Goal: Transaction & Acquisition: Purchase product/service

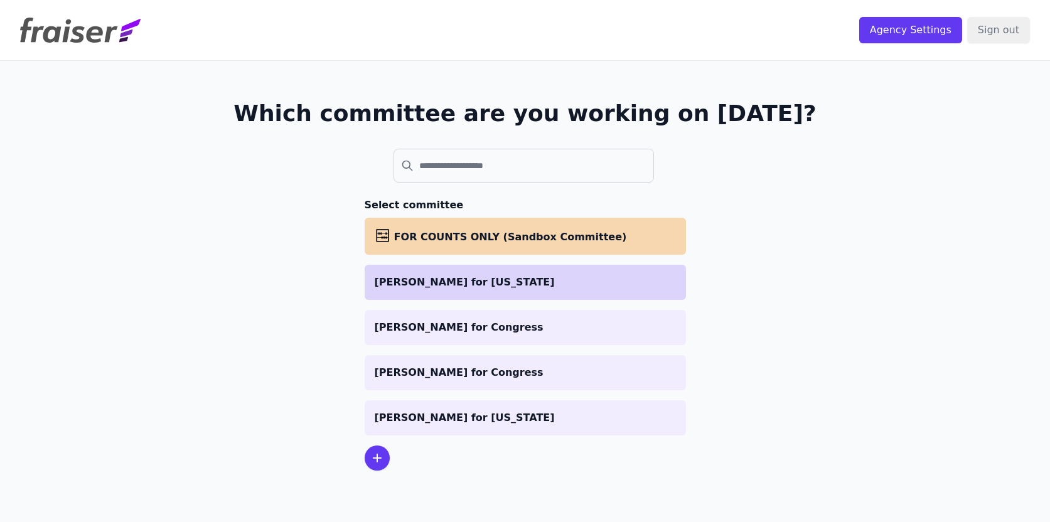
click at [416, 287] on p "[PERSON_NAME] for [US_STATE]" at bounding box center [525, 282] width 301 height 15
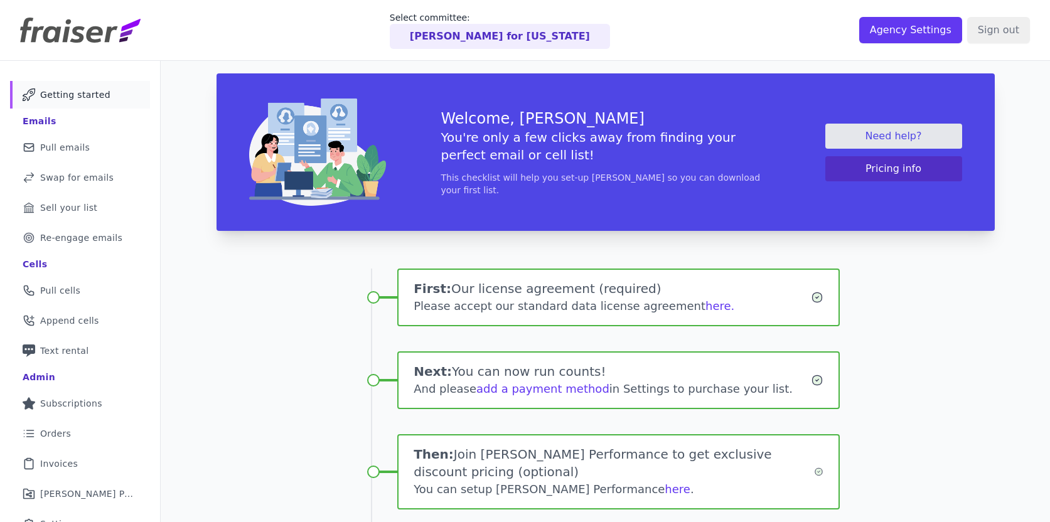
click at [512, 40] on p "Sean for Virginia" at bounding box center [500, 36] width 180 height 15
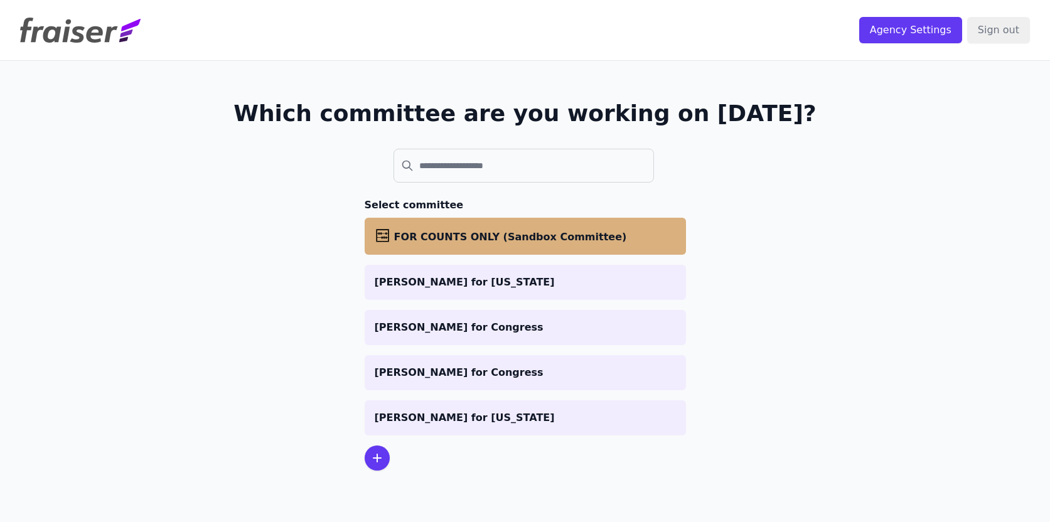
click at [466, 223] on li "abacus FOR COUNTS ONLY (Sandbox Committee)" at bounding box center [525, 236] width 321 height 37
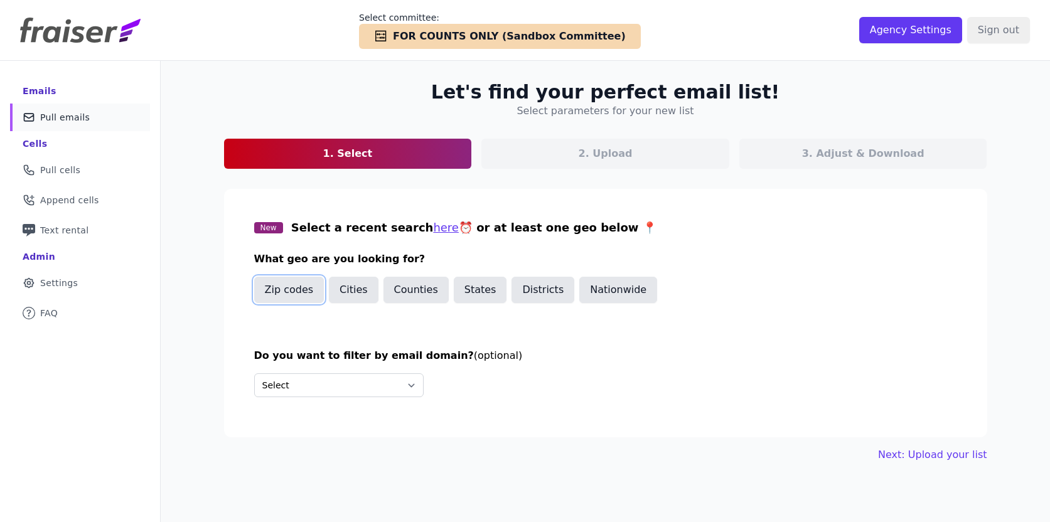
click at [294, 292] on button "Zip codes" at bounding box center [289, 290] width 70 height 26
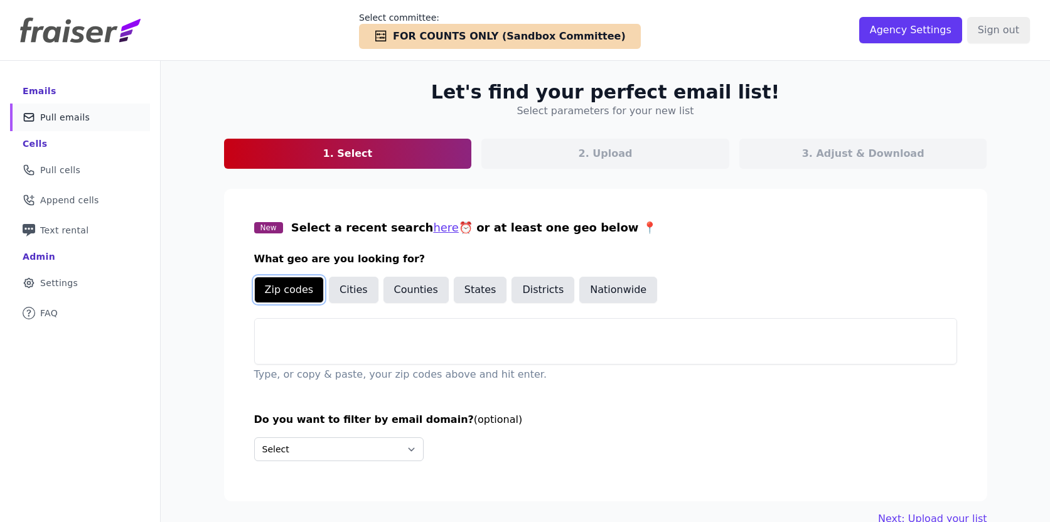
click at [292, 291] on button "Zip codes" at bounding box center [289, 290] width 70 height 26
click at [520, 297] on button "Districts" at bounding box center [542, 290] width 63 height 26
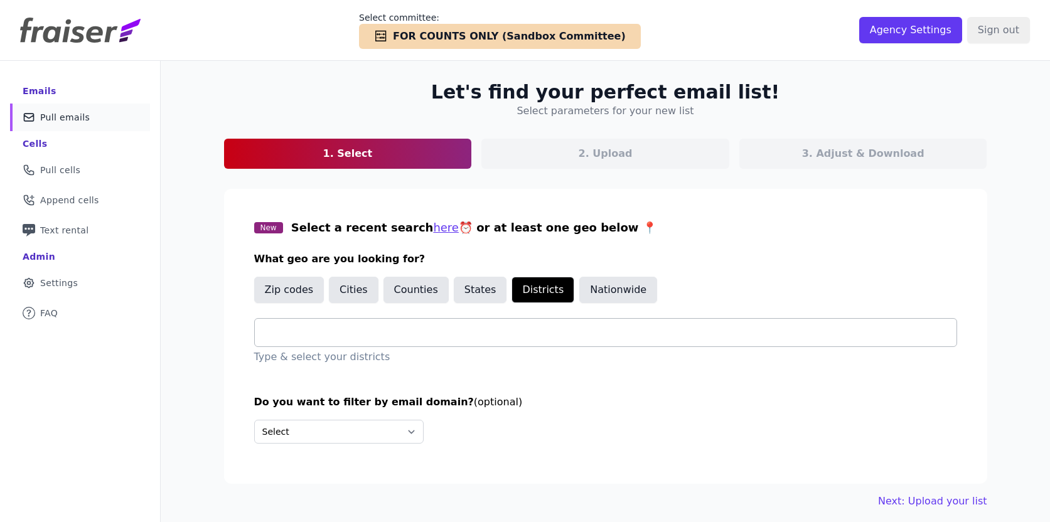
click at [414, 336] on input "text" at bounding box center [611, 332] width 692 height 15
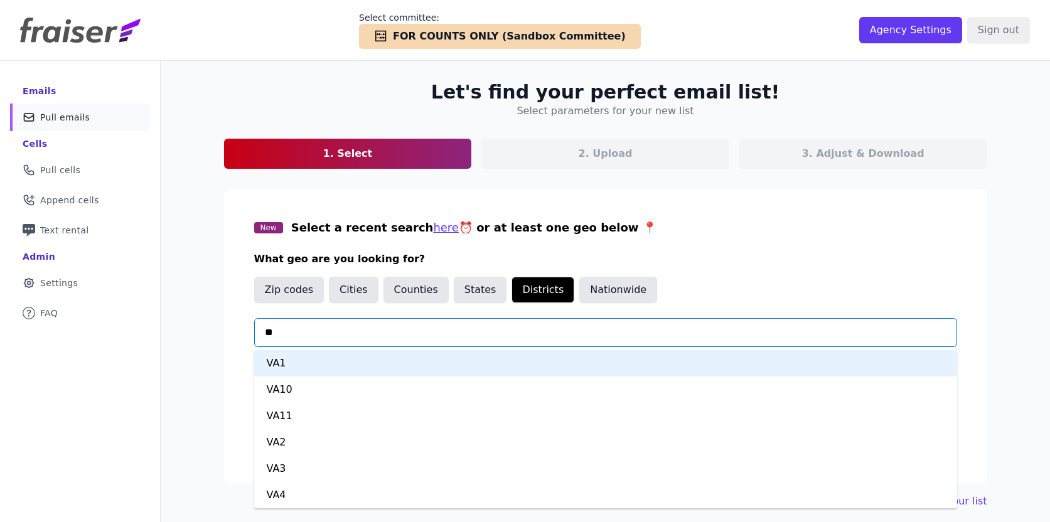
type input "***"
click at [313, 361] on div "VA1" at bounding box center [605, 363] width 703 height 26
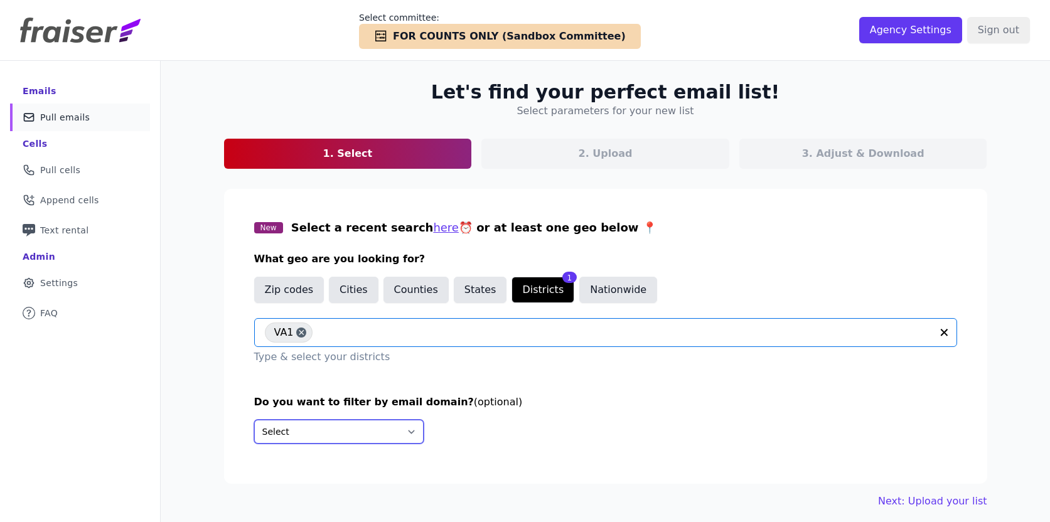
click at [368, 429] on select "Select Include only these domains Include none of these domains" at bounding box center [338, 432] width 169 height 24
select select "Exclude"
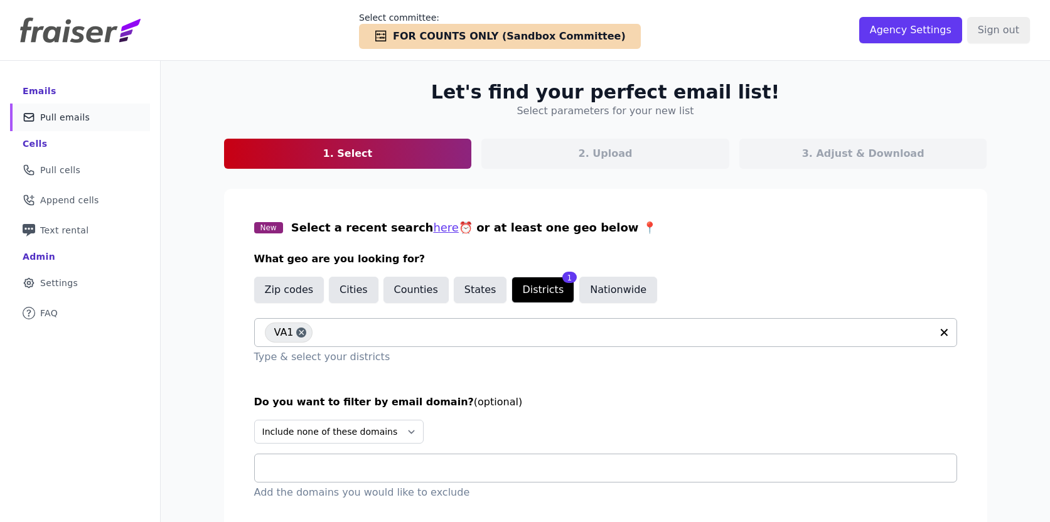
click at [344, 474] on input "text" at bounding box center [611, 468] width 692 height 15
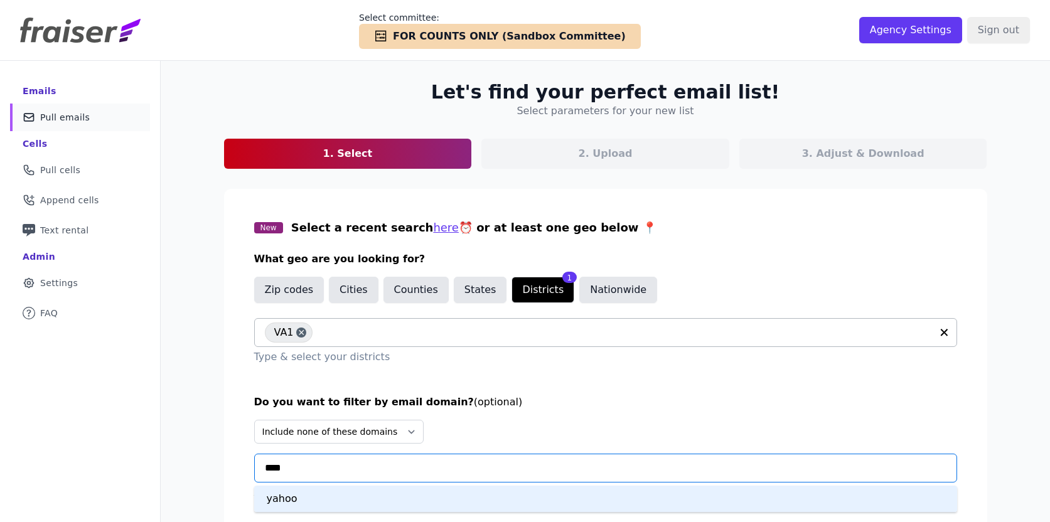
type input "*****"
type input "***"
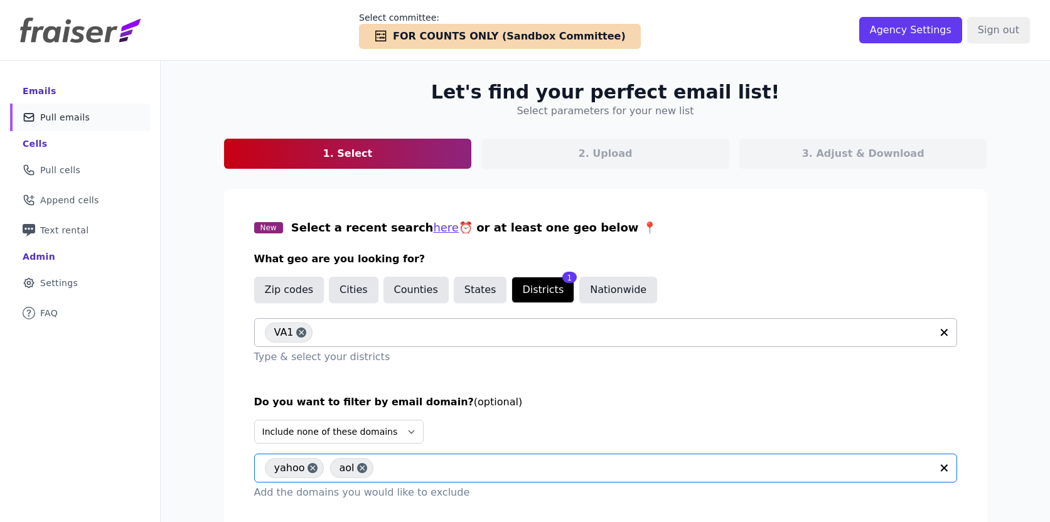
scroll to position [61, 0]
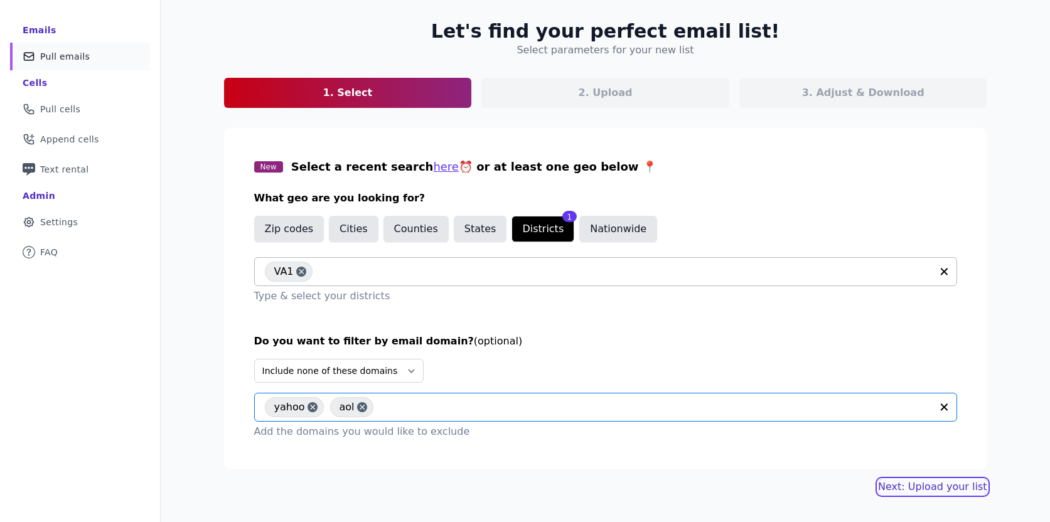
click at [923, 487] on link "Next: Upload your list" at bounding box center [932, 486] width 109 height 15
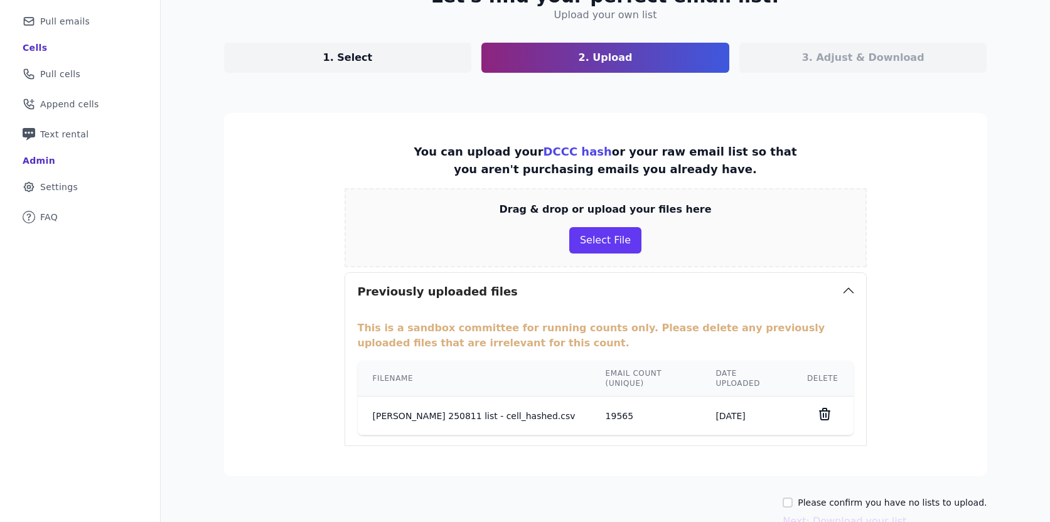
scroll to position [97, 0]
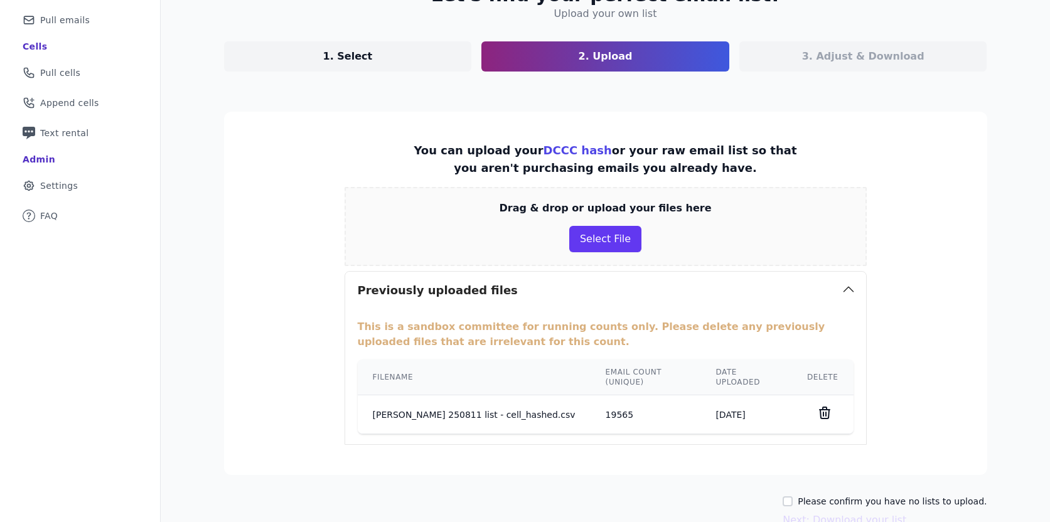
click at [823, 407] on icon at bounding box center [824, 412] width 15 height 15
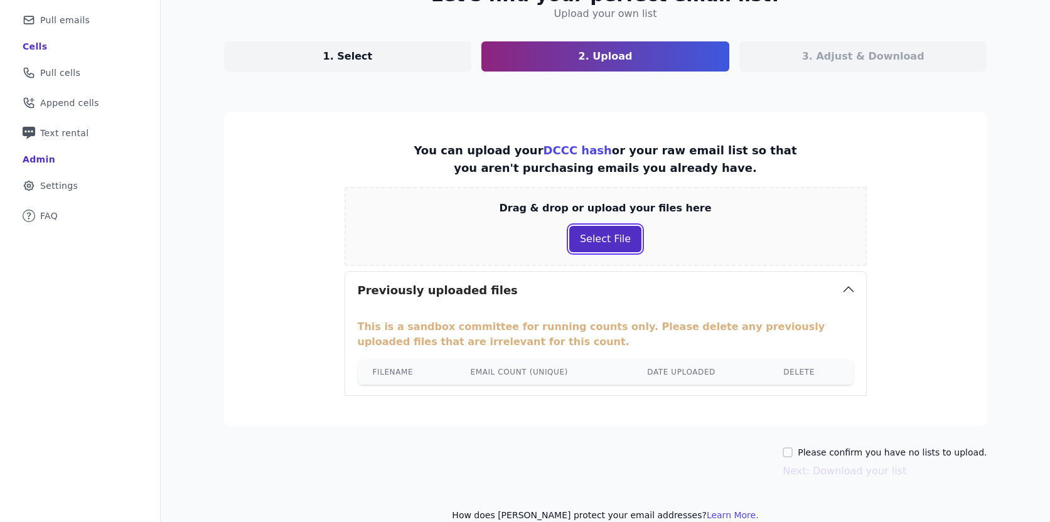
click at [603, 238] on button "Select File" at bounding box center [605, 239] width 72 height 26
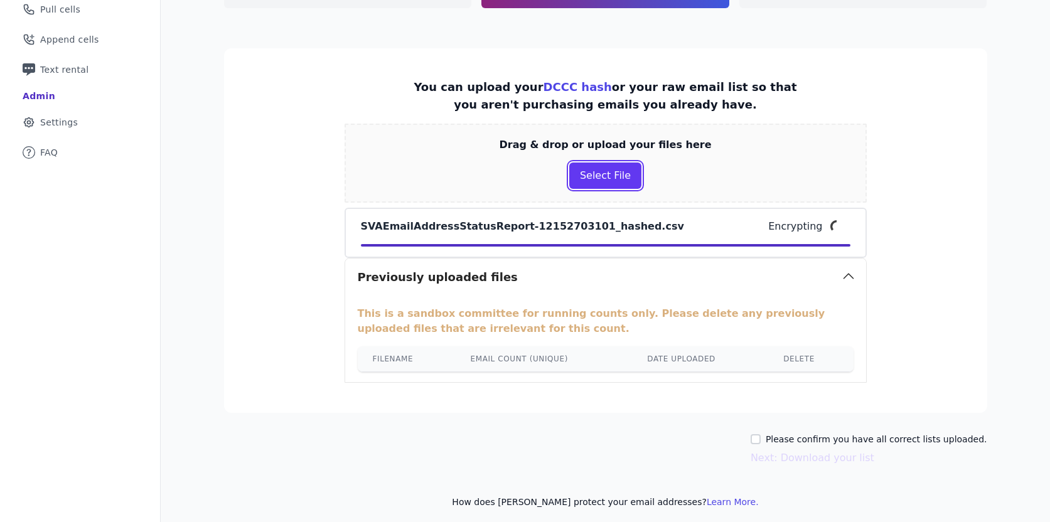
scroll to position [157, 0]
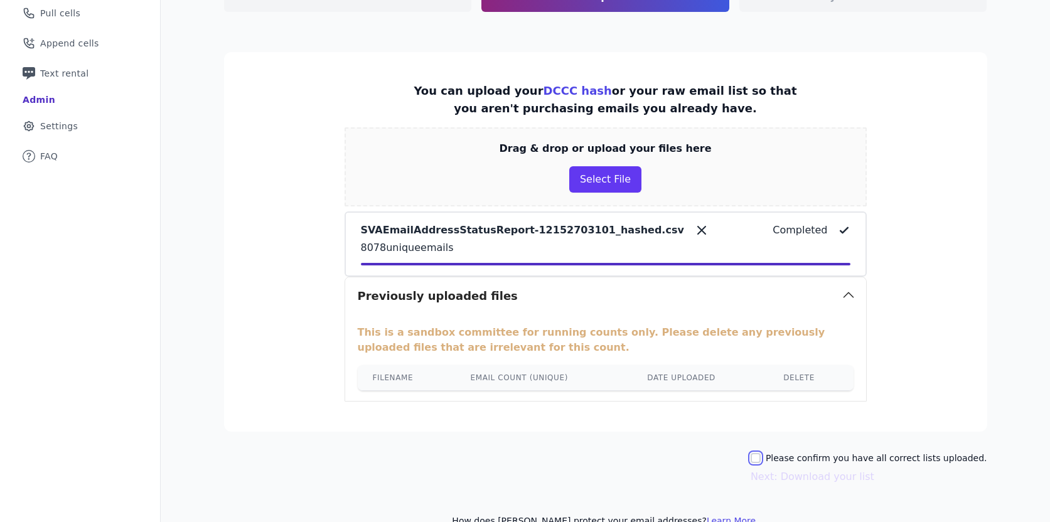
click at [761, 458] on input "Please confirm you have all correct lists uploaded." at bounding box center [756, 458] width 10 height 10
checkbox input "true"
click at [785, 478] on button "Next: Download your list" at bounding box center [813, 476] width 124 height 15
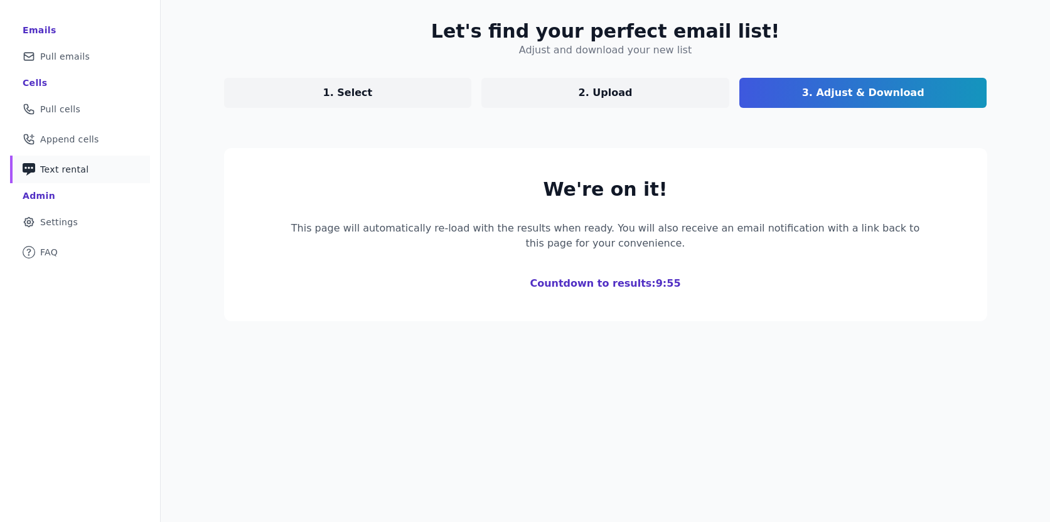
click at [100, 168] on link "Phone Icon with a plus sign Outline of a phone with a plus sign Text rental" at bounding box center [80, 170] width 140 height 28
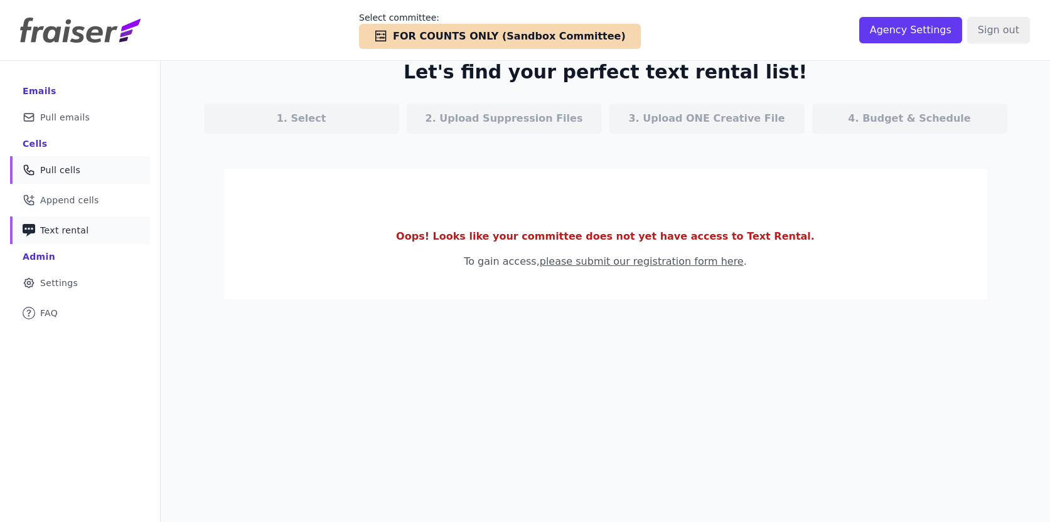
click at [72, 164] on span "Pull cells" at bounding box center [60, 170] width 40 height 13
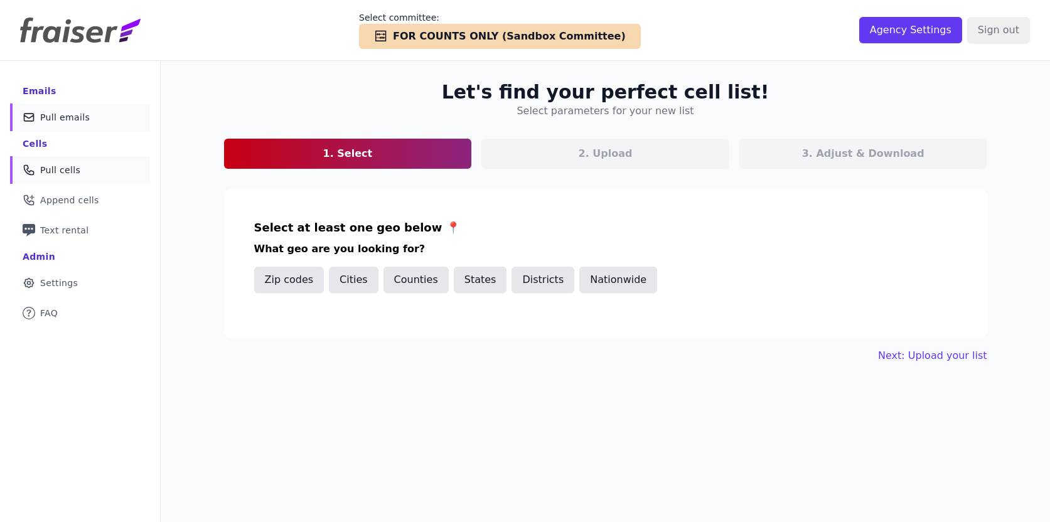
click at [107, 122] on link "Mail Icon Outline of a mail envelope Pull emails" at bounding box center [80, 118] width 140 height 28
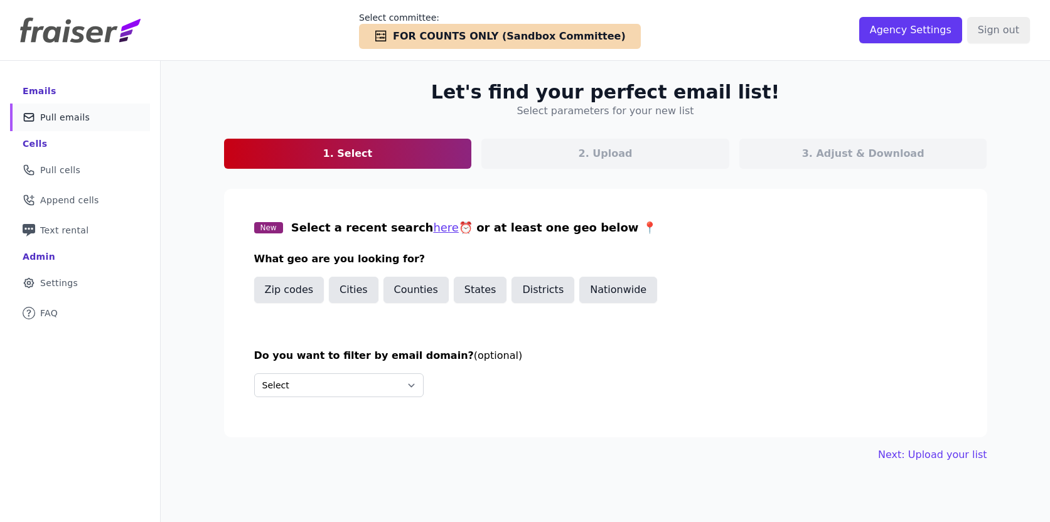
click at [586, 276] on div "New Select a recent search here ⏰ or at least one geo below 📍 What geo are you …" at bounding box center [605, 268] width 703 height 99
click at [590, 286] on button "Nationwide" at bounding box center [618, 290] width 78 height 26
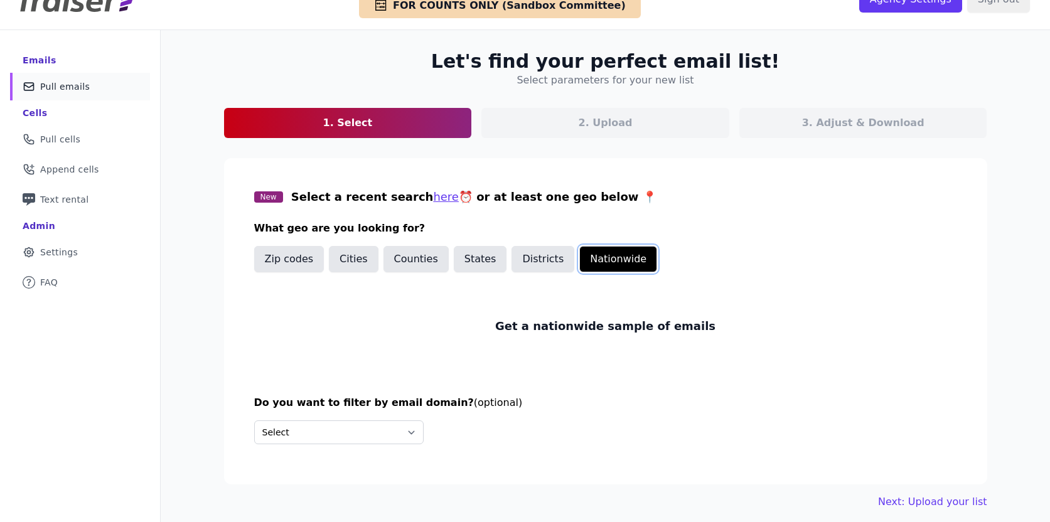
scroll to position [36, 0]
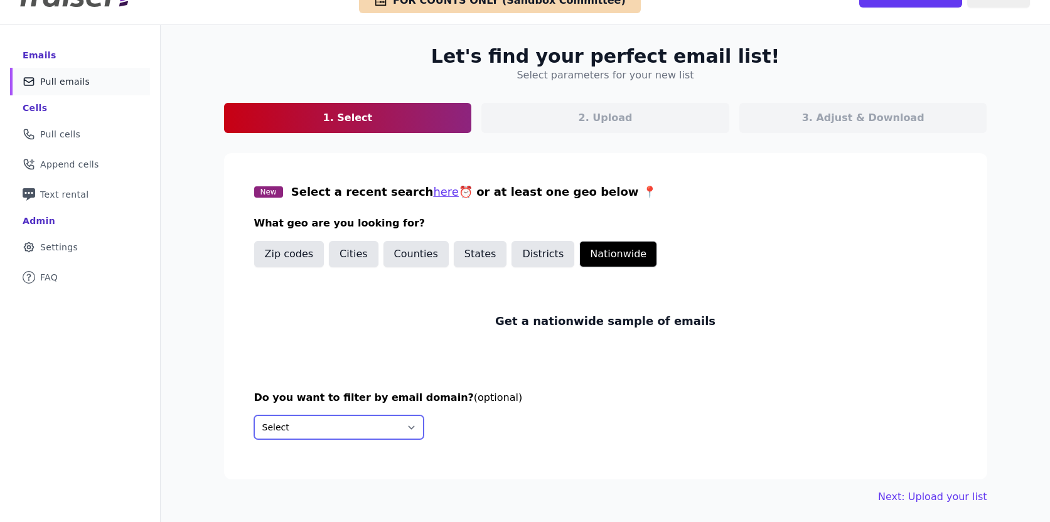
click at [358, 418] on select "Select Include only these domains Include none of these domains" at bounding box center [338, 427] width 169 height 24
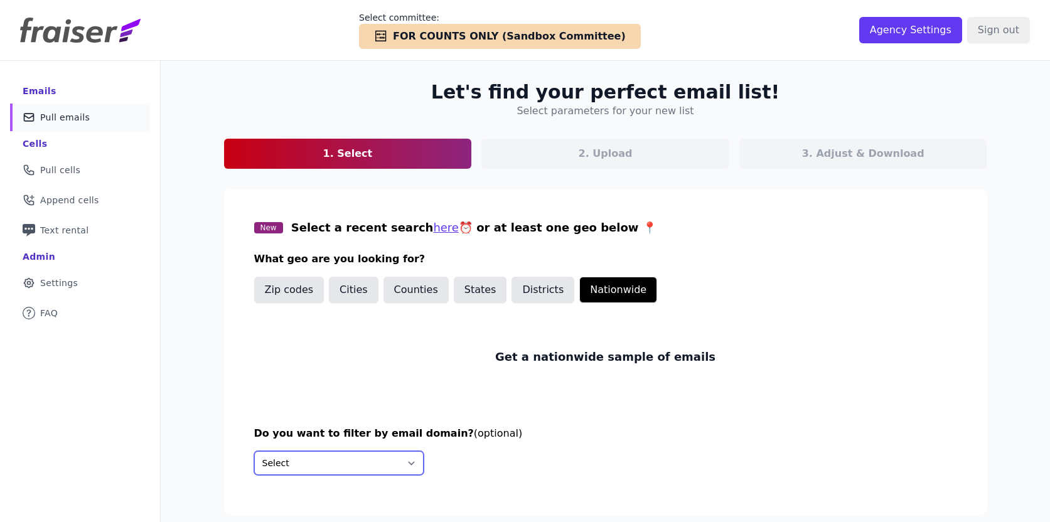
scroll to position [1, 0]
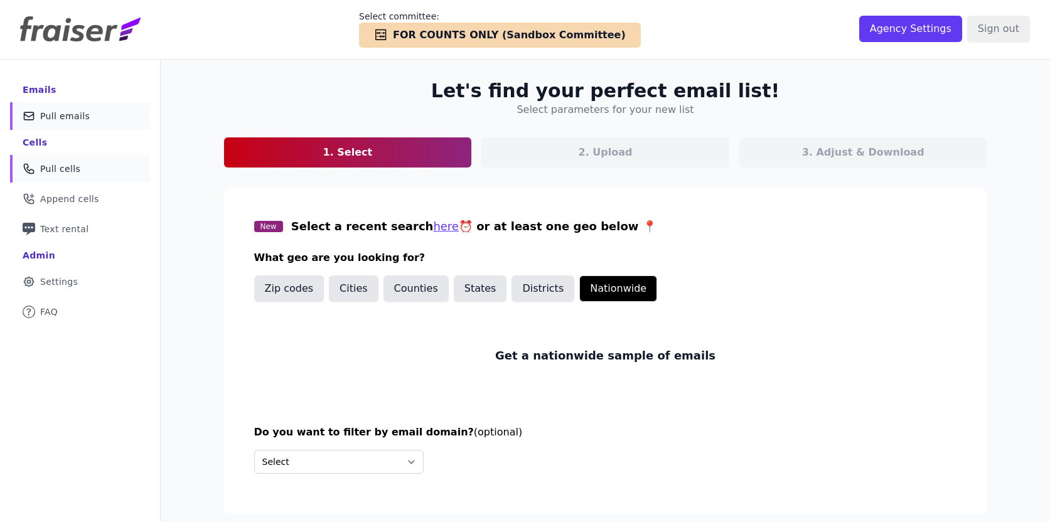
click at [88, 172] on link "Phone Icon Outline of a phone Pull cells" at bounding box center [80, 169] width 140 height 28
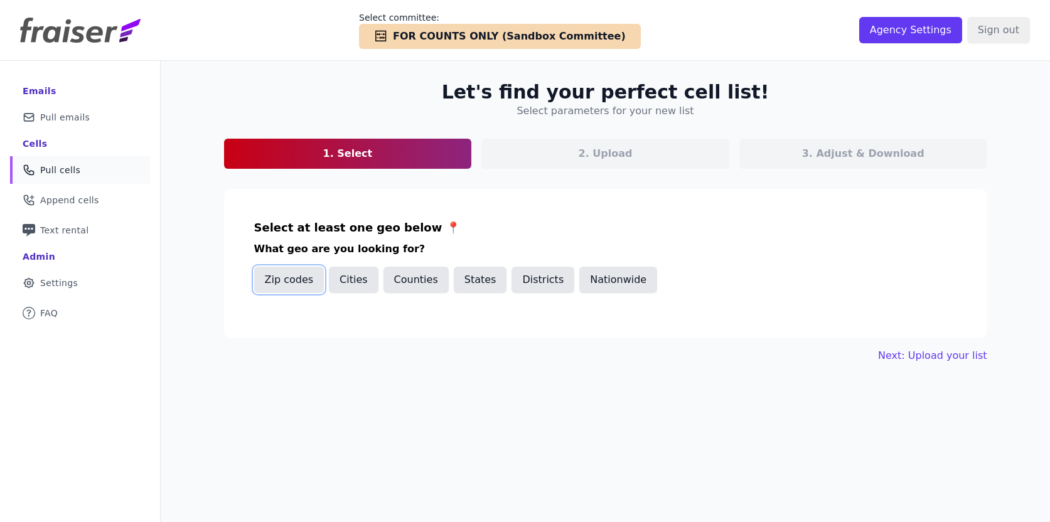
click at [277, 279] on button "Zip codes" at bounding box center [289, 280] width 70 height 26
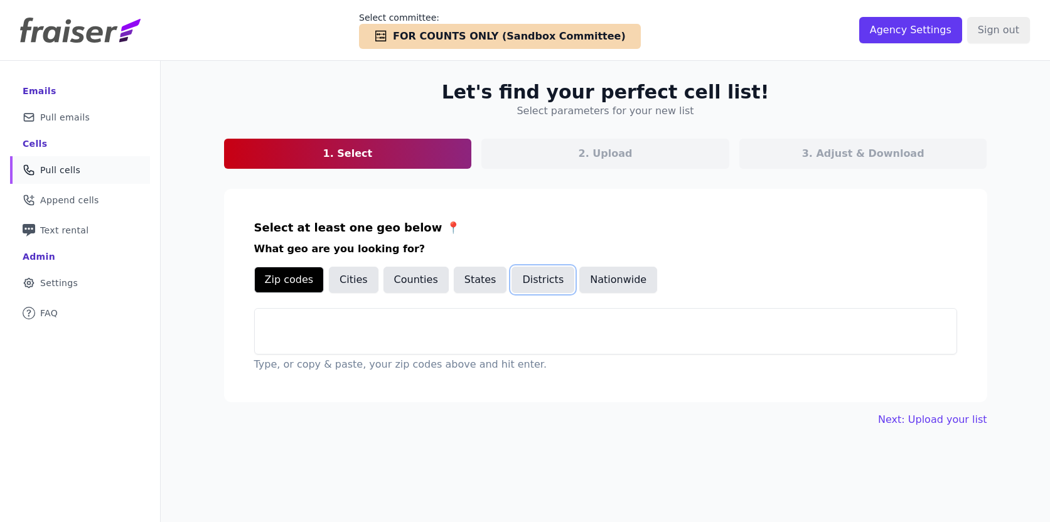
click at [548, 281] on button "Districts" at bounding box center [542, 280] width 63 height 26
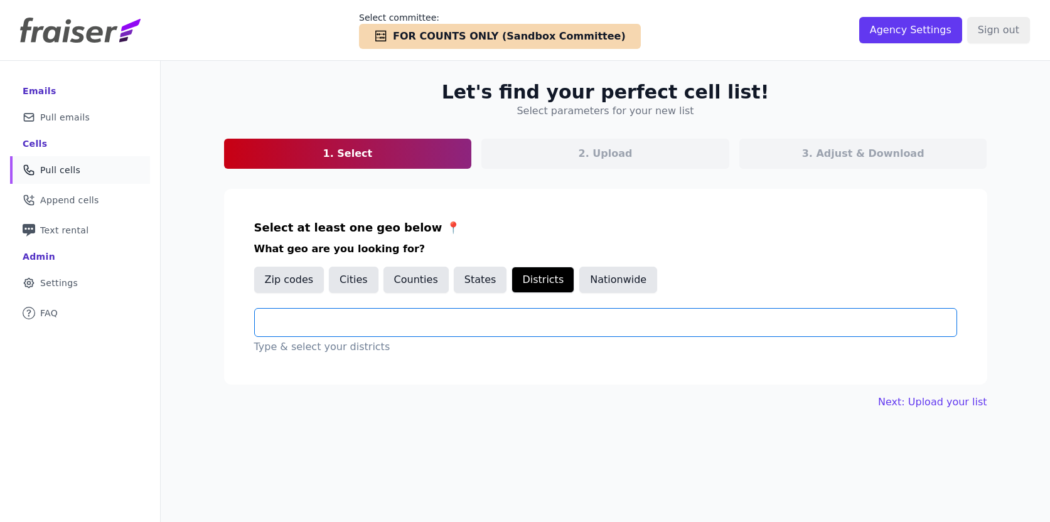
click at [432, 315] on input "text" at bounding box center [611, 322] width 692 height 15
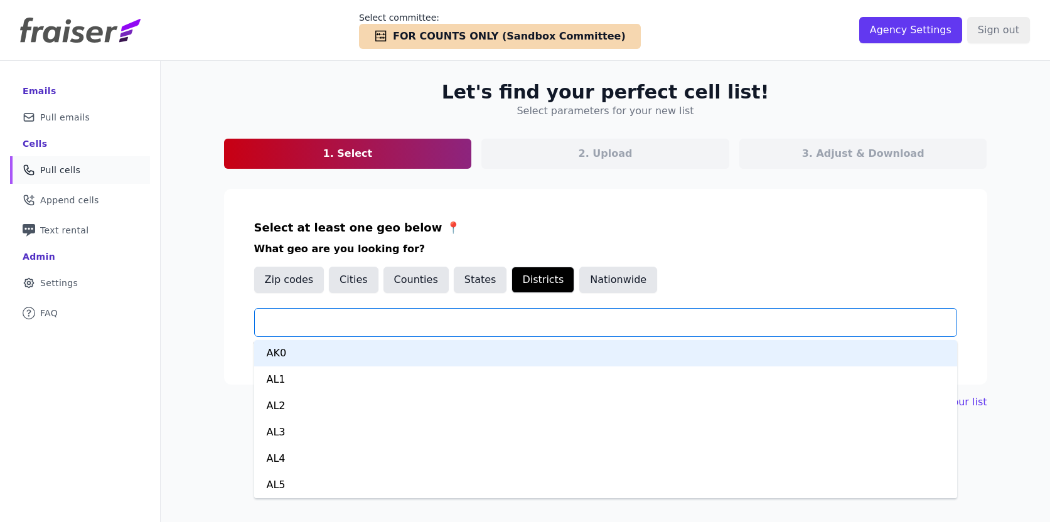
click at [220, 223] on div "Let's find your perfect cell list! Select parameters for your new list 1. Selec…" at bounding box center [605, 245] width 803 height 369
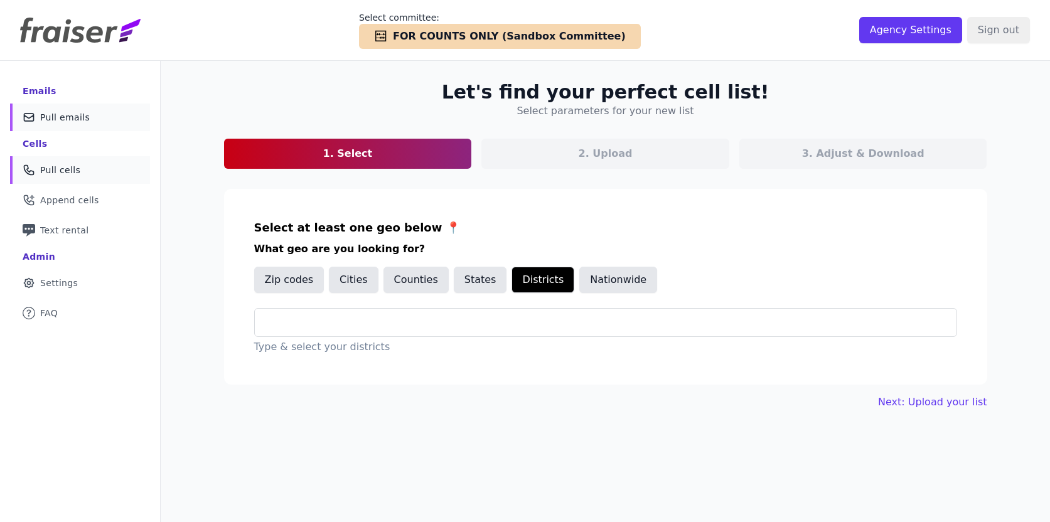
click at [70, 108] on link "Mail Icon Outline of a mail envelope Pull emails" at bounding box center [80, 118] width 140 height 28
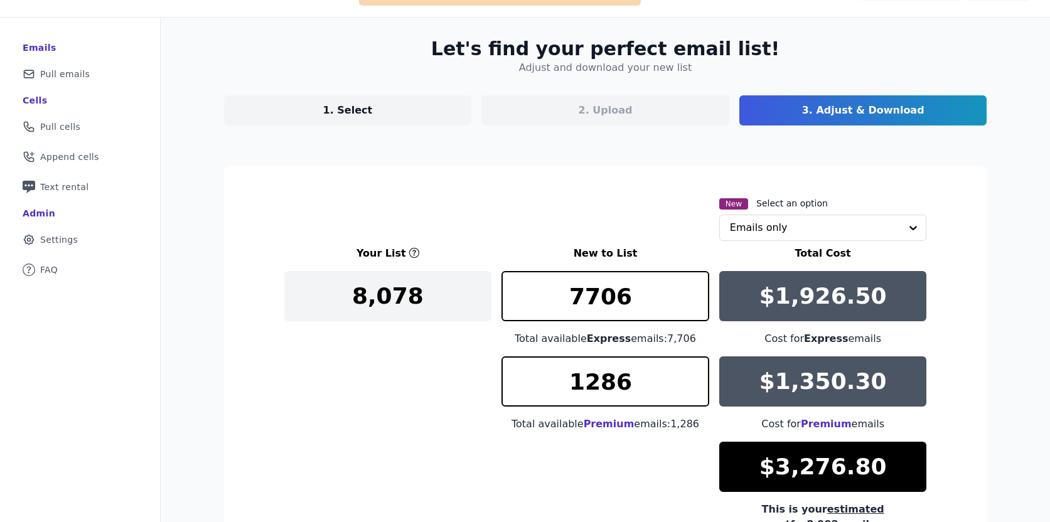
scroll to position [22, 0]
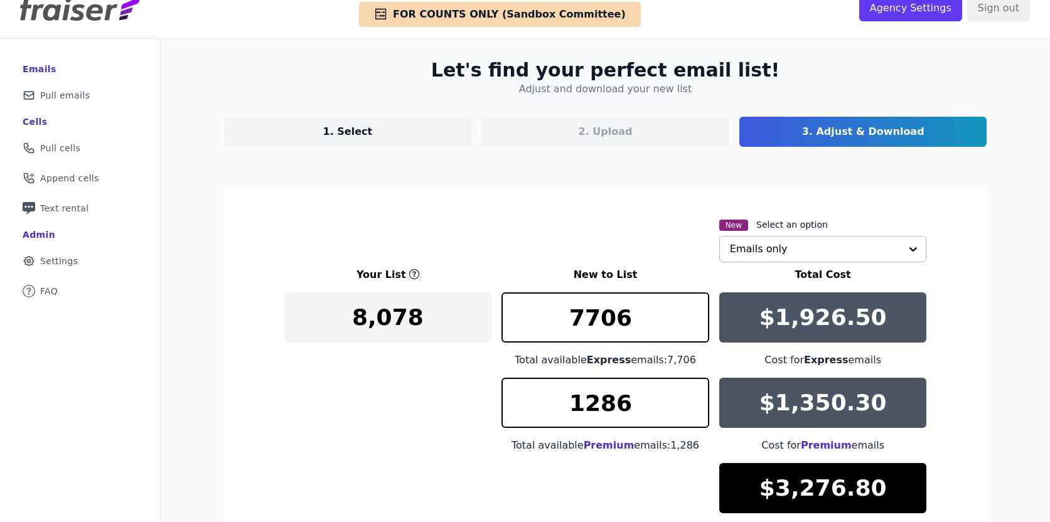
click at [845, 255] on input "text" at bounding box center [815, 249] width 171 height 25
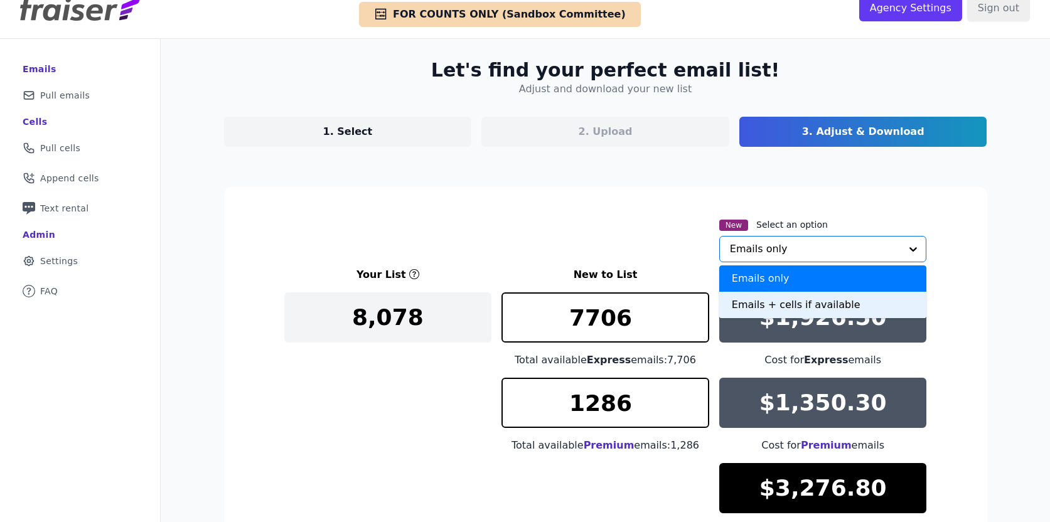
click at [752, 308] on div "Emails + cells if available" at bounding box center [823, 305] width 208 height 26
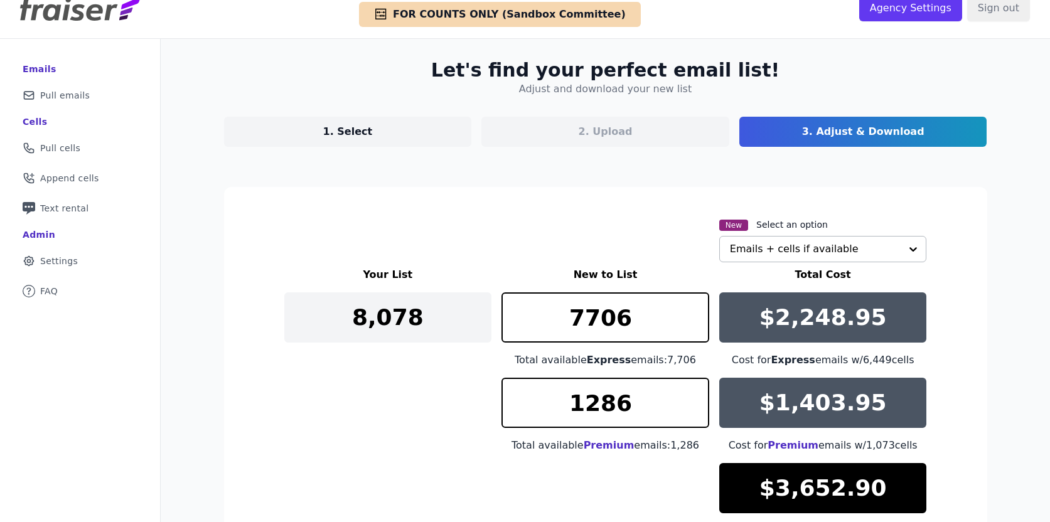
click at [963, 391] on section "New Select an option Emails + cells if available Your List New to List Total Co…" at bounding box center [605, 418] width 763 height 462
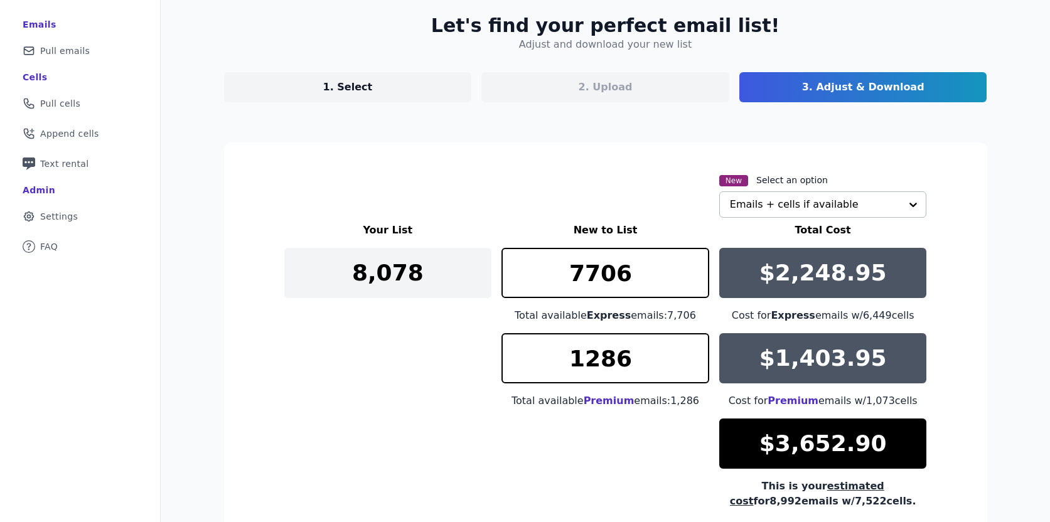
scroll to position [92, 0]
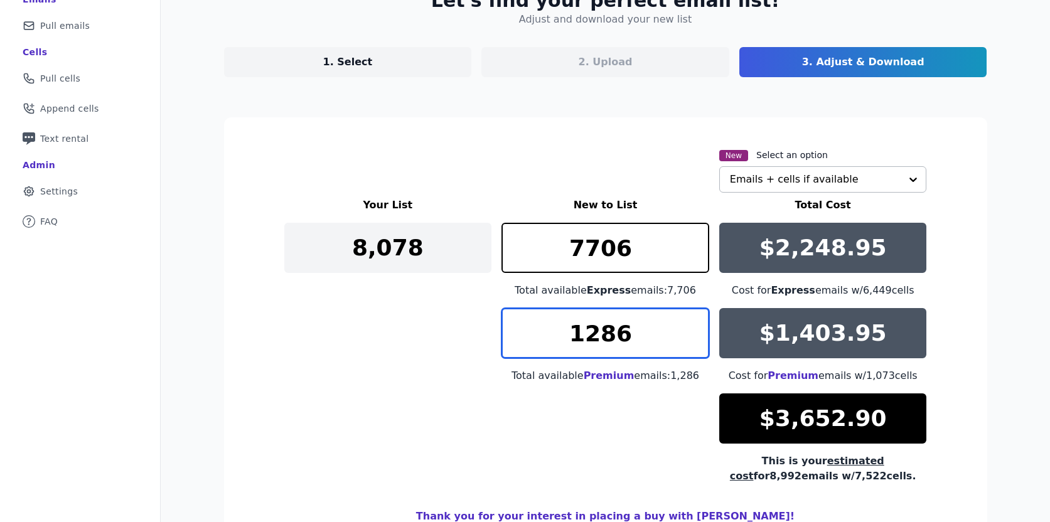
click at [664, 352] on input "1286" at bounding box center [605, 333] width 208 height 50
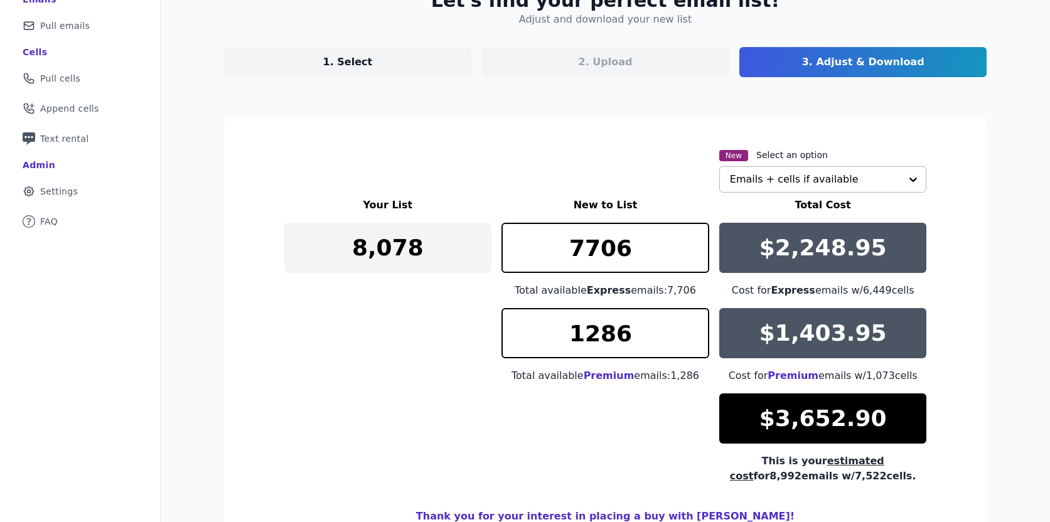
drag, startPoint x: 922, startPoint y: 377, endPoint x: 342, endPoint y: 240, distance: 596.0
click at [342, 240] on div "Your List New to List Total Cost 8,078 7706 Total available Express emails: 7,7…" at bounding box center [605, 341] width 643 height 286
click at [914, 478] on div "This is your estimated cost for 8,992 emails w/ 7,522 cells." at bounding box center [823, 469] width 208 height 30
drag, startPoint x: 911, startPoint y: 482, endPoint x: 348, endPoint y: 200, distance: 630.1
click at [348, 200] on div "Your List New to List Total Cost 8,078 7706 Total available Express emails: 7,7…" at bounding box center [605, 341] width 643 height 286
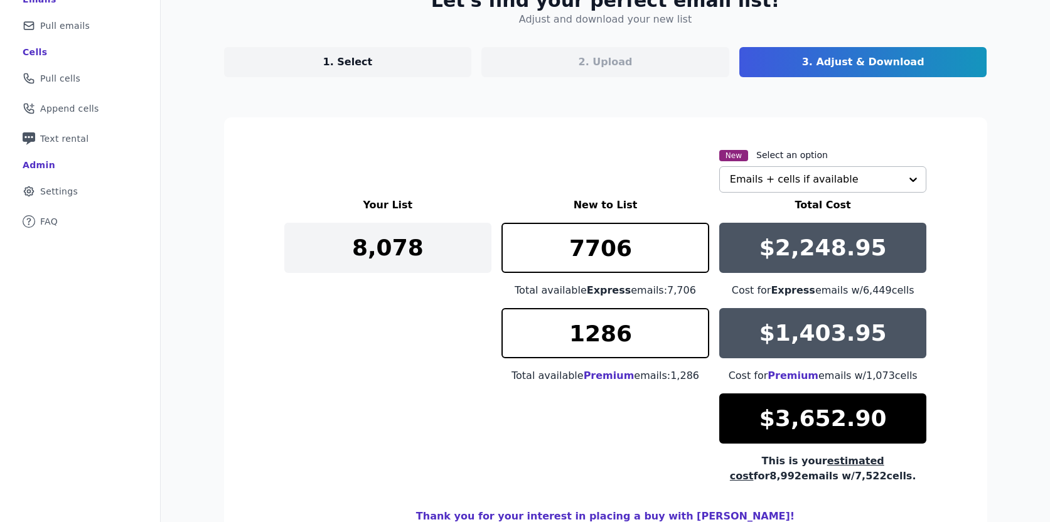
copy div "Your List New to List Total Cost 8,078 Total available Express emails: 7,706 $2…"
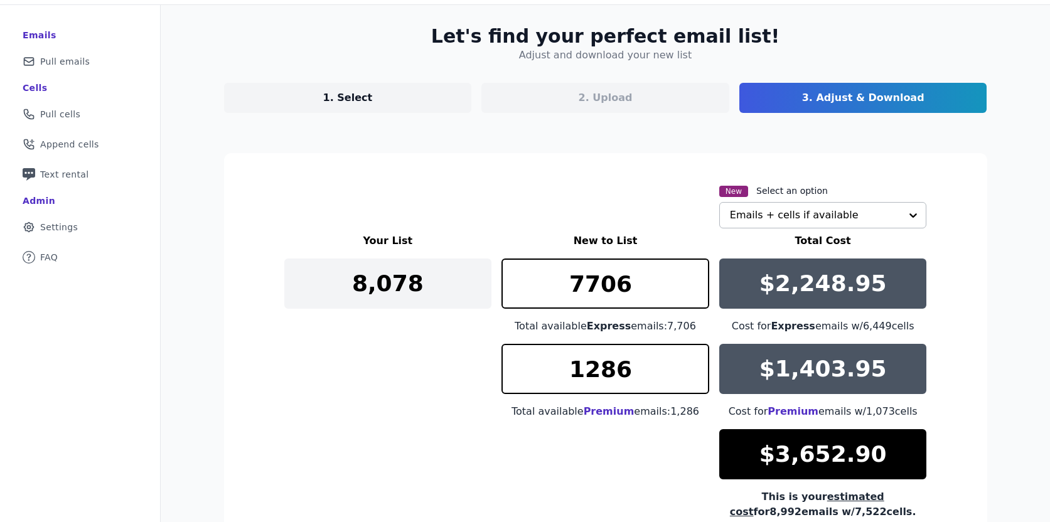
scroll to position [55, 0]
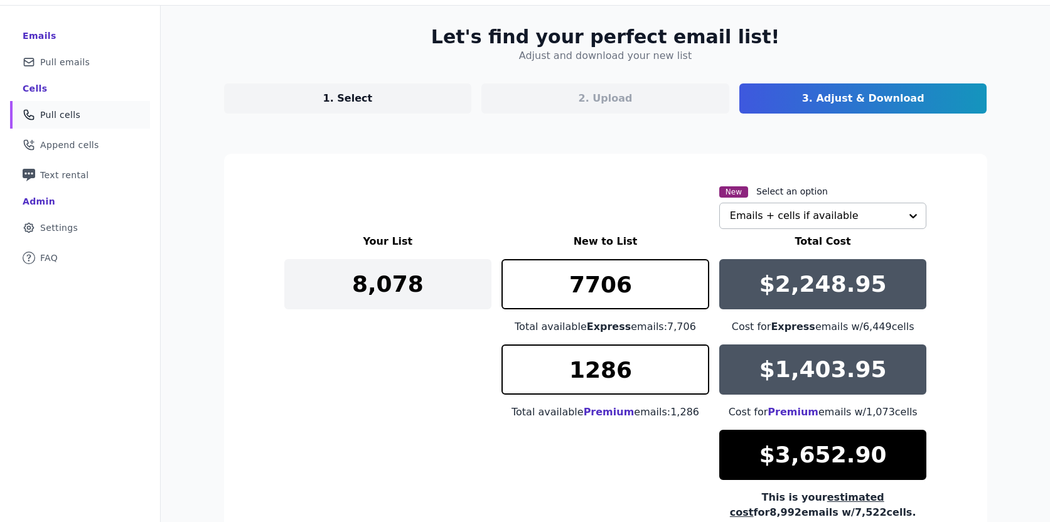
click at [56, 114] on span "Pull cells" at bounding box center [60, 115] width 40 height 13
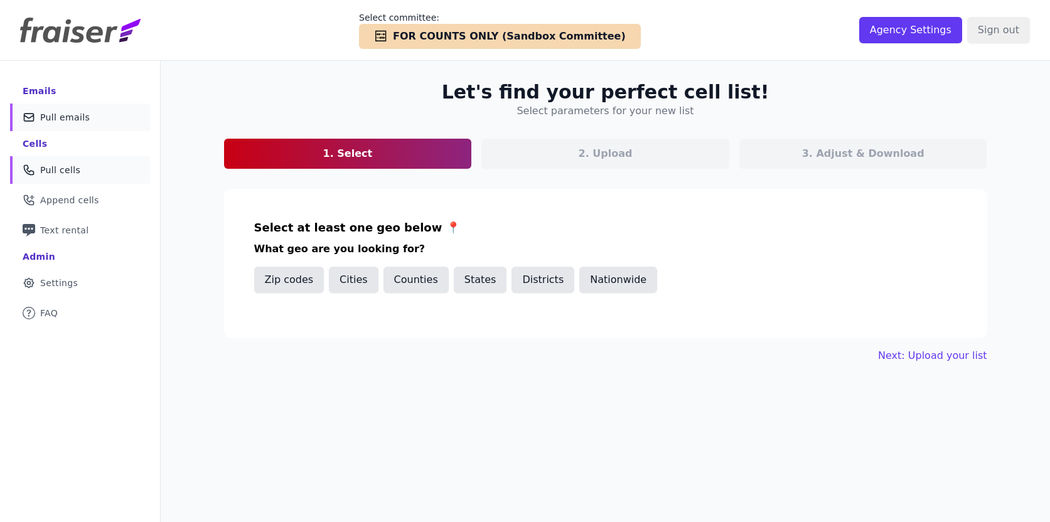
click at [73, 107] on link "Mail Icon Outline of a mail envelope Pull emails" at bounding box center [80, 118] width 140 height 28
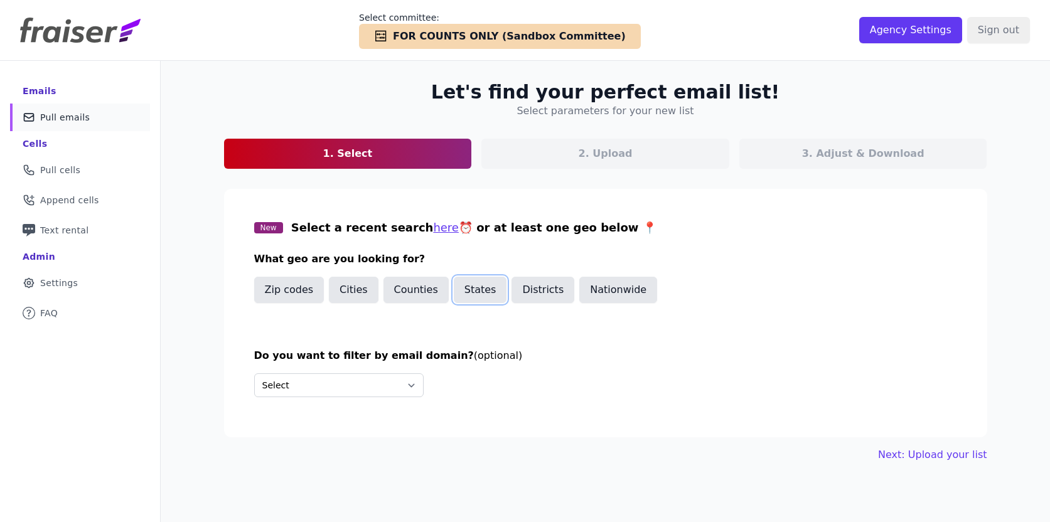
click at [476, 291] on button "States" at bounding box center [480, 290] width 53 height 26
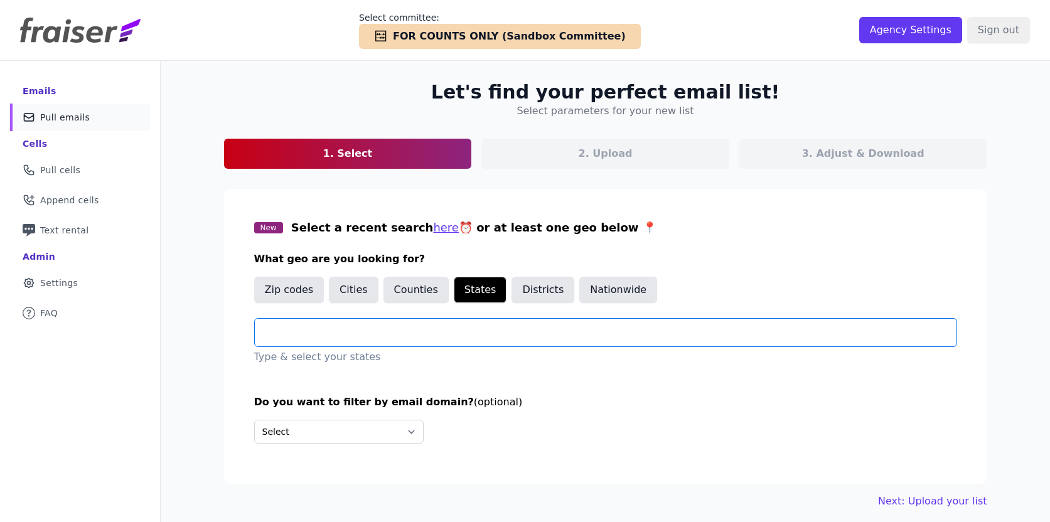
click at [435, 327] on input "text" at bounding box center [611, 332] width 692 height 15
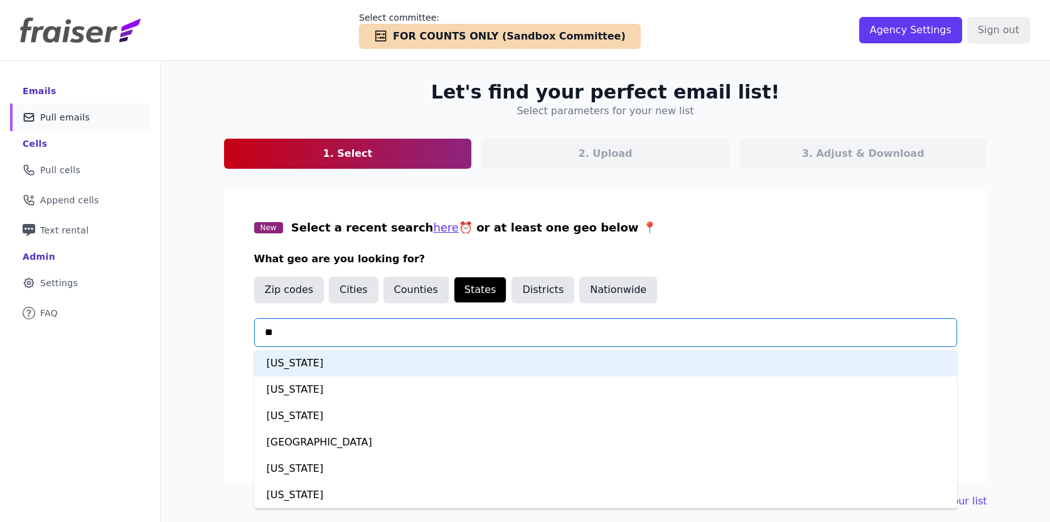
type input "***"
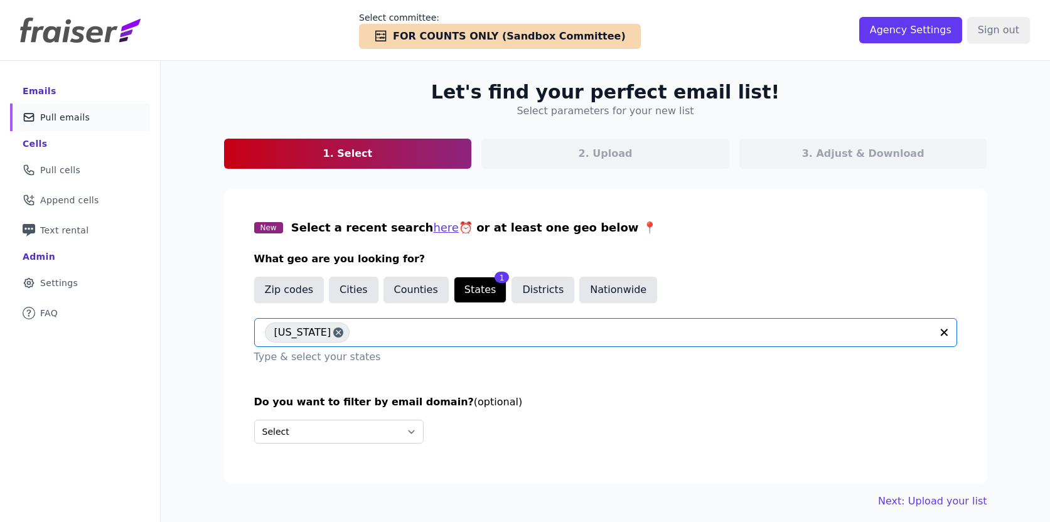
scroll to position [61, 0]
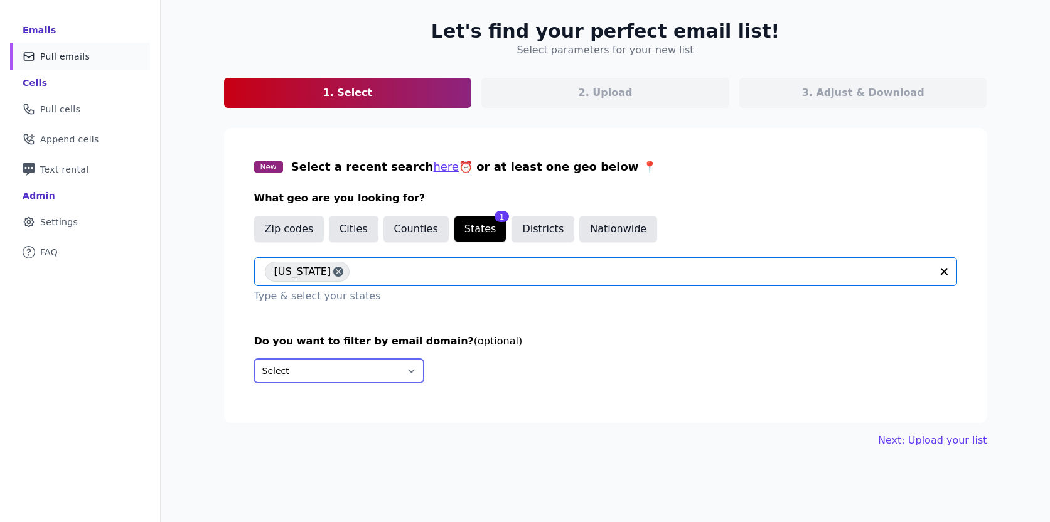
click at [360, 372] on select "Select Include only these domains Include none of these domains" at bounding box center [338, 371] width 169 height 24
select select "Exclude"
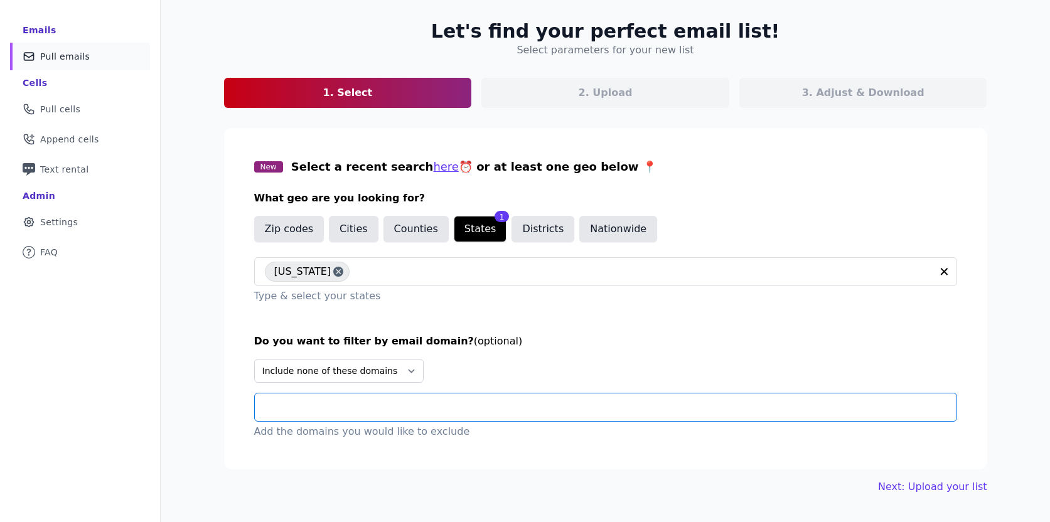
click at [328, 409] on input "text" at bounding box center [611, 407] width 692 height 15
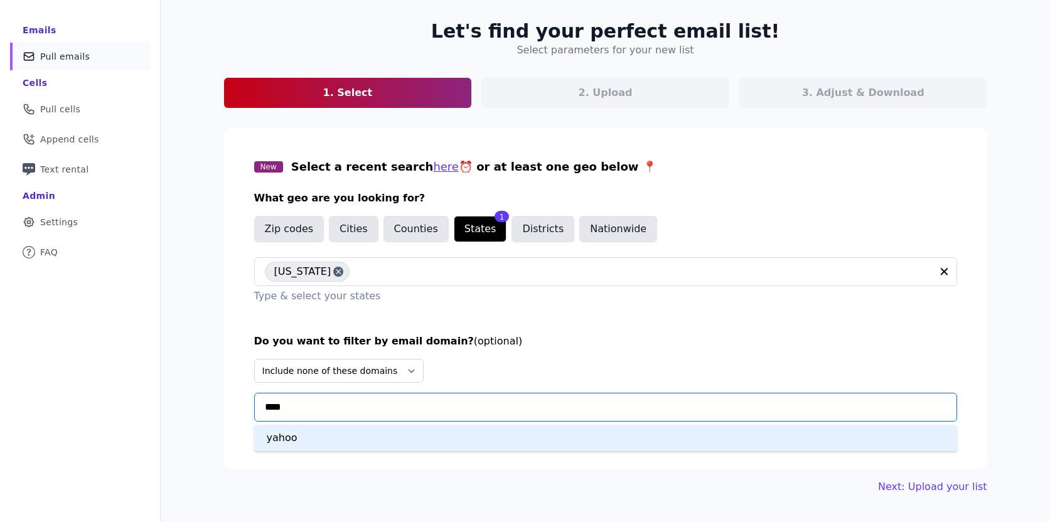
type input "*****"
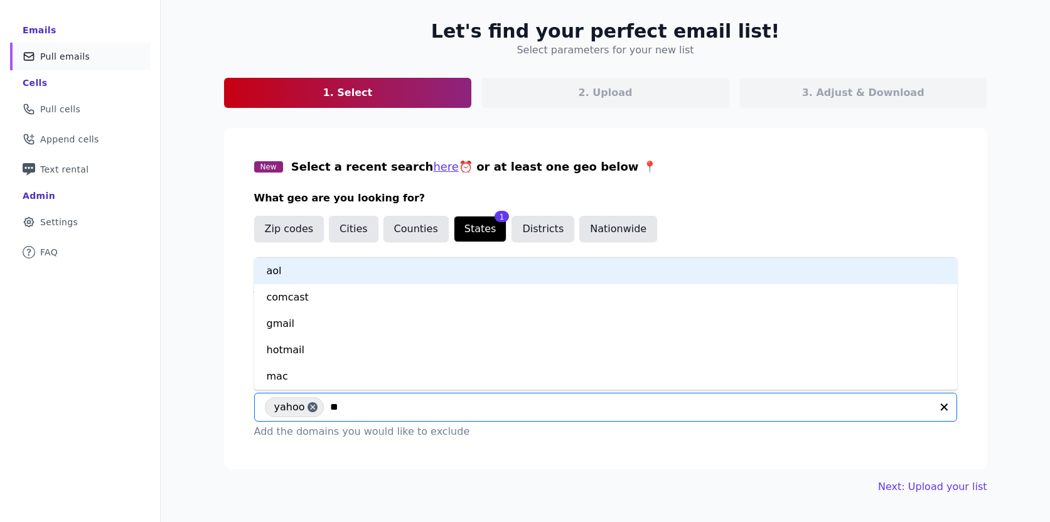
type input "***"
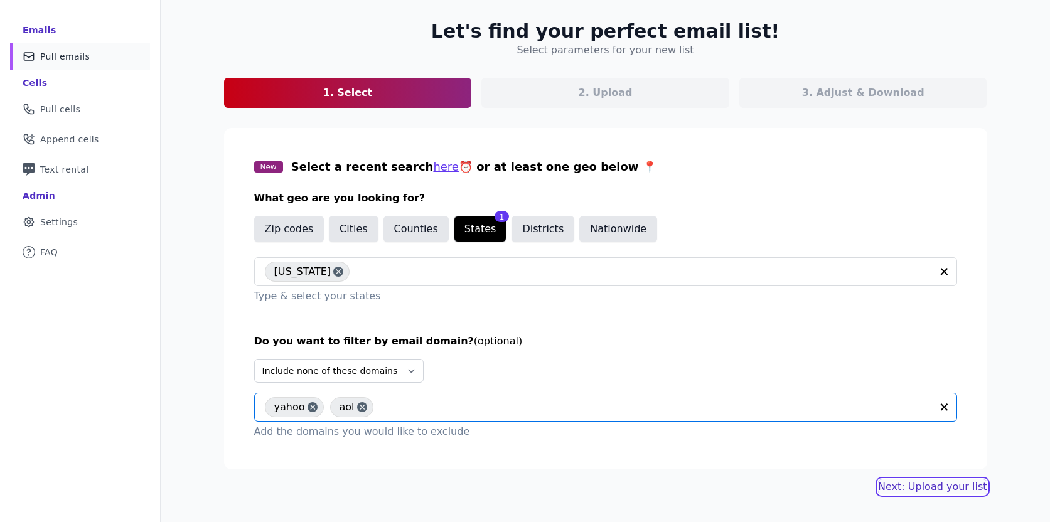
click at [901, 486] on link "Next: Upload your list" at bounding box center [932, 486] width 109 height 15
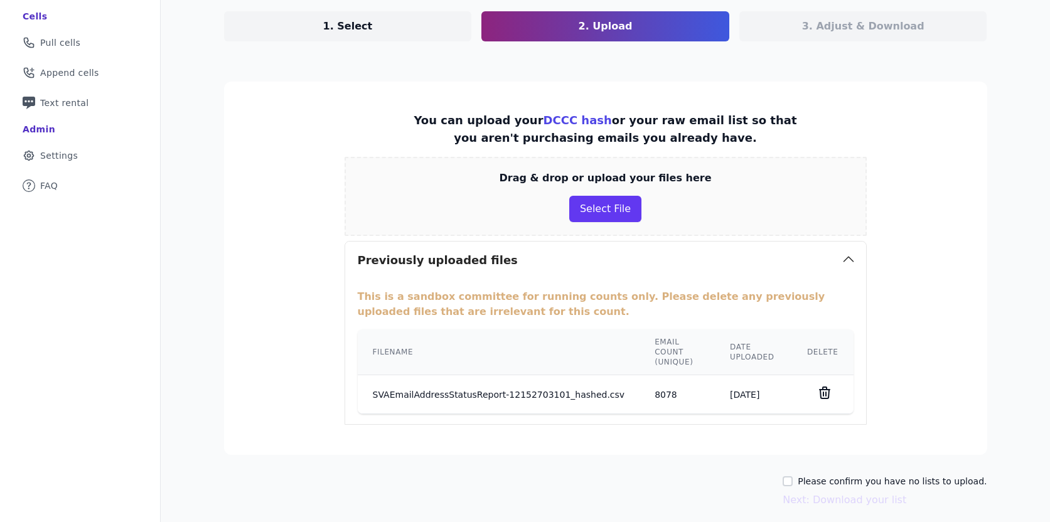
scroll to position [128, 0]
click at [793, 476] on input "Please confirm you have no lists to upload." at bounding box center [788, 481] width 10 height 10
checkbox input "true"
click at [838, 492] on button "Next: Download your list" at bounding box center [845, 499] width 124 height 15
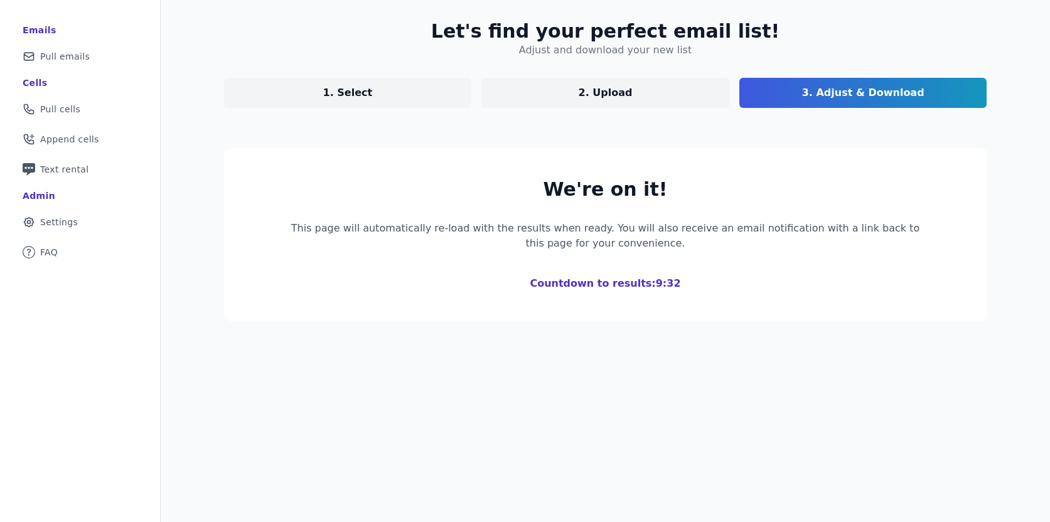
scroll to position [128, 0]
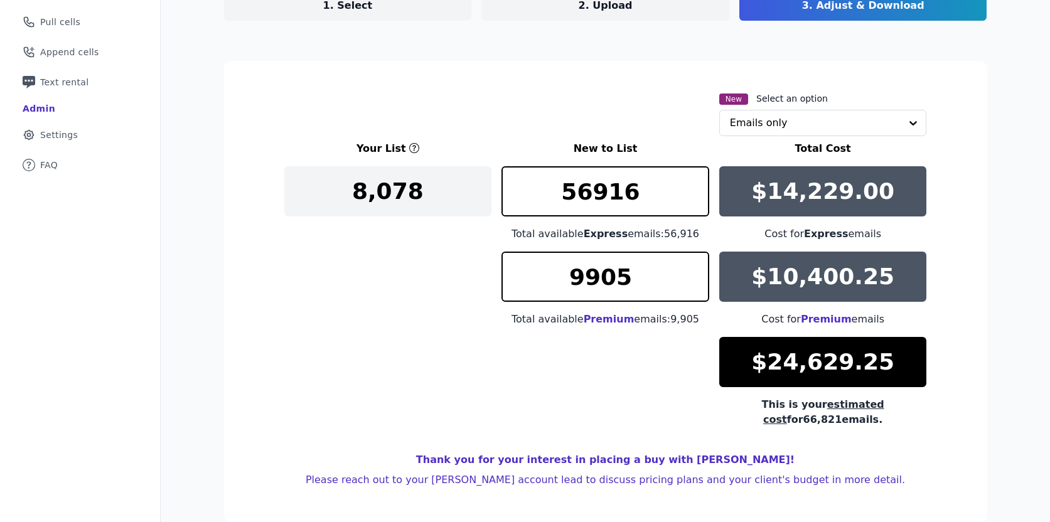
scroll to position [149, 0]
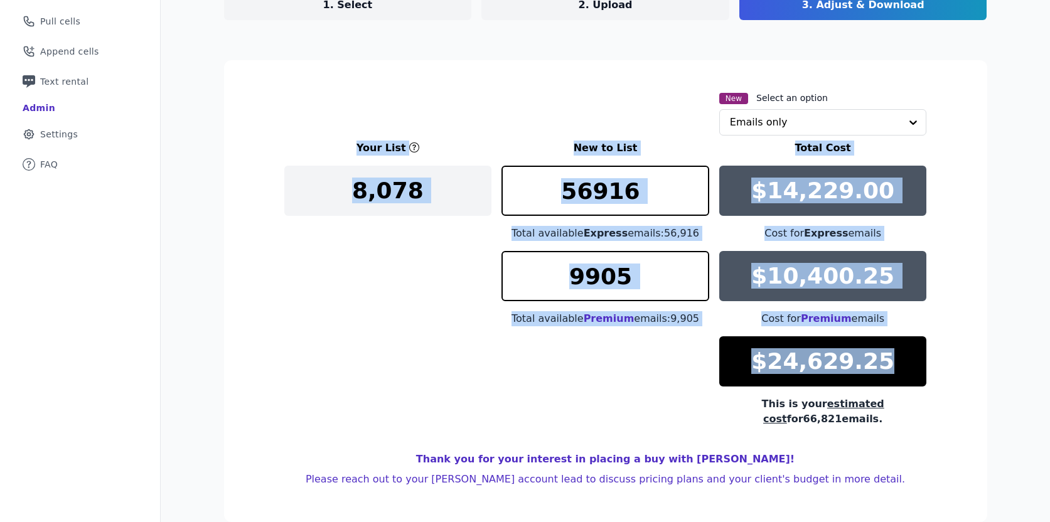
drag, startPoint x: 340, startPoint y: 147, endPoint x: 921, endPoint y: 389, distance: 630.2
click at [921, 389] on div "Your List New to List Total Cost 8,078 56916 Total available Express emails: 56…" at bounding box center [605, 284] width 643 height 286
copy div "Your List New to List Total Cost 8,078 Total available Express emails: 56,916 $…"
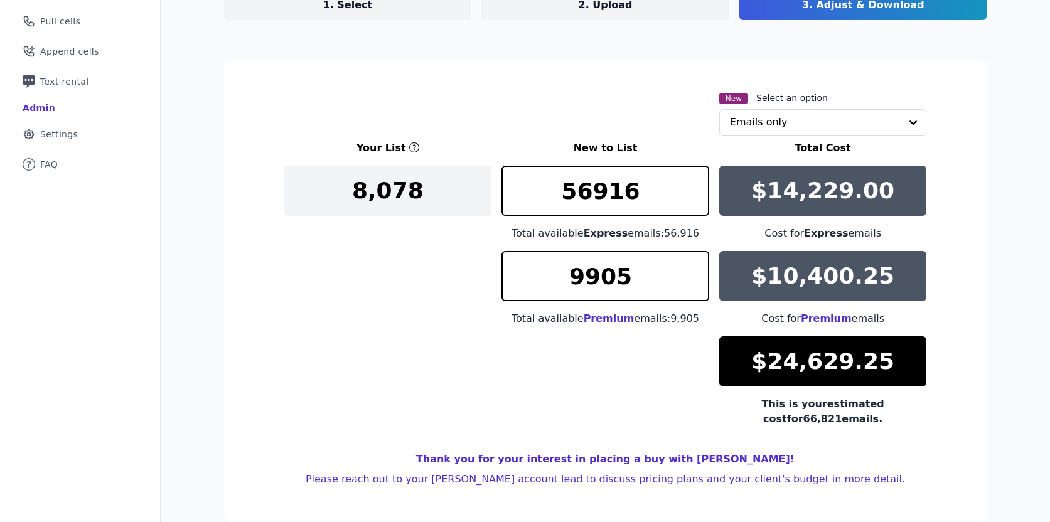
click at [785, 82] on section "New Select an option Emails only Your List New to List Total Cost 8,078 56916 T…" at bounding box center [605, 291] width 763 height 462
click at [783, 132] on input "text" at bounding box center [815, 122] width 171 height 25
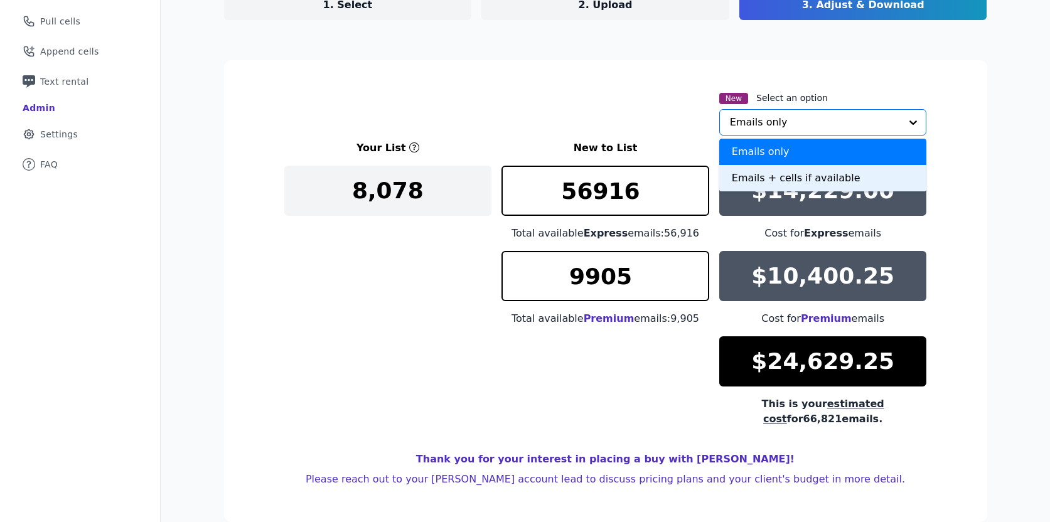
click at [778, 180] on div "Emails + cells if available" at bounding box center [823, 178] width 208 height 26
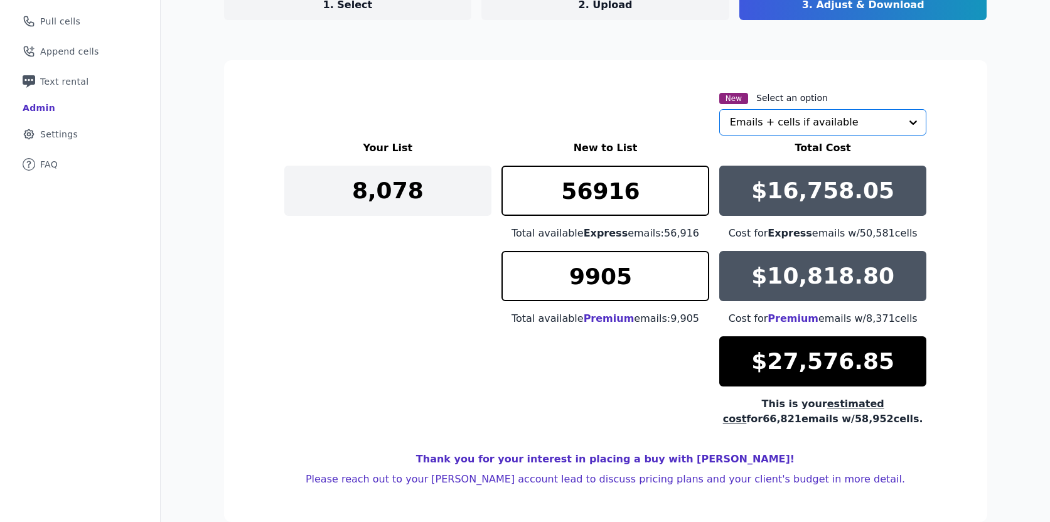
click at [523, 358] on div "Your List New to List Total Cost 8,078 56916 Total available Express emails: 56…" at bounding box center [605, 284] width 643 height 286
drag, startPoint x: 913, startPoint y: 420, endPoint x: 350, endPoint y: 148, distance: 625.1
click at [350, 148] on div "Your List New to List Total Cost 8,078 56916 Total available Express emails: 56…" at bounding box center [605, 284] width 643 height 286
copy div "Your List New to List Total Cost 8,078 Total available Express emails: 56,916 $…"
click at [274, 112] on section "New Select an option Emails + cells if available Your List New to List Total Co…" at bounding box center [605, 291] width 763 height 462
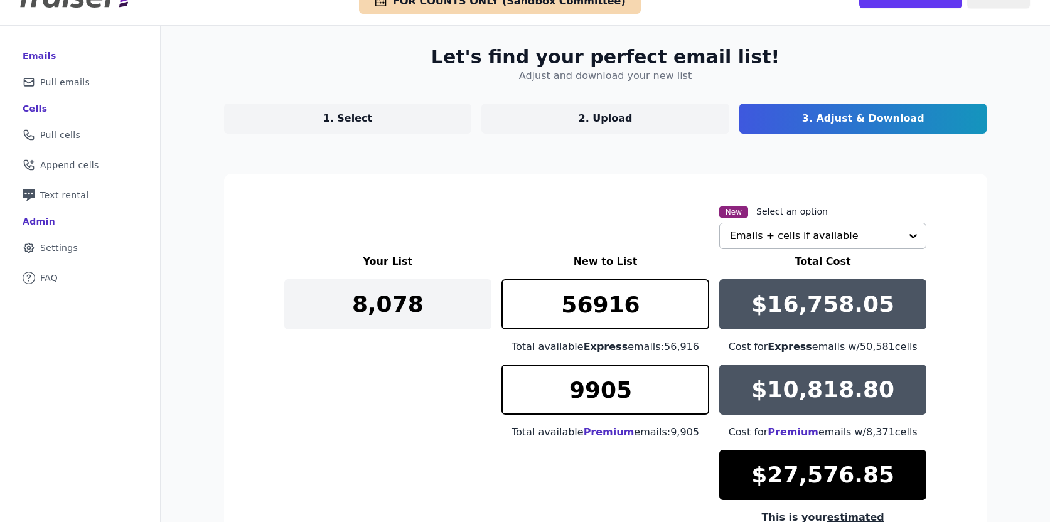
scroll to position [0, 0]
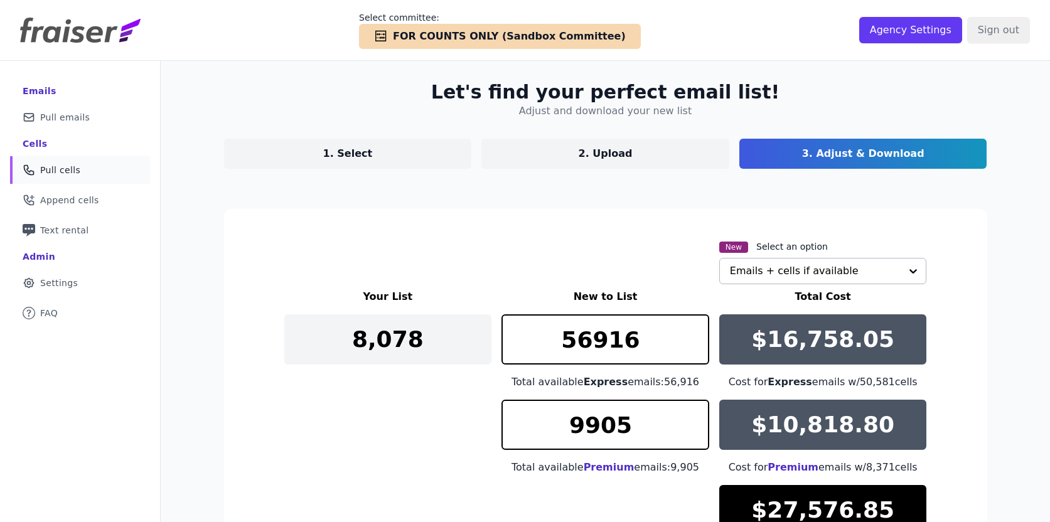
click at [89, 173] on link "Phone Icon Outline of a phone Pull cells" at bounding box center [80, 170] width 140 height 28
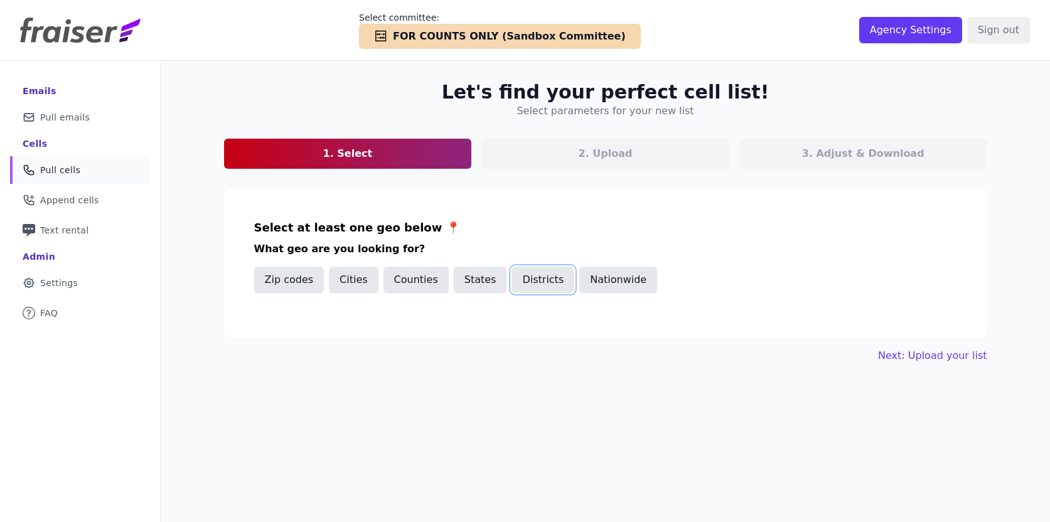
click at [525, 287] on button "Districts" at bounding box center [542, 280] width 63 height 26
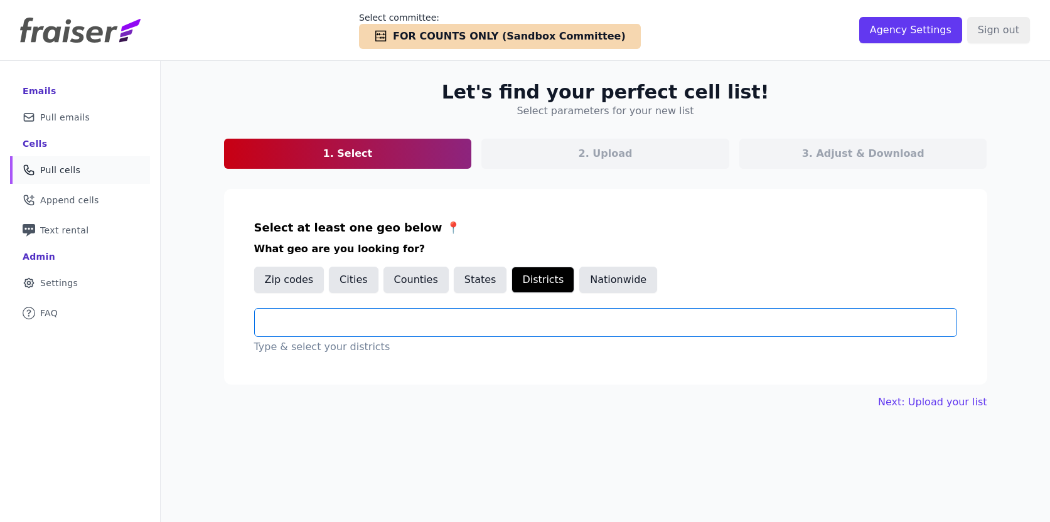
click at [414, 316] on input "text" at bounding box center [611, 322] width 692 height 15
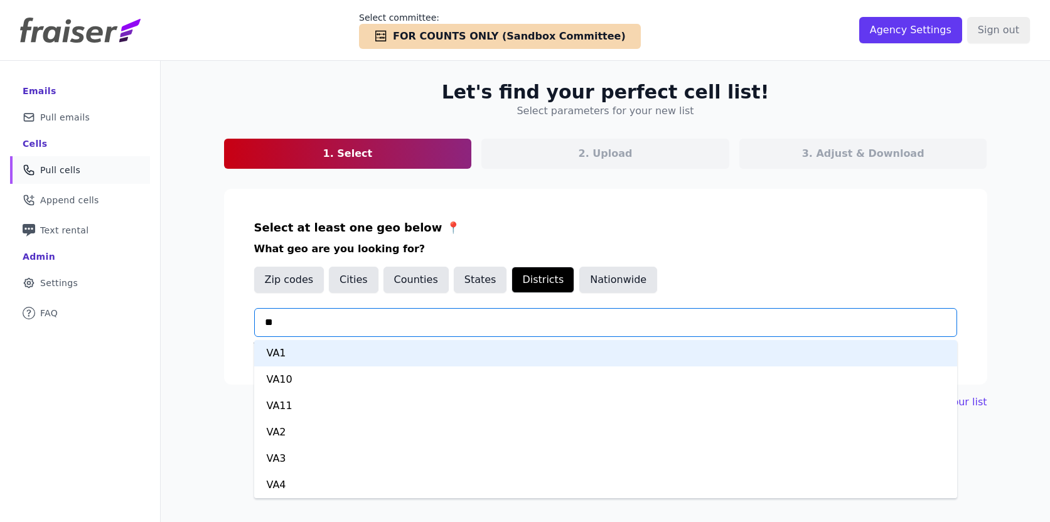
type input "***"
click at [365, 357] on div "VA1" at bounding box center [605, 353] width 703 height 26
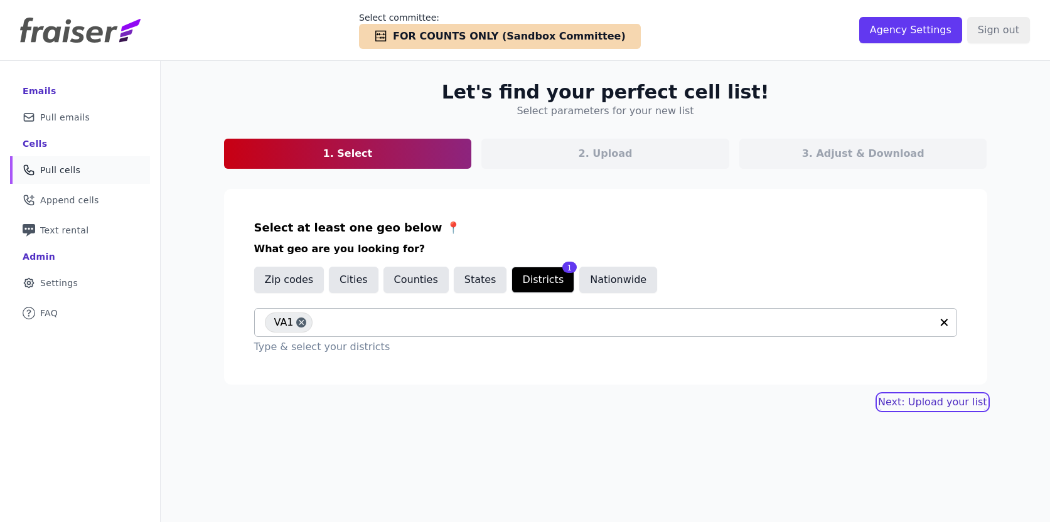
click at [925, 400] on link "Next: Upload your list" at bounding box center [932, 402] width 109 height 15
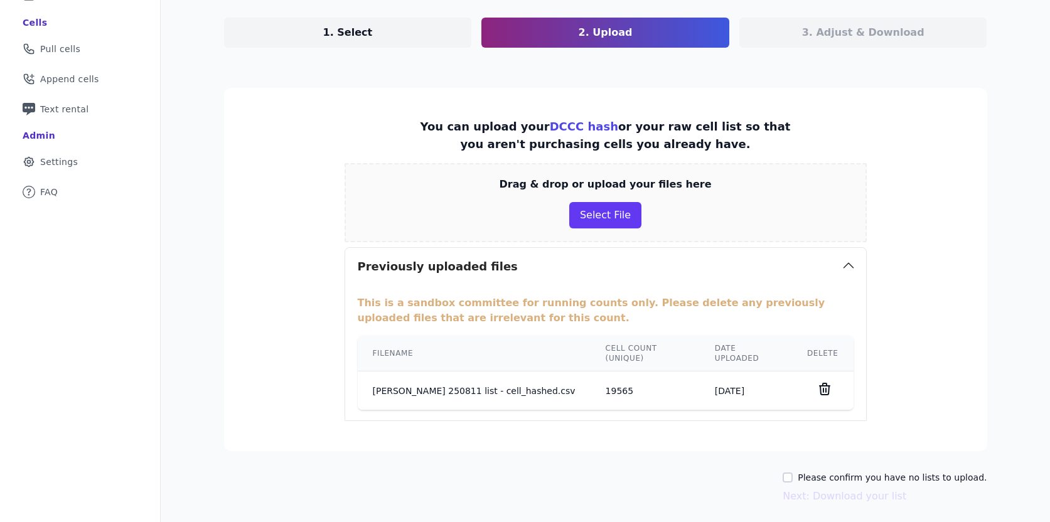
scroll to position [122, 0]
click at [826, 385] on icon at bounding box center [824, 388] width 15 height 15
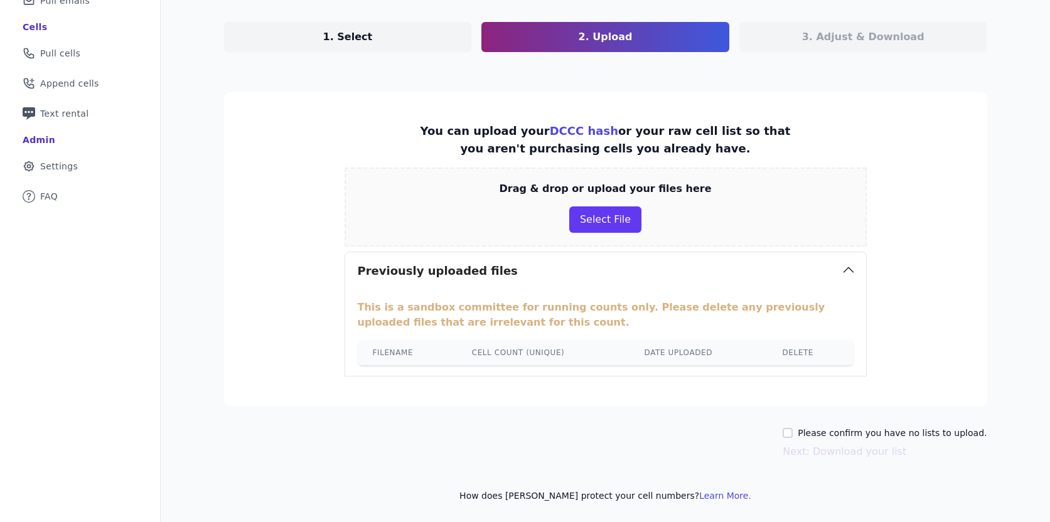
scroll to position [66, 0]
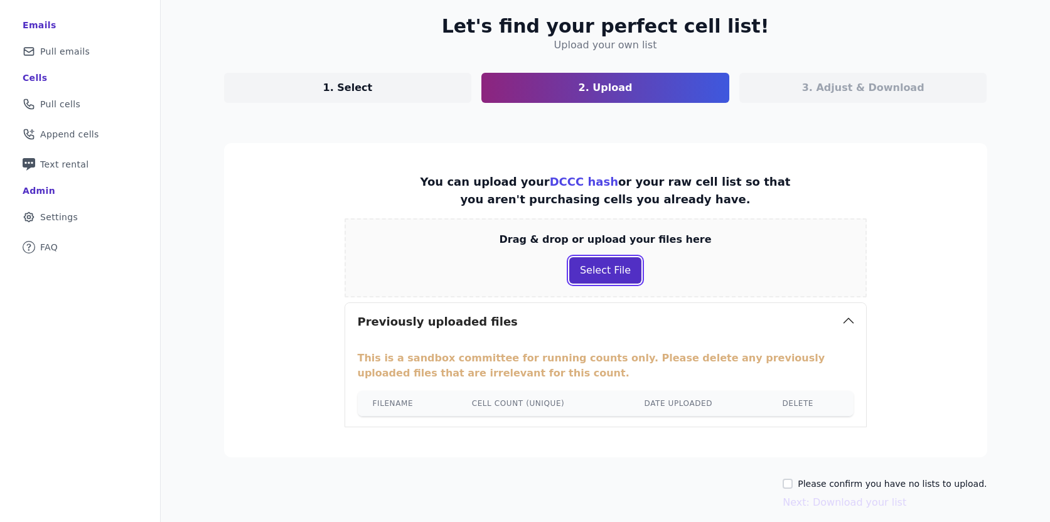
click at [593, 277] on button "Select File" at bounding box center [605, 270] width 72 height 26
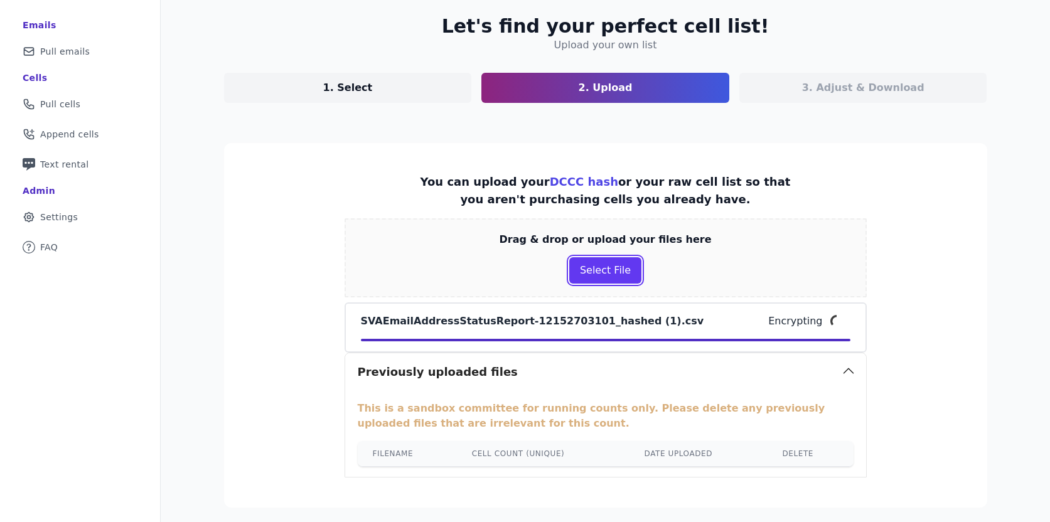
scroll to position [131, 0]
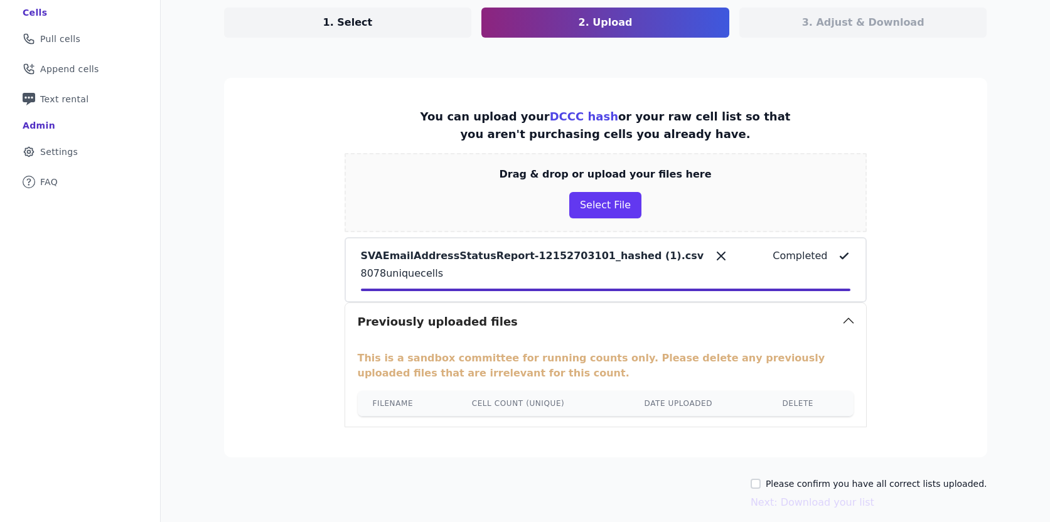
click at [774, 491] on div "Please confirm you have all correct lists uploaded. Next: Download your list" at bounding box center [869, 494] width 237 height 33
click at [761, 483] on input "Please confirm you have all correct lists uploaded." at bounding box center [756, 484] width 10 height 10
checkbox input "true"
click at [780, 506] on button "Next: Download your list" at bounding box center [813, 502] width 124 height 15
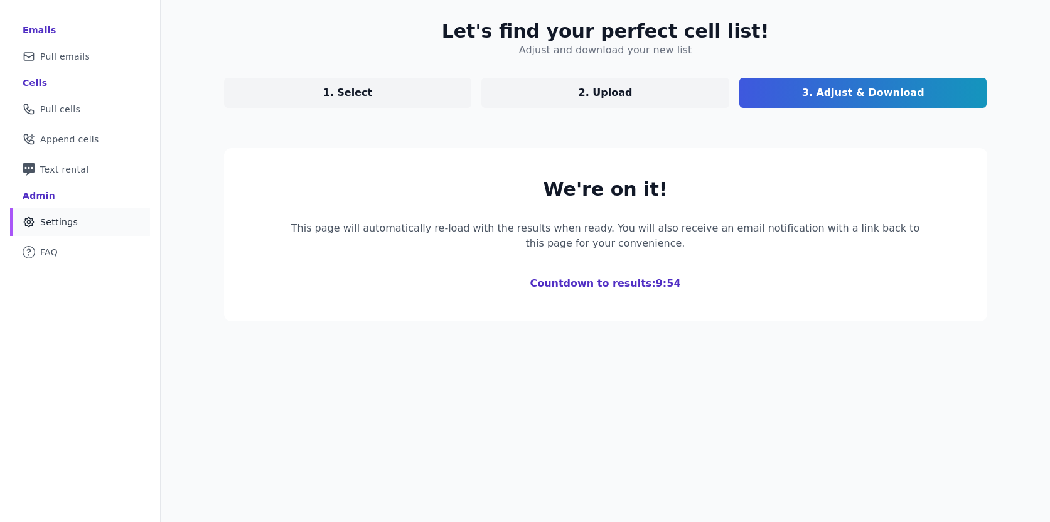
click at [72, 219] on span "Settings" at bounding box center [59, 222] width 38 height 13
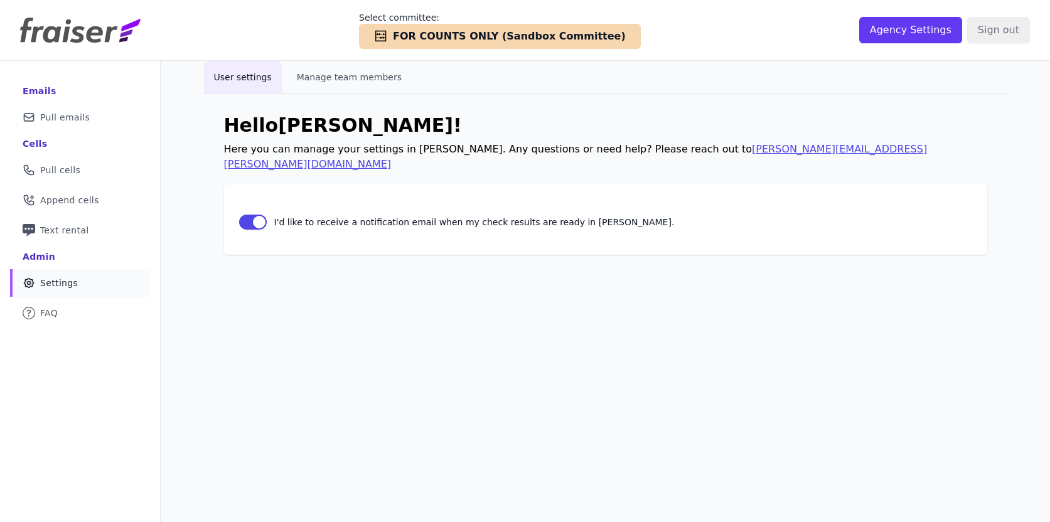
click at [355, 78] on button "Manage team members" at bounding box center [349, 77] width 125 height 33
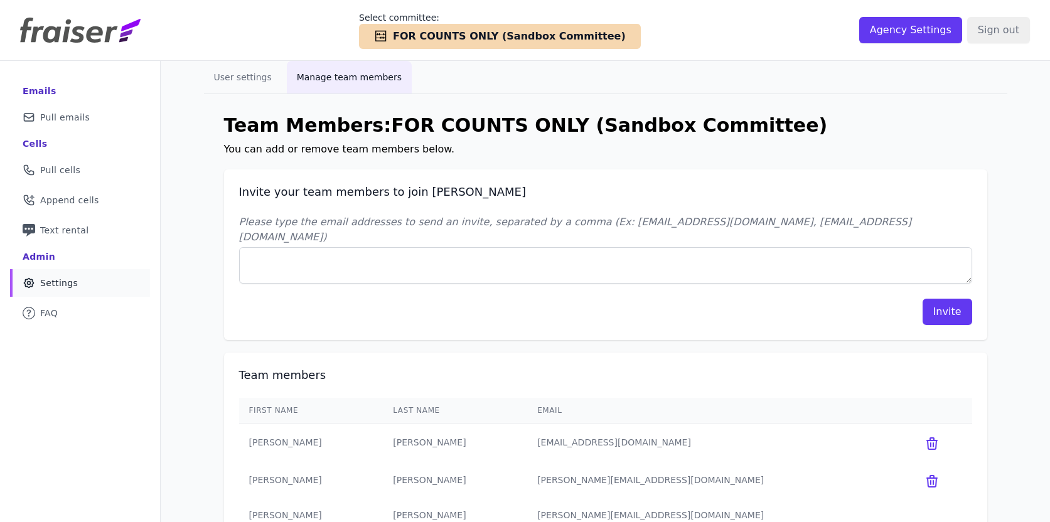
click at [465, 33] on span "FOR COUNTS ONLY (Sandbox Committee)" at bounding box center [509, 36] width 233 height 15
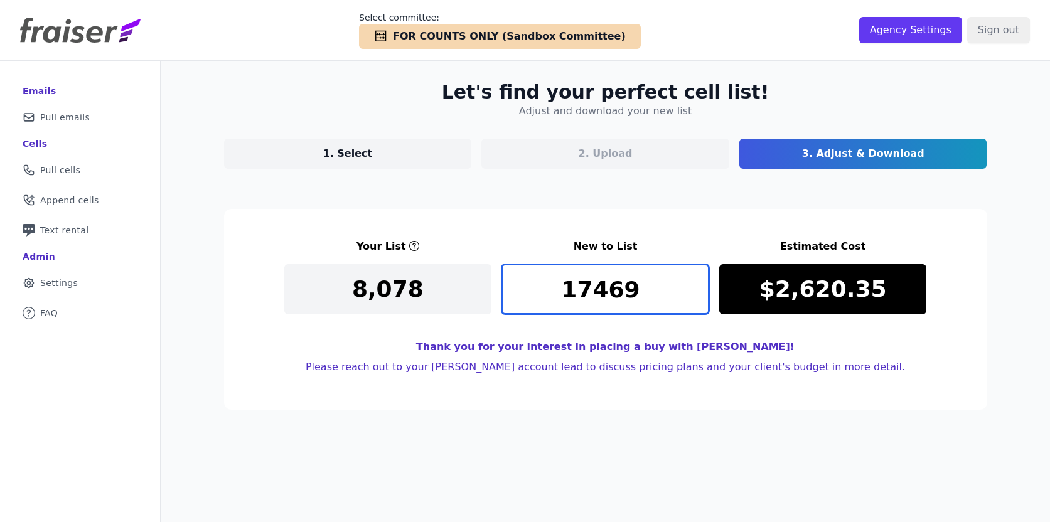
drag, startPoint x: 644, startPoint y: 294, endPoint x: 482, endPoint y: 294, distance: 161.9
click at [481, 294] on div "Your List New to List Estimated Cost 8,078 17469 $2,620.35" at bounding box center [605, 276] width 643 height 75
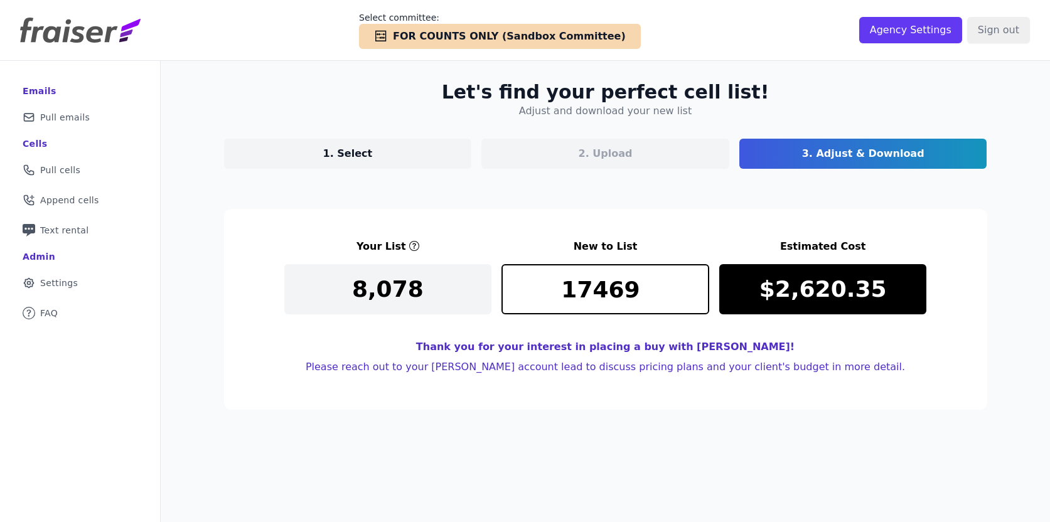
click at [606, 210] on section "Your List New to List Estimated Cost 8,078 17469 $2,620.35 Thank you for your i…" at bounding box center [605, 309] width 763 height 201
click at [387, 151] on link "1. Select" at bounding box center [348, 154] width 248 height 30
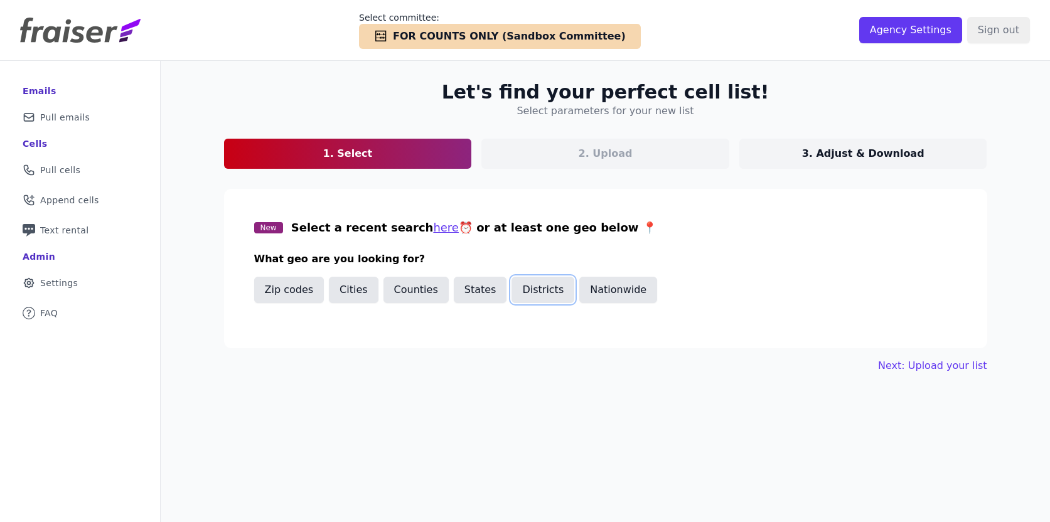
click at [537, 289] on button "Districts" at bounding box center [542, 290] width 63 height 26
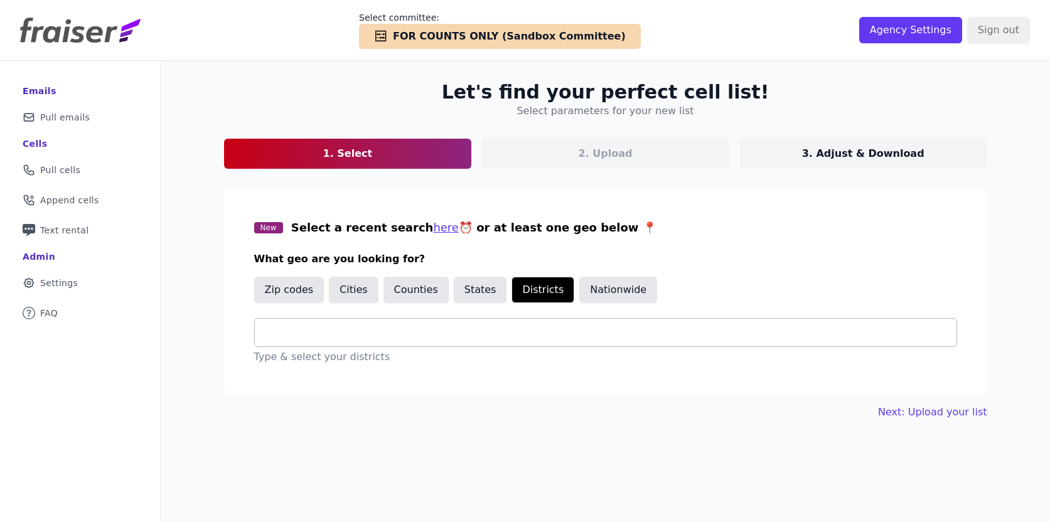
click at [424, 339] on input "text" at bounding box center [611, 332] width 692 height 15
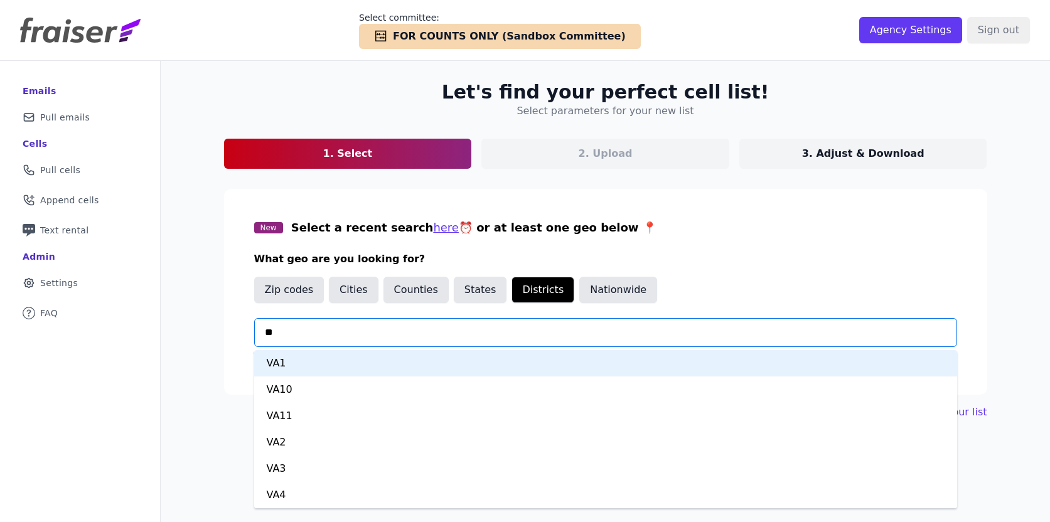
type input "***"
click at [395, 362] on div "VA1" at bounding box center [605, 363] width 703 height 26
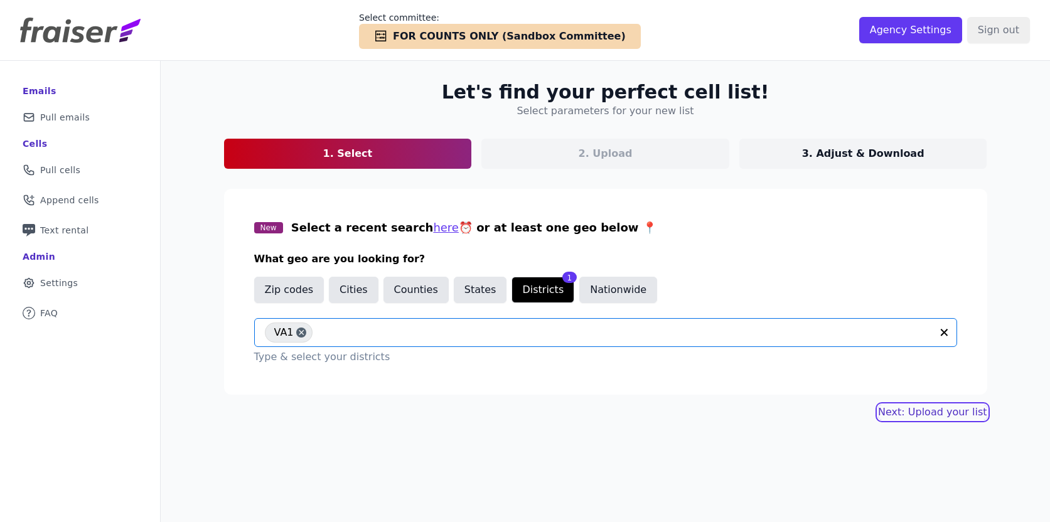
click at [929, 410] on link "Next: Upload your list" at bounding box center [932, 412] width 109 height 15
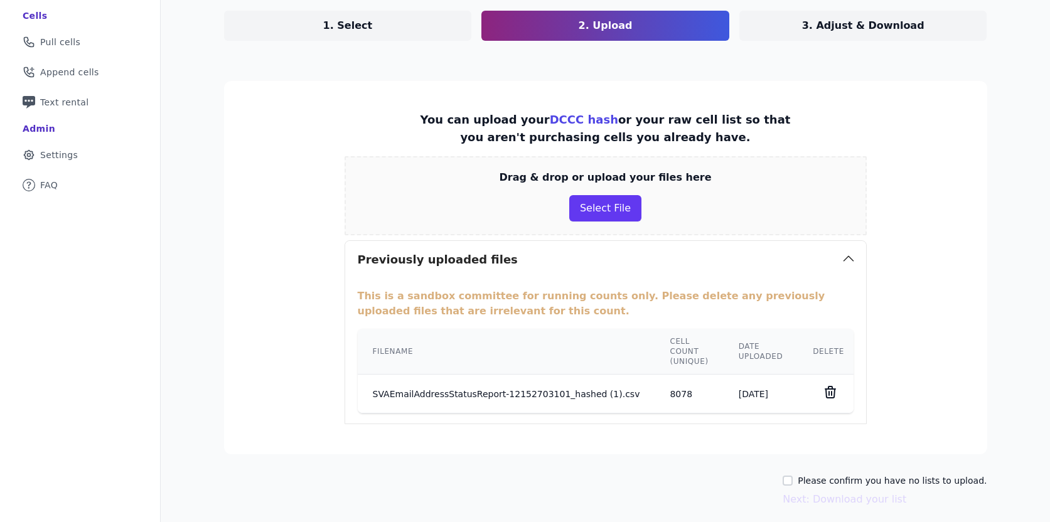
scroll to position [129, 0]
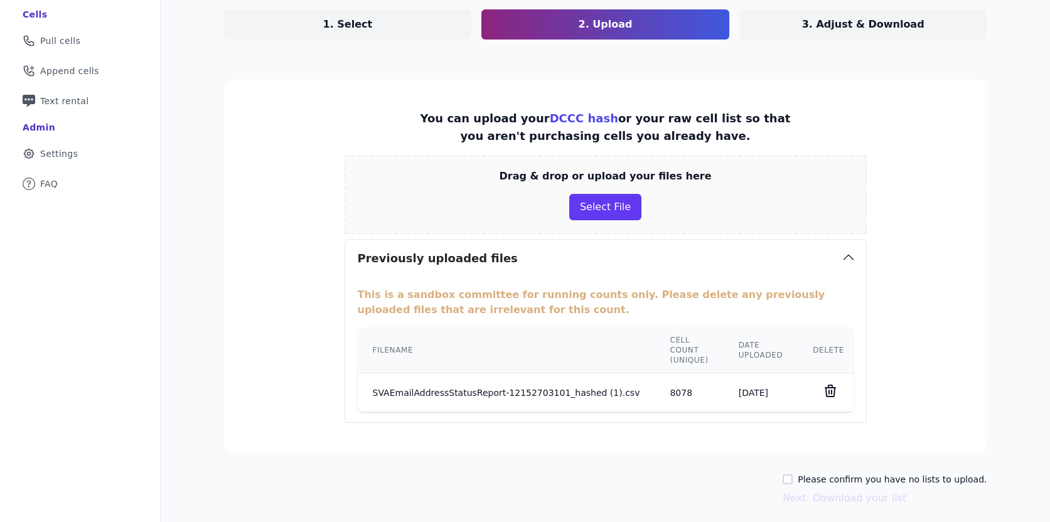
click at [803, 471] on div "Let's find your perfect cell list! Upload your own list 1. Select 2. Upload 3. …" at bounding box center [605, 250] width 803 height 637
click at [793, 483] on input "Please confirm you have no lists to upload." at bounding box center [788, 479] width 10 height 10
checkbox input "true"
click at [827, 501] on button "Next: Download your list" at bounding box center [845, 498] width 124 height 15
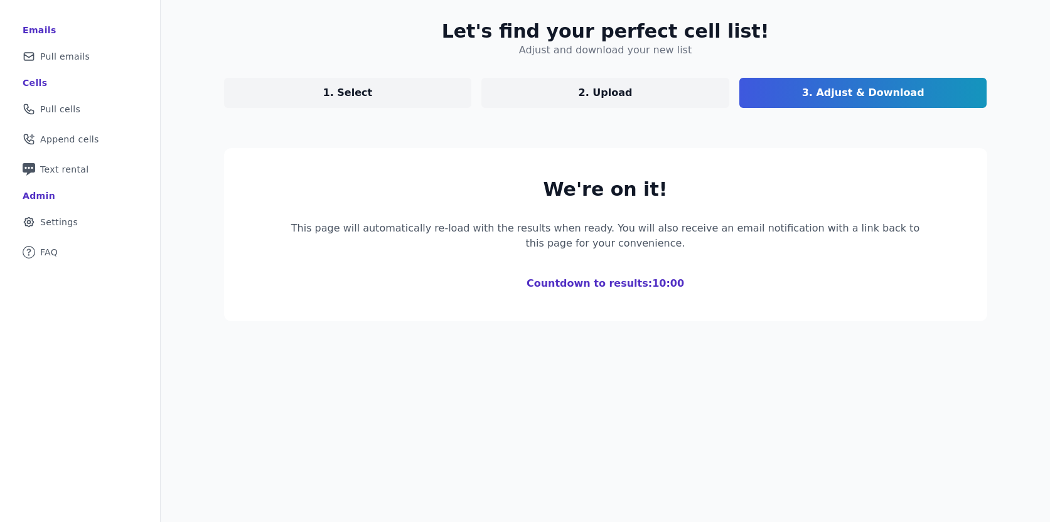
scroll to position [61, 0]
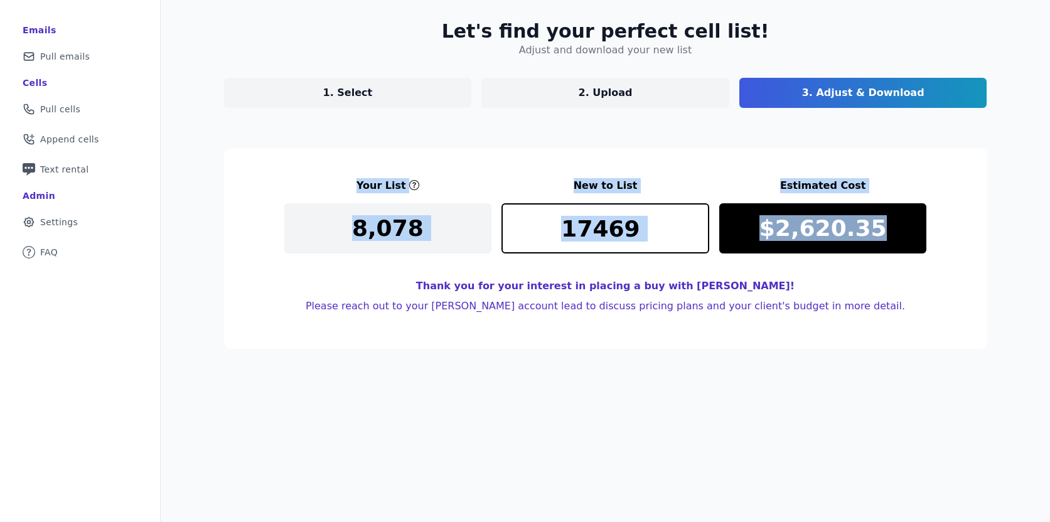
copy div "Your List New to List Estimated Cost 8,078 $2,620.35"
drag, startPoint x: 345, startPoint y: 181, endPoint x: 930, endPoint y: 250, distance: 589.5
click at [930, 250] on section "Your List New to List Estimated Cost 8,078 17469 $2,620.35 Thank you for your i…" at bounding box center [605, 248] width 763 height 201
click at [663, 147] on div "Let's find your perfect cell list! Adjust and download your new list 1. Select …" at bounding box center [605, 184] width 803 height 369
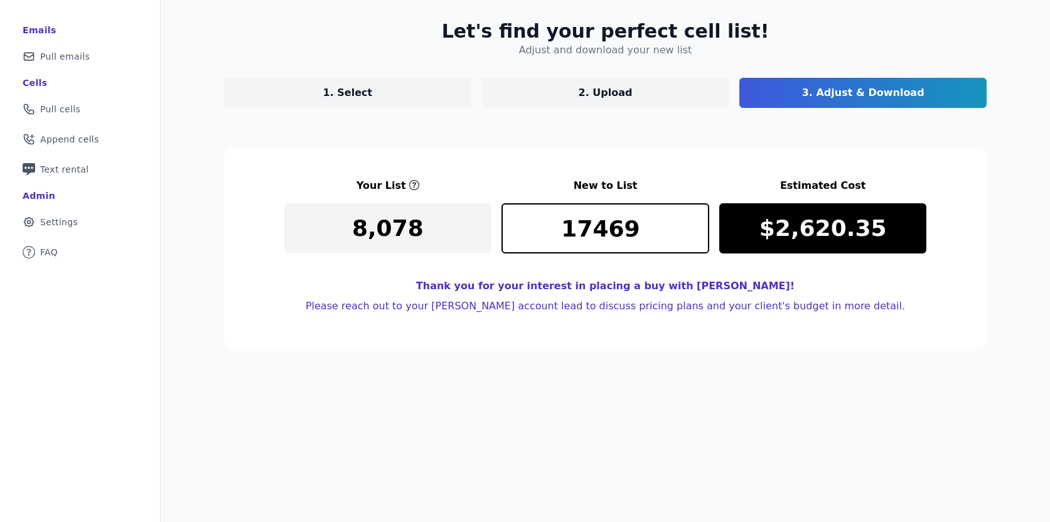
click at [357, 306] on div "Thank you for your interest in placing a buy with Fraiser! Please reach out to …" at bounding box center [605, 299] width 643 height 40
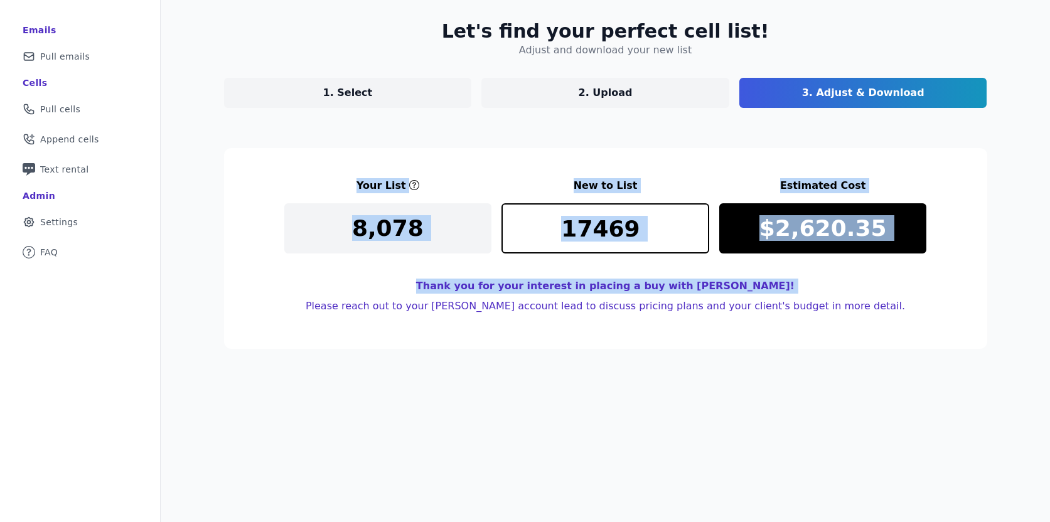
drag, startPoint x: 327, startPoint y: 186, endPoint x: 937, endPoint y: 269, distance: 615.5
click at [937, 269] on section "Your List New to List Estimated Cost 8,078 17469 $2,620.35 Thank you for your i…" at bounding box center [605, 248] width 763 height 201
copy section "Your List New to List Estimated Cost 8,078 $2,620.35 Thank you for your interes…"
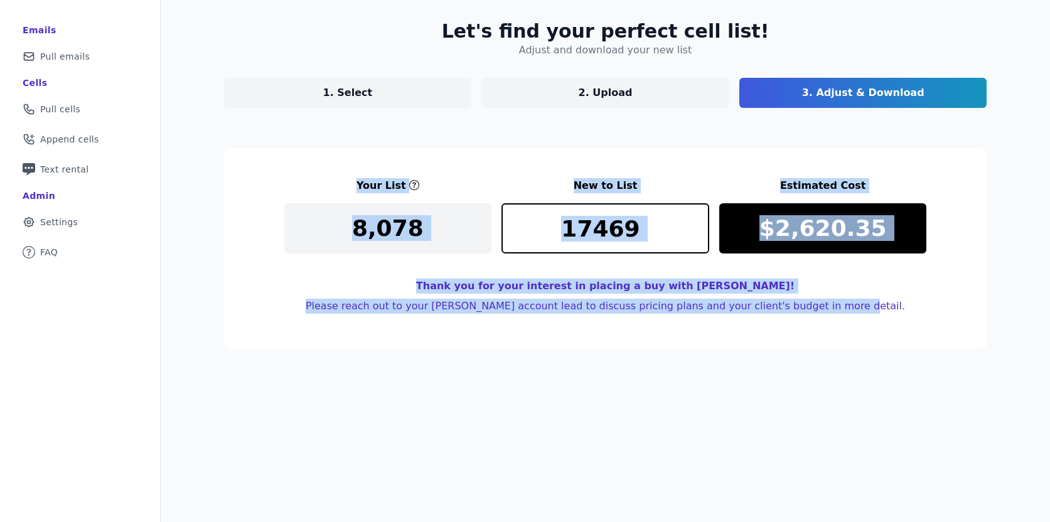
click at [861, 314] on div "Thank you for your interest in placing a buy with Fraiser! Please reach out to …" at bounding box center [605, 299] width 643 height 40
copy section "Your List New to List Estimated Cost 8,078 $2,620.35 Thank you for your interes…"
click at [510, 153] on section "Your List New to List Estimated Cost 8,078 17469 $2,620.35 Thank you for your i…" at bounding box center [605, 248] width 763 height 201
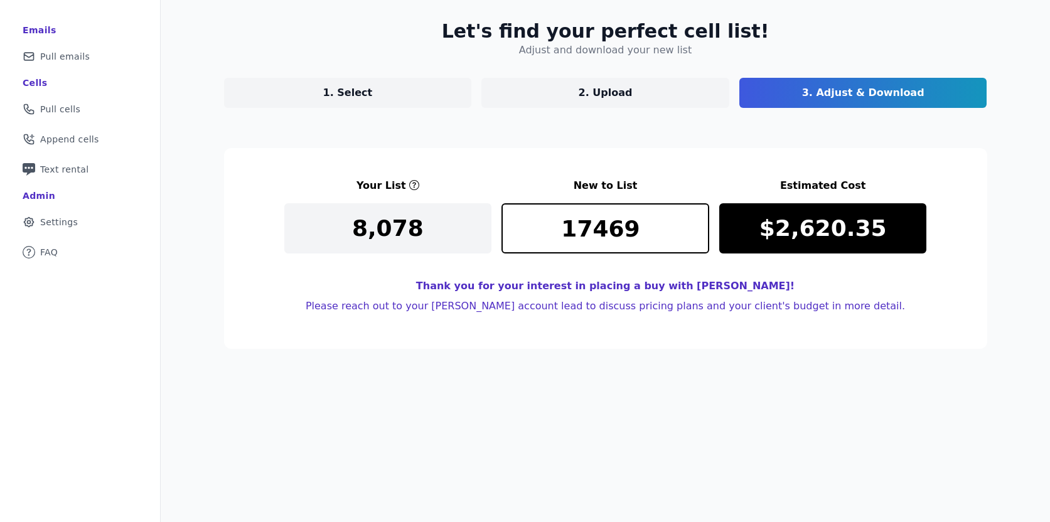
scroll to position [0, 0]
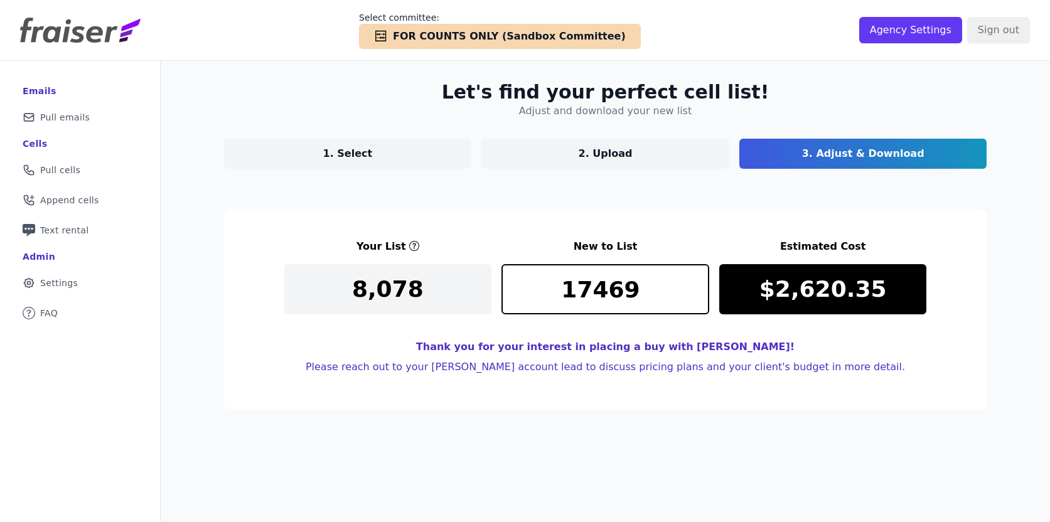
click at [378, 158] on link "1. Select" at bounding box center [348, 154] width 248 height 30
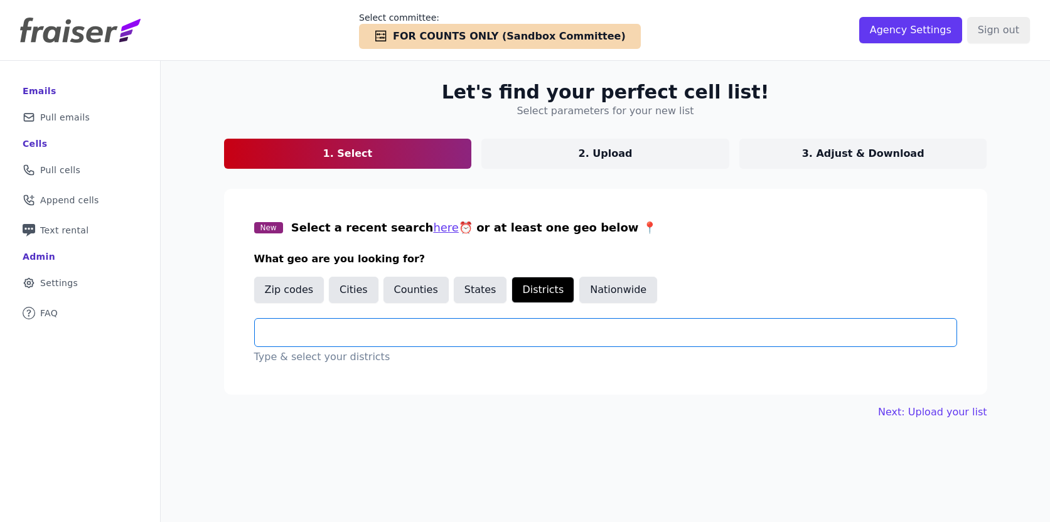
click at [296, 329] on input "text" at bounding box center [611, 332] width 692 height 15
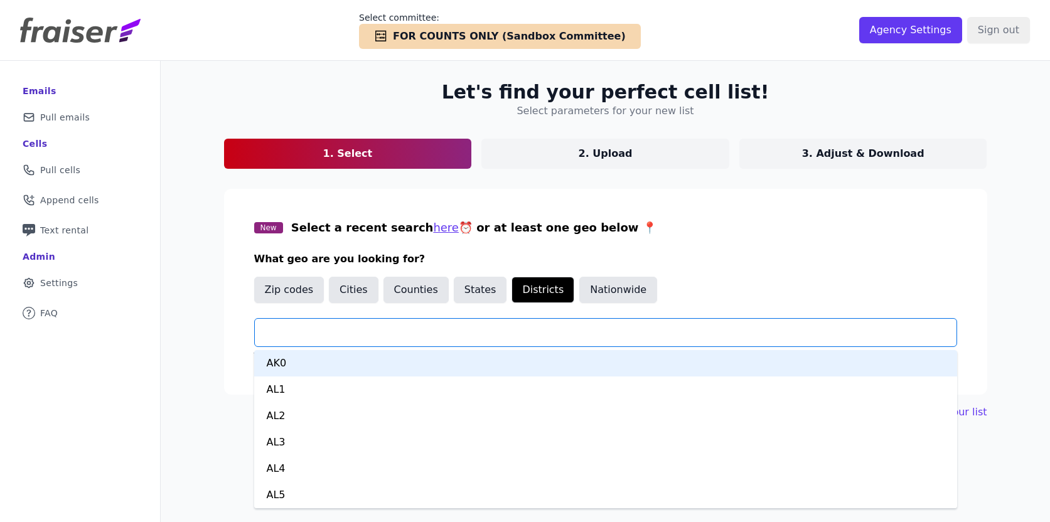
click at [296, 329] on input "text" at bounding box center [611, 332] width 692 height 15
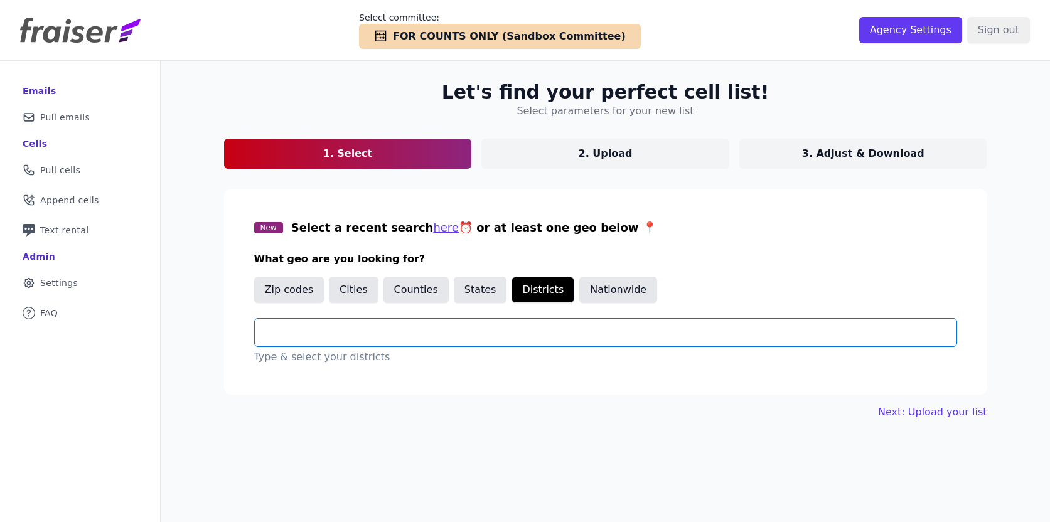
click at [296, 329] on input "text" at bounding box center [611, 332] width 692 height 15
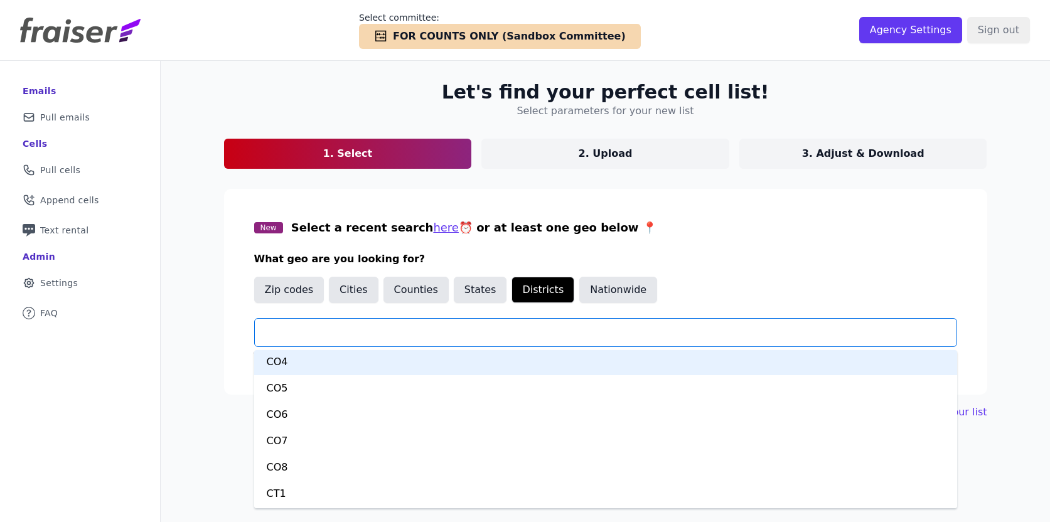
scroll to position [2135, 0]
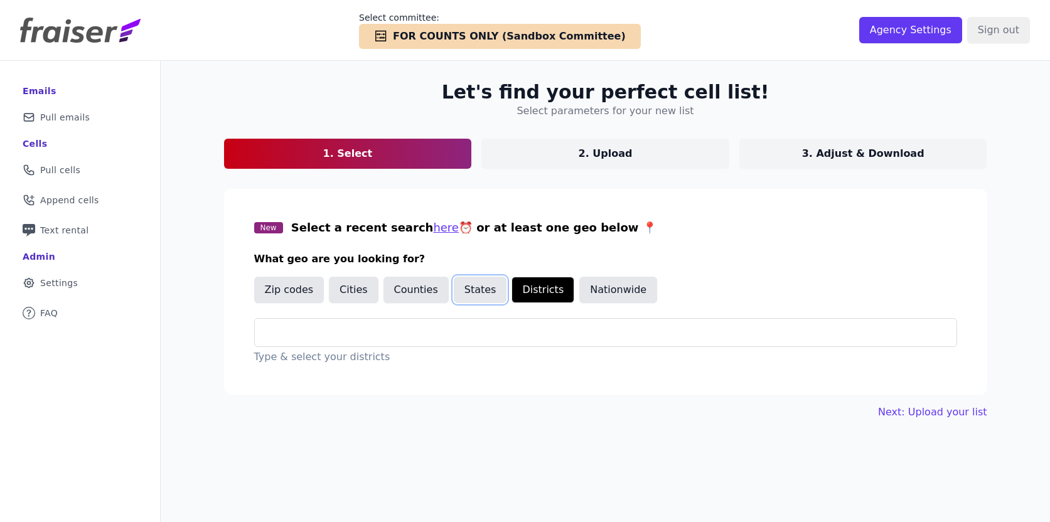
click at [471, 295] on button "States" at bounding box center [480, 290] width 53 height 26
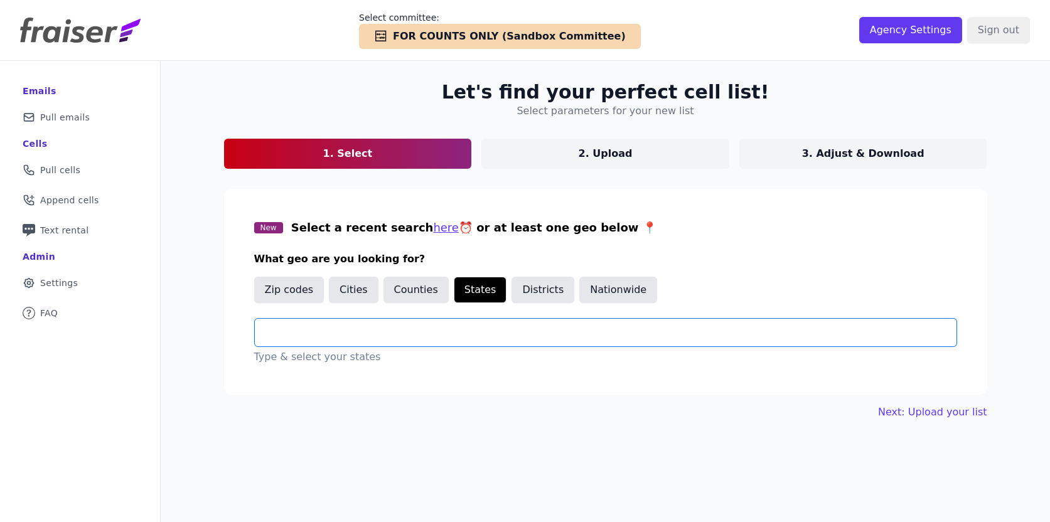
click at [444, 326] on input "text" at bounding box center [611, 332] width 692 height 15
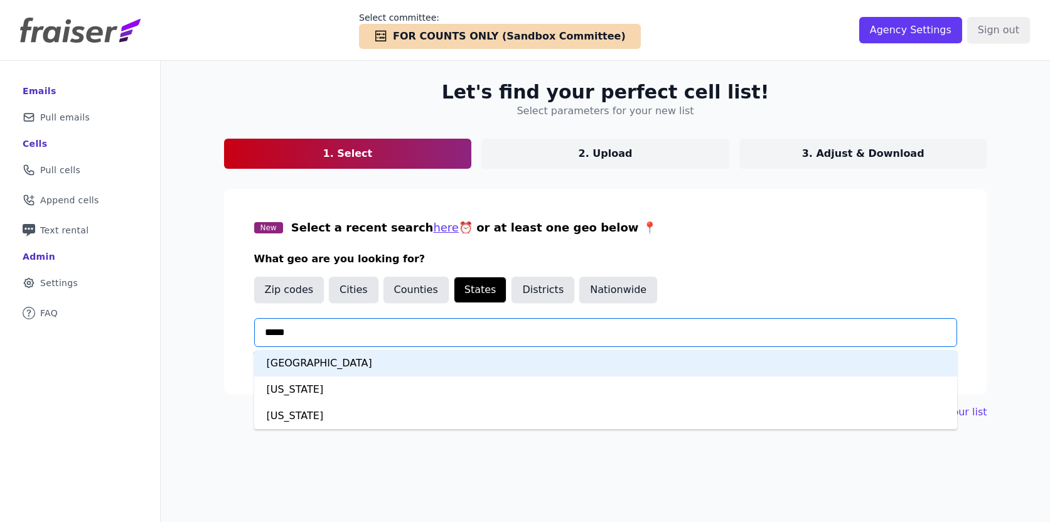
type input "******"
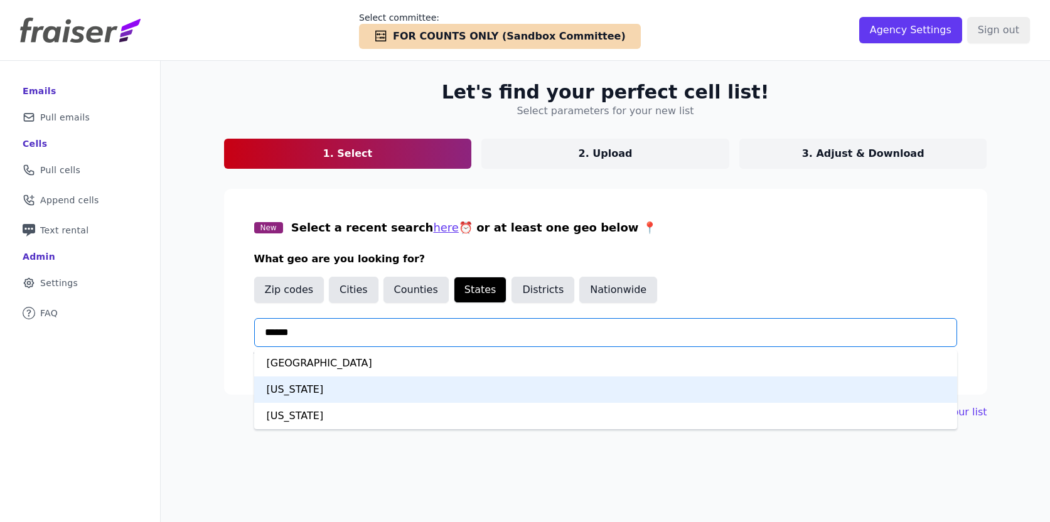
click at [367, 399] on div "[US_STATE]" at bounding box center [605, 390] width 703 height 26
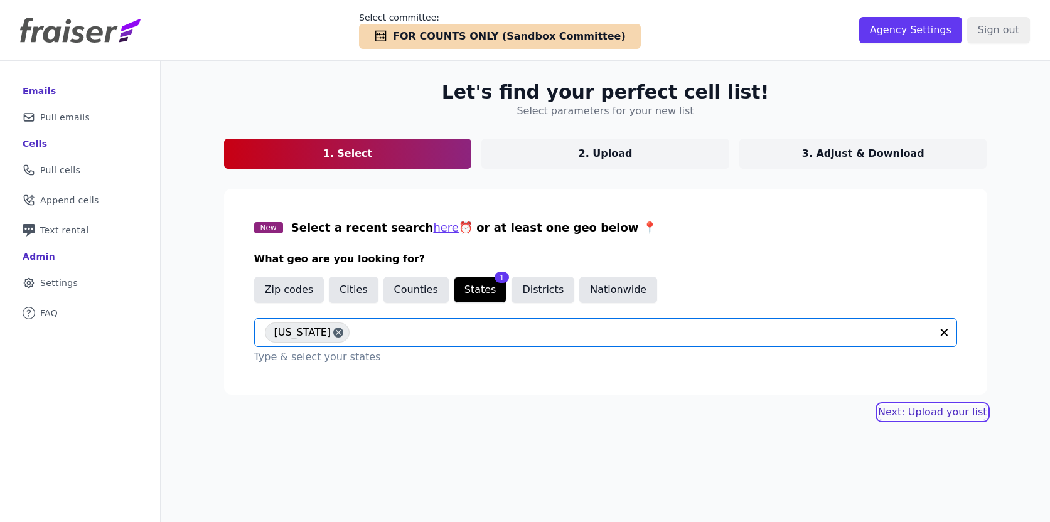
click at [944, 415] on link "Next: Upload your list" at bounding box center [932, 412] width 109 height 15
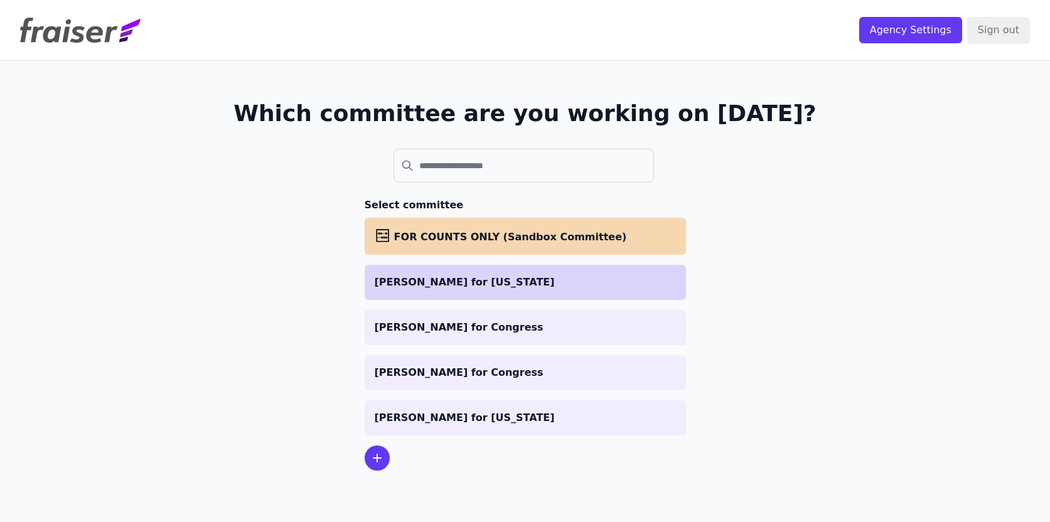
click at [464, 291] on li "[PERSON_NAME] for [US_STATE]" at bounding box center [525, 282] width 321 height 35
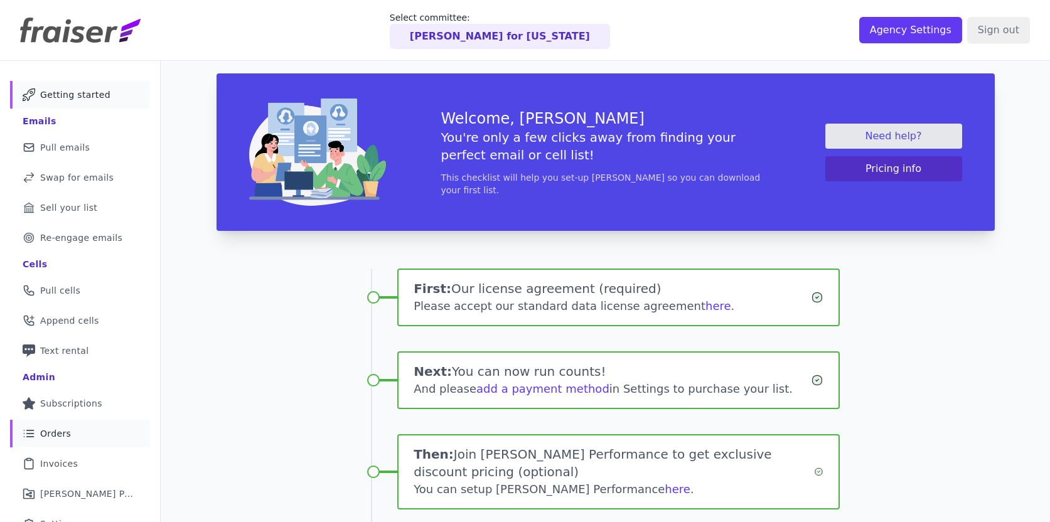
click at [80, 429] on link "List Icon Outline of bulleted list Orders" at bounding box center [80, 434] width 140 height 28
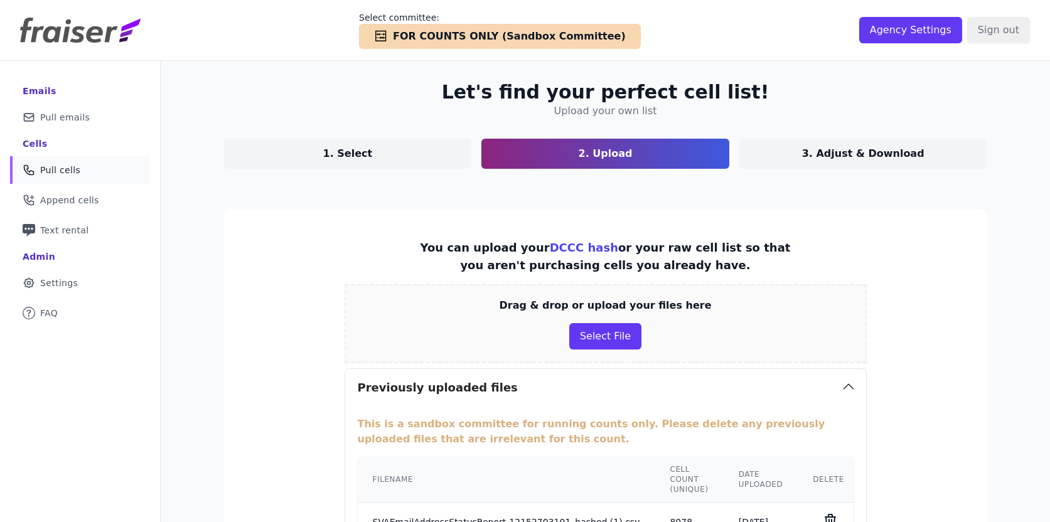
click at [87, 166] on link "Phone Icon Outline of a phone Pull cells" at bounding box center [80, 170] width 140 height 28
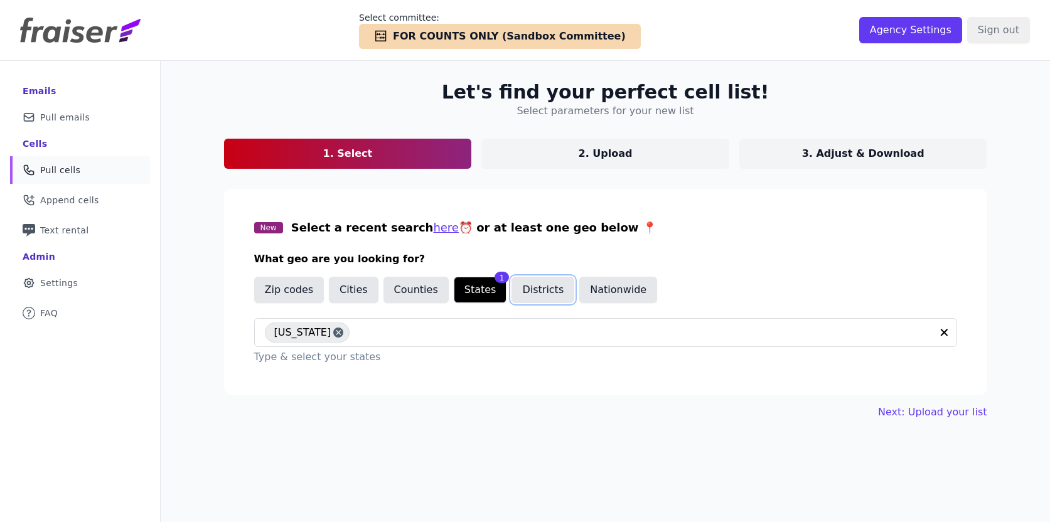
click at [549, 296] on button "Districts" at bounding box center [542, 290] width 63 height 26
click at [517, 330] on input "text" at bounding box center [611, 332] width 692 height 15
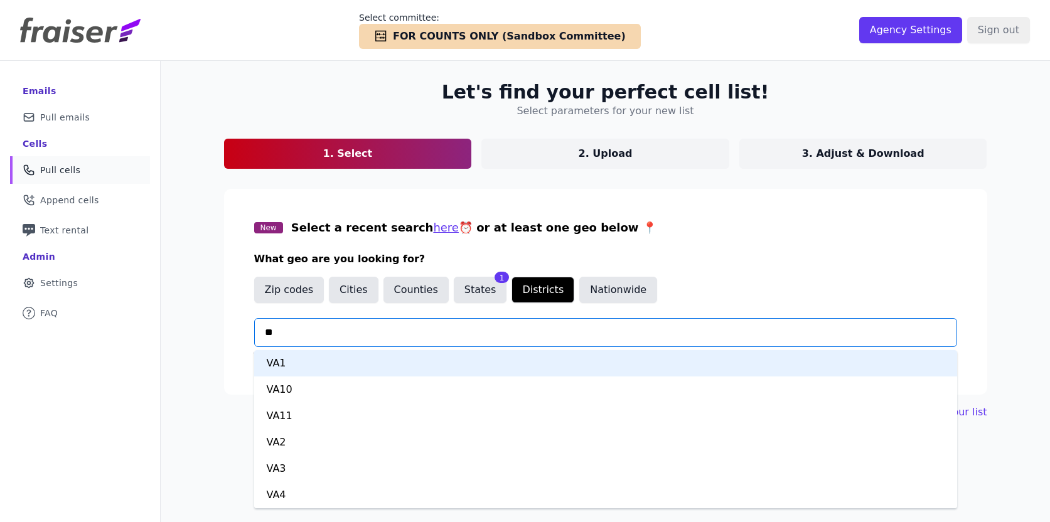
type input "***"
click at [503, 360] on div "VA1" at bounding box center [605, 363] width 703 height 26
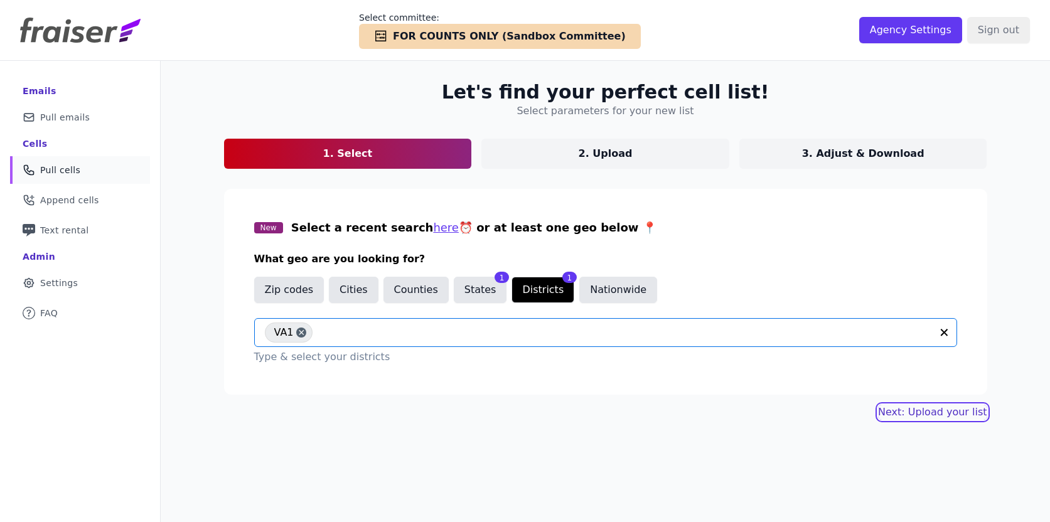
click at [955, 417] on link "Next: Upload your list" at bounding box center [932, 412] width 109 height 15
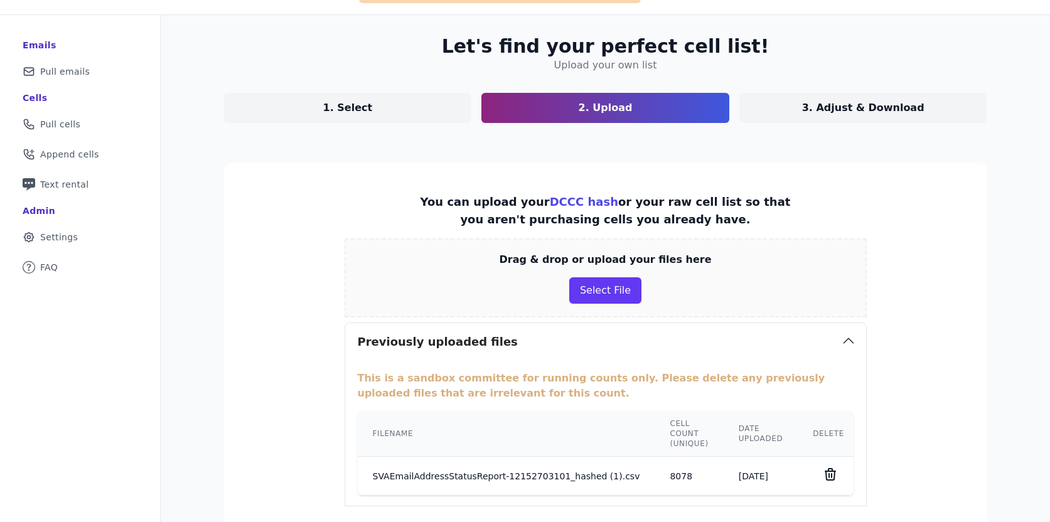
scroll to position [43, 0]
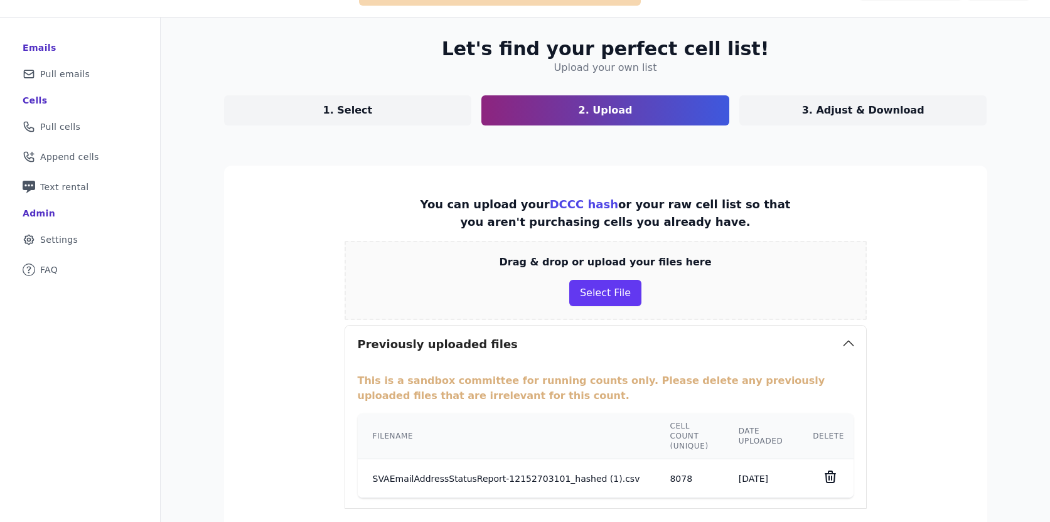
click at [823, 479] on icon at bounding box center [830, 476] width 15 height 15
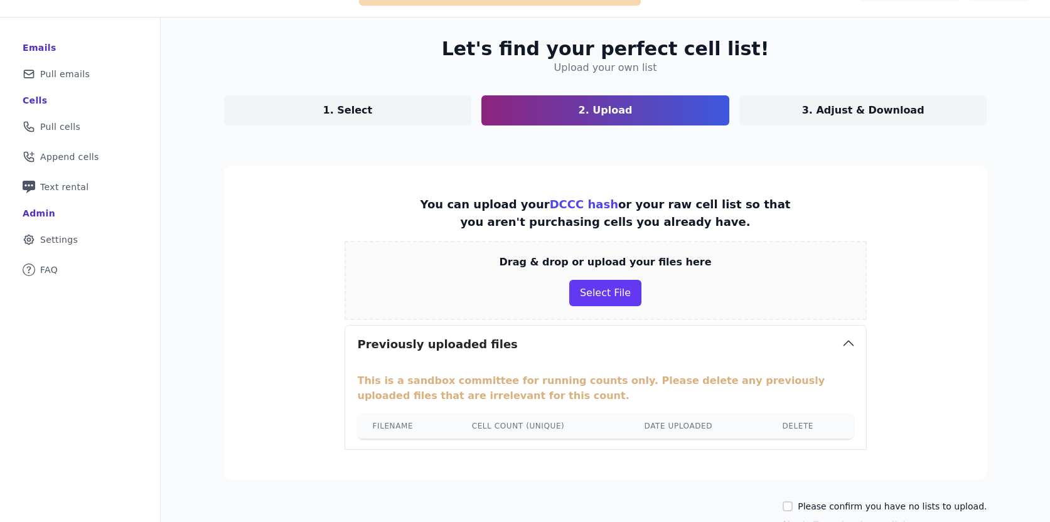
click at [592, 276] on div "Drag & drop or upload your files here Select File" at bounding box center [606, 280] width 522 height 79
click at [594, 292] on button "Select File" at bounding box center [605, 293] width 72 height 26
click at [604, 298] on button "Select File" at bounding box center [605, 293] width 72 height 26
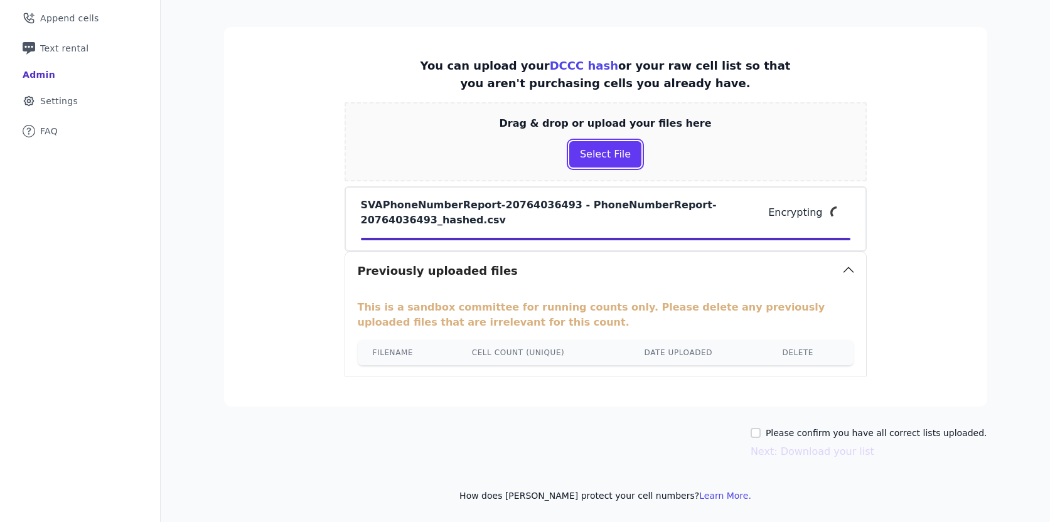
scroll to position [181, 0]
click at [761, 434] on input "Please confirm you have all correct lists uploaded." at bounding box center [756, 434] width 10 height 10
checkbox input "true"
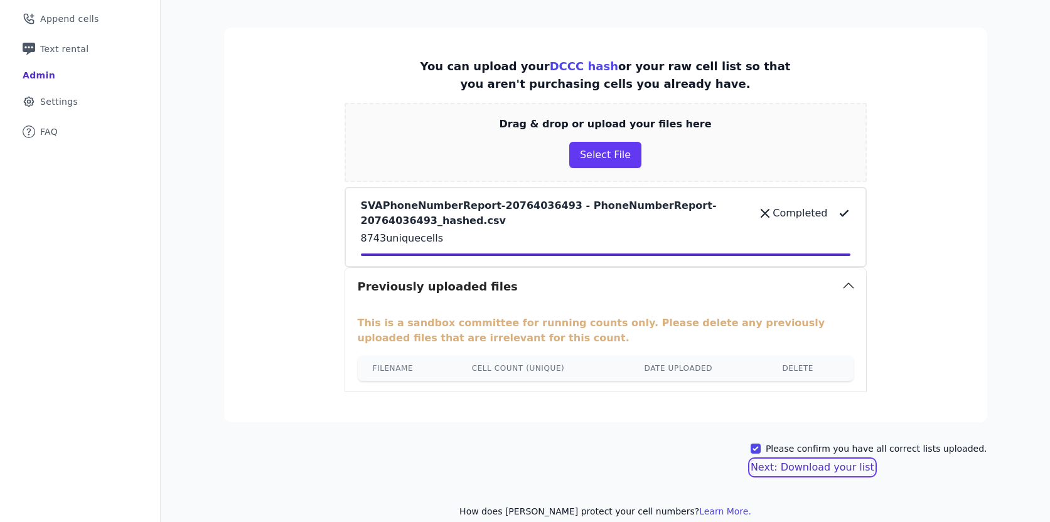
click at [807, 465] on button "Next: Download your list" at bounding box center [813, 467] width 124 height 15
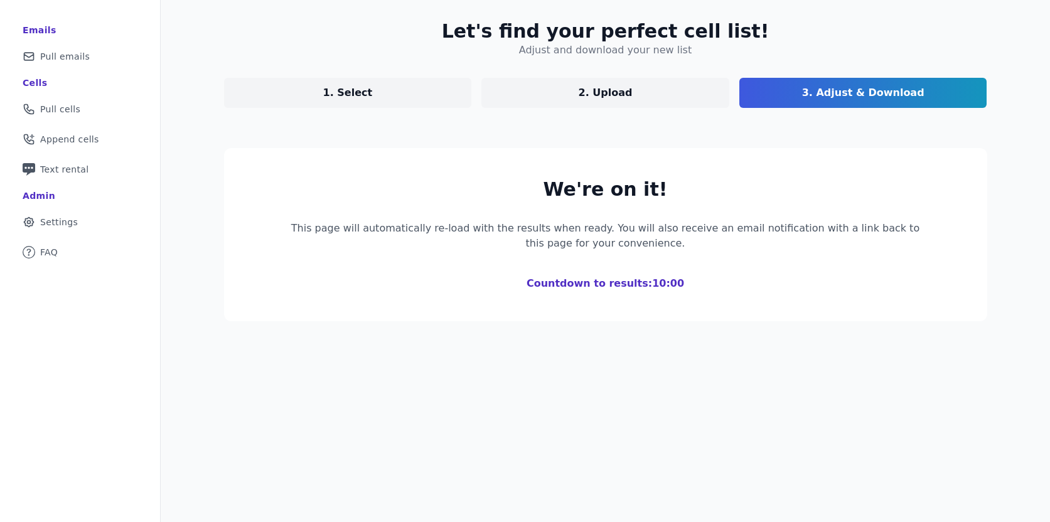
scroll to position [61, 0]
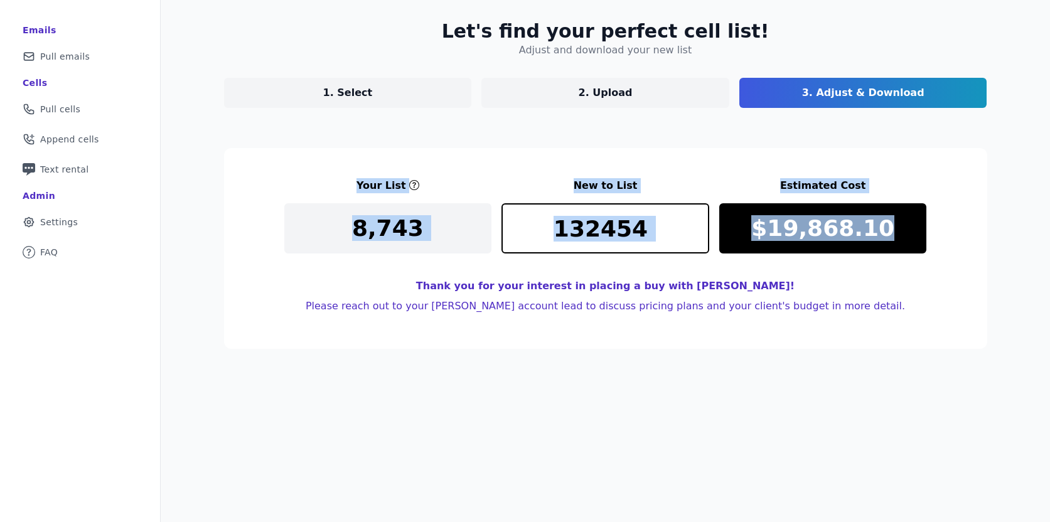
drag, startPoint x: 340, startPoint y: 179, endPoint x: 957, endPoint y: 254, distance: 621.4
click at [957, 254] on section "Your List New to List Estimated Cost 8,743 132454 $19,868.10 Thank you for your…" at bounding box center [605, 248] width 763 height 201
copy div "Your List New to List Estimated Cost 8,743 $19,868.10"
click at [345, 96] on p "1. Select" at bounding box center [348, 92] width 50 height 15
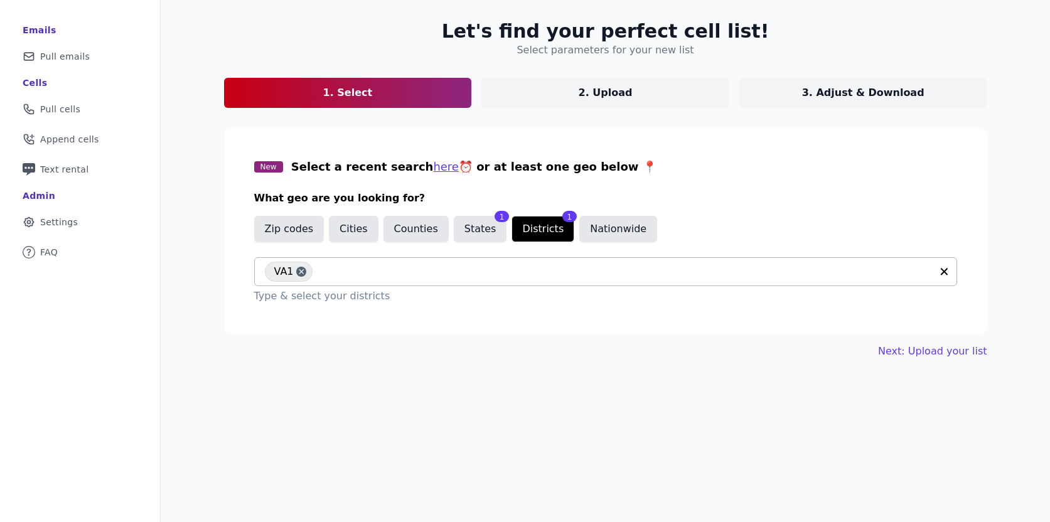
click at [309, 269] on div "VA1" at bounding box center [598, 272] width 667 height 28
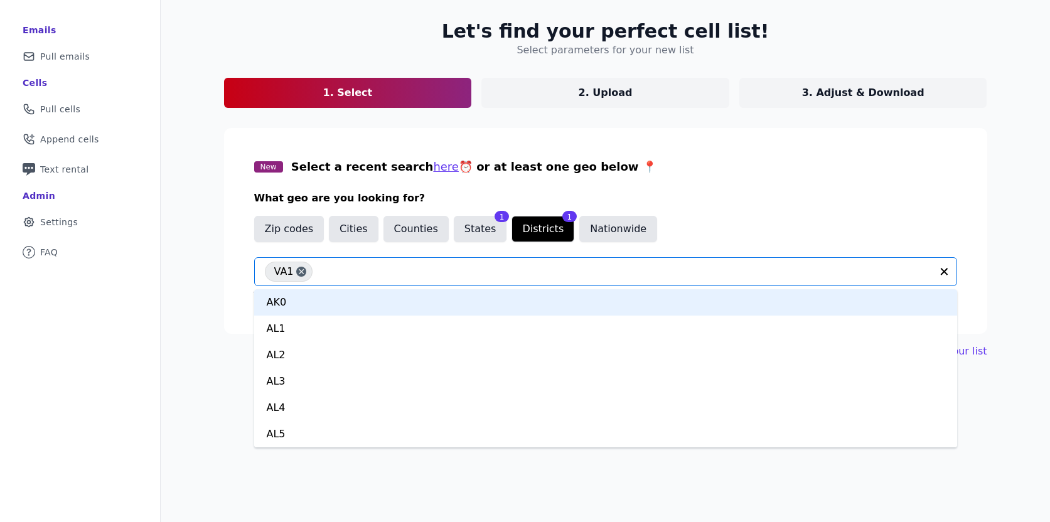
click at [303, 269] on div "VA1" at bounding box center [289, 272] width 48 height 20
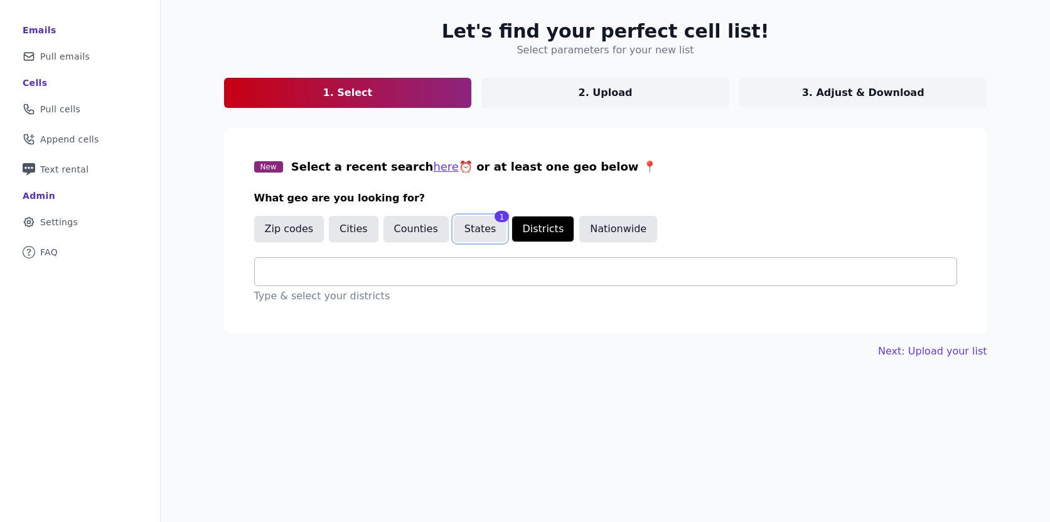
click at [454, 242] on button "States" at bounding box center [480, 229] width 53 height 26
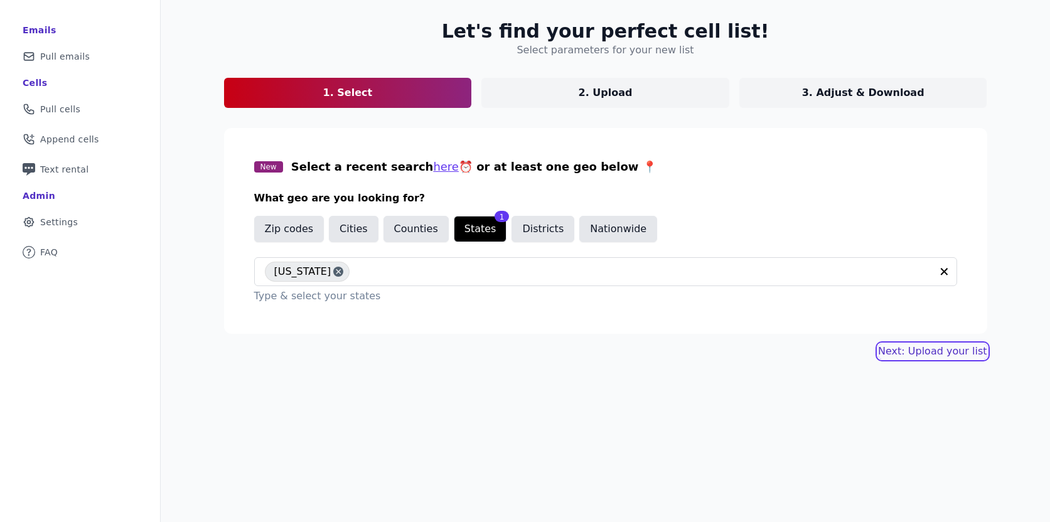
click at [913, 344] on link "Next: Upload your list" at bounding box center [932, 351] width 109 height 15
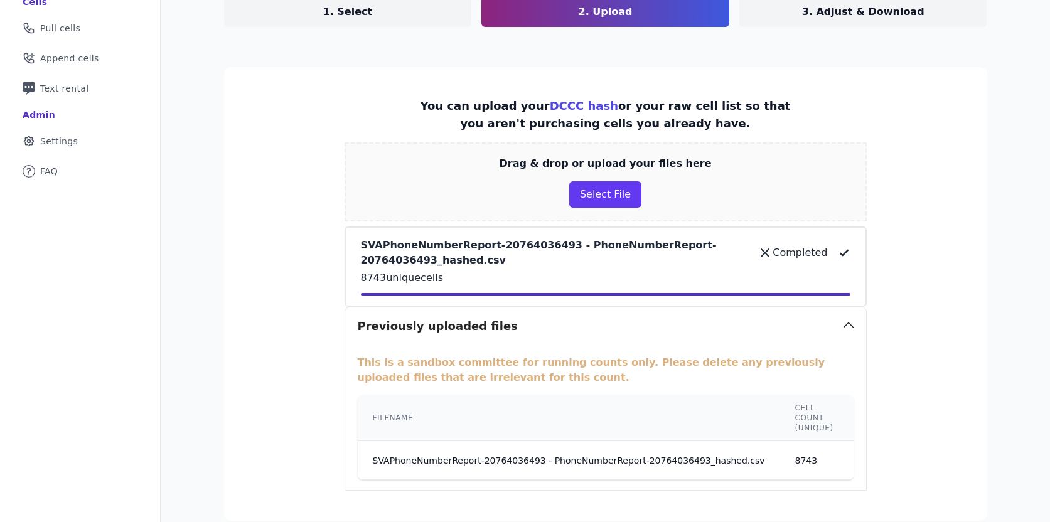
scroll to position [256, 0]
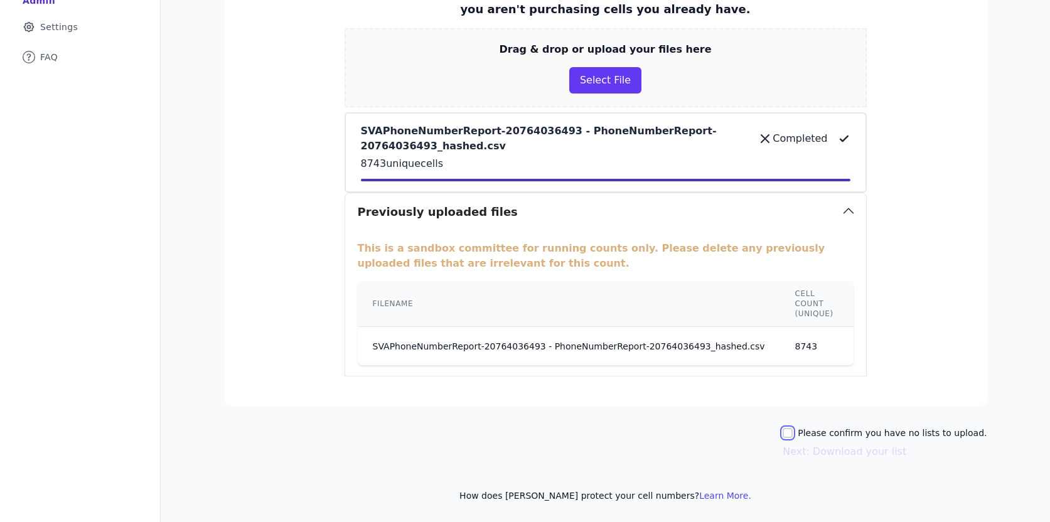
click at [793, 434] on input "Please confirm you have no lists to upload." at bounding box center [788, 433] width 10 height 10
checkbox input "true"
click at [813, 458] on button "Next: Download your list" at bounding box center [845, 451] width 124 height 15
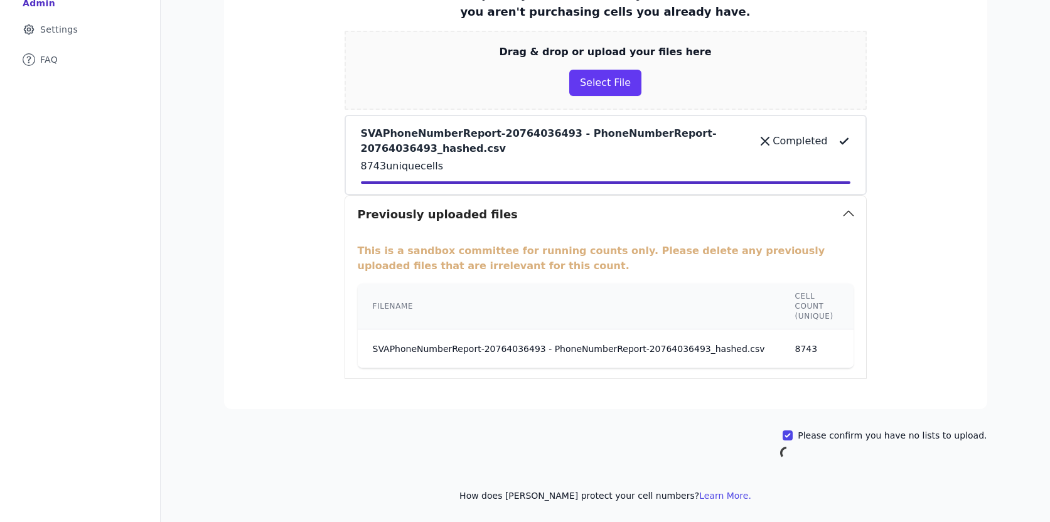
scroll to position [61, 0]
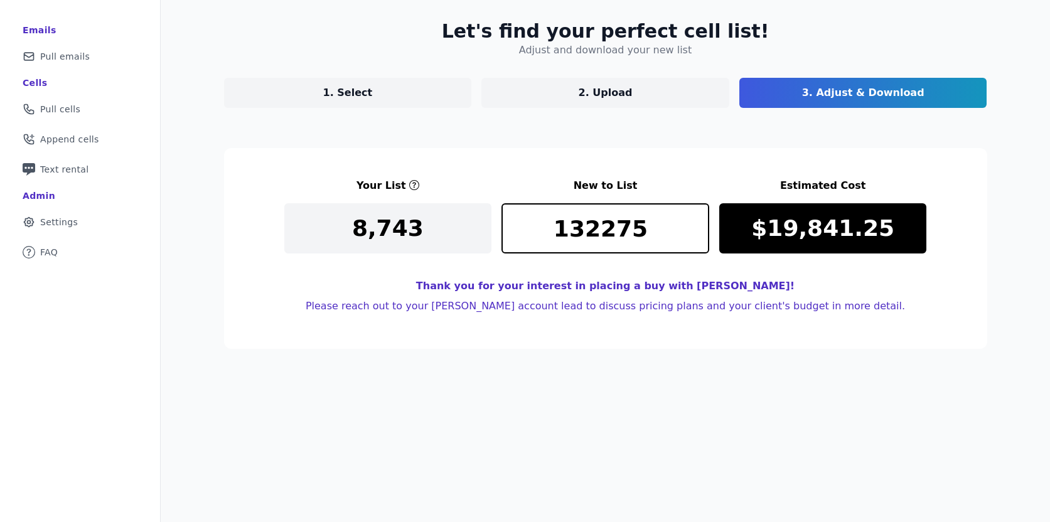
click at [809, 94] on link "3. Adjust & Download" at bounding box center [863, 93] width 248 height 30
drag, startPoint x: 551, startPoint y: 227, endPoint x: 669, endPoint y: 221, distance: 118.1
click at [669, 221] on input "132275" at bounding box center [605, 228] width 208 height 50
click at [368, 98] on p "1. Select" at bounding box center [348, 92] width 50 height 15
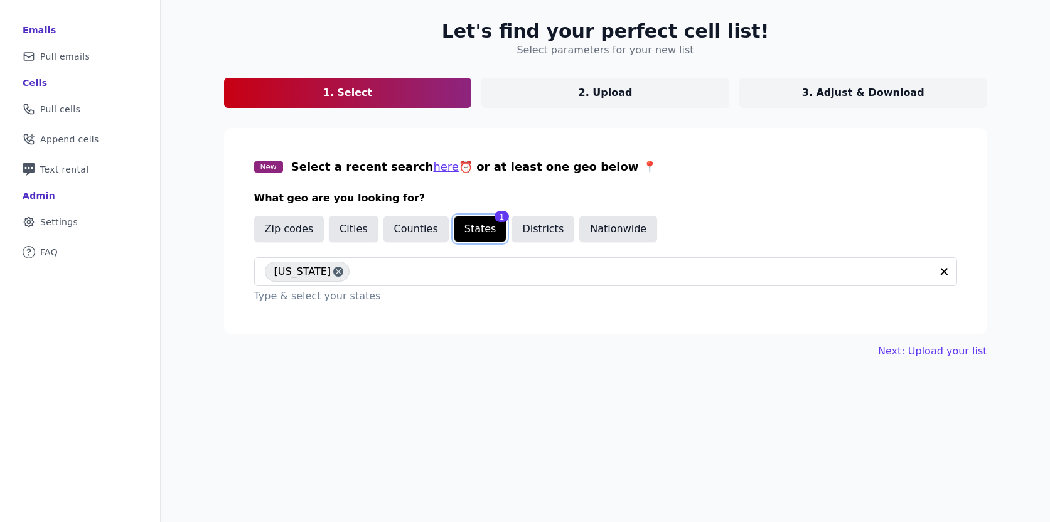
click at [479, 224] on button "States" at bounding box center [480, 229] width 53 height 26
click at [309, 270] on div "Virginia" at bounding box center [307, 272] width 85 height 20
click at [540, 222] on button "Districts" at bounding box center [542, 229] width 63 height 26
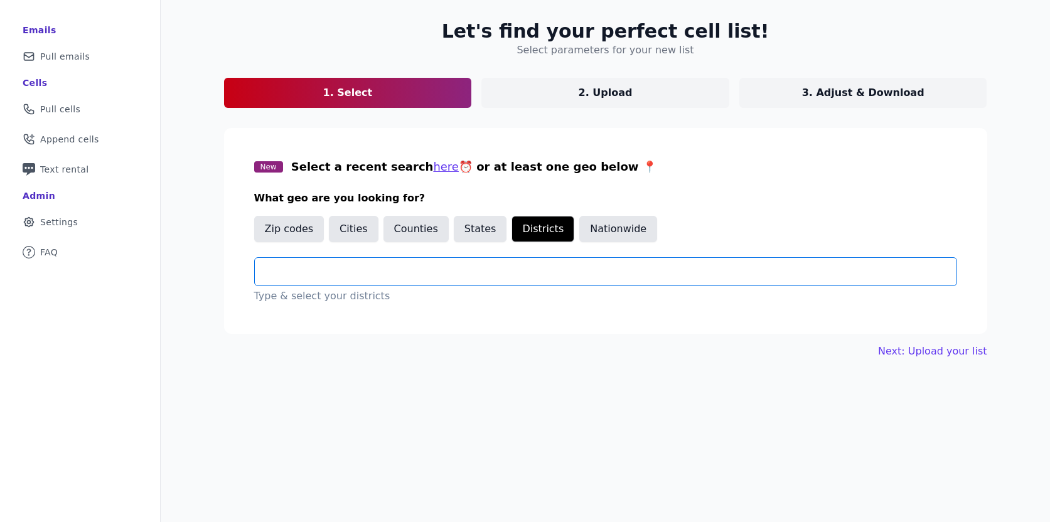
click at [421, 276] on input "text" at bounding box center [611, 271] width 692 height 15
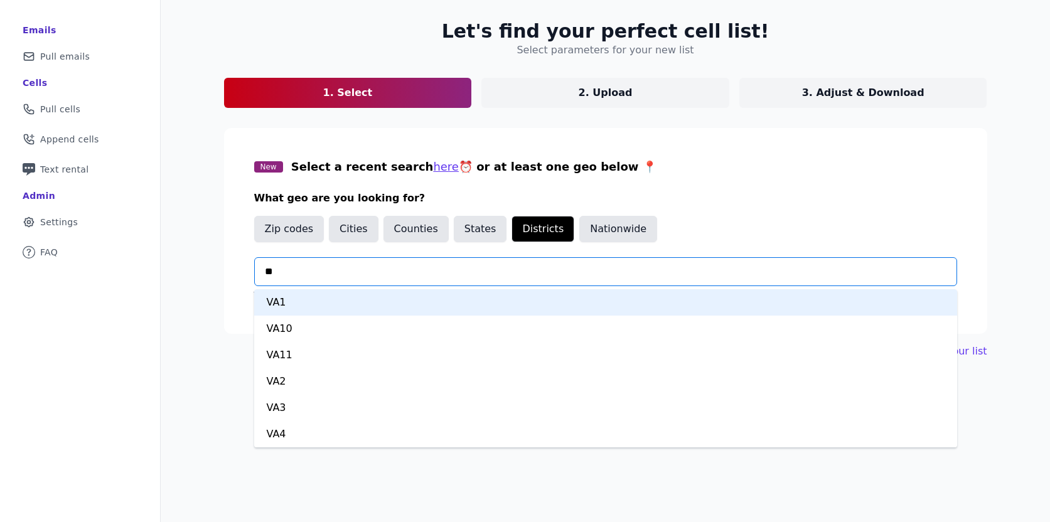
type input "***"
click at [356, 295] on div "VA1" at bounding box center [605, 302] width 703 height 26
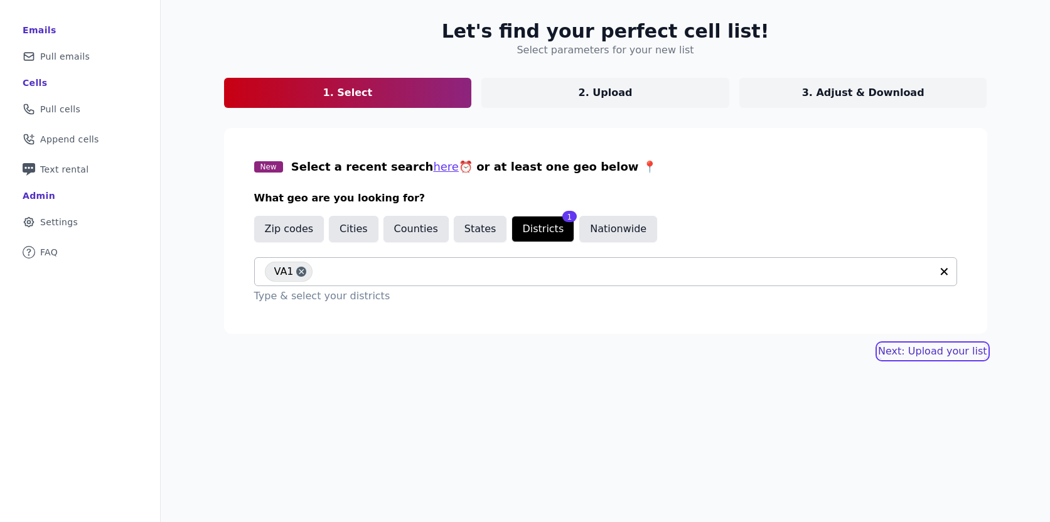
click at [928, 357] on link "Next: Upload your list" at bounding box center [932, 351] width 109 height 15
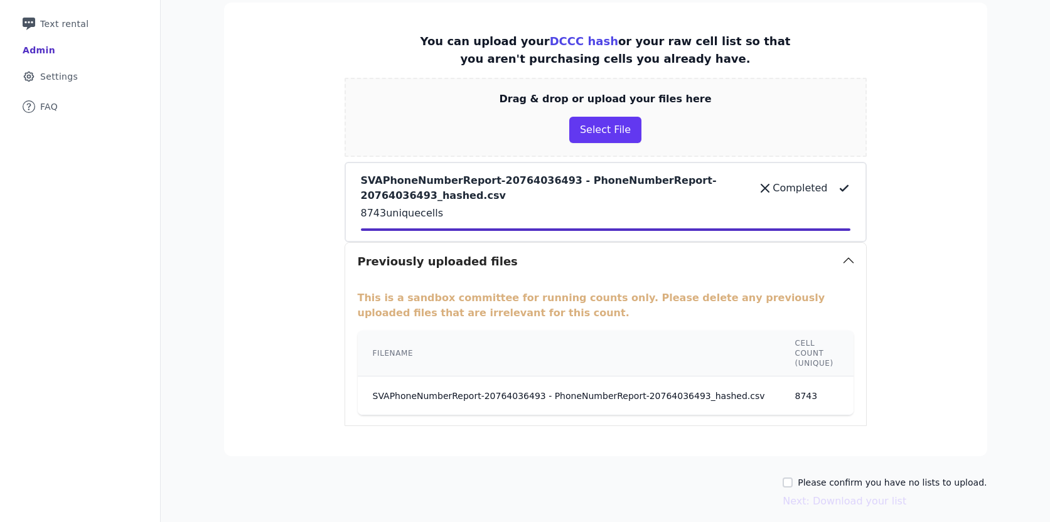
scroll to position [206, 0]
click at [793, 483] on input "Please confirm you have no lists to upload." at bounding box center [788, 483] width 10 height 10
checkbox input "true"
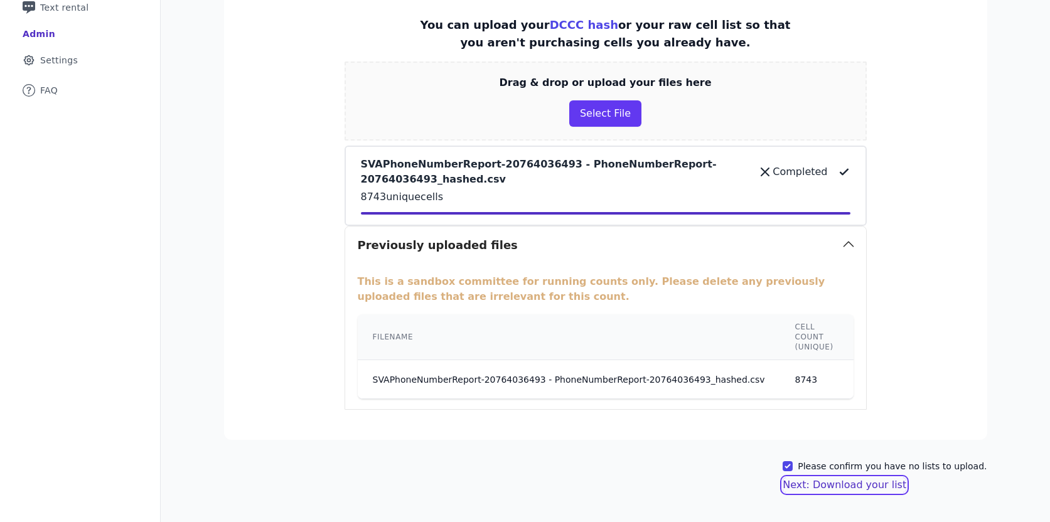
click at [877, 486] on button "Next: Download your list" at bounding box center [845, 485] width 124 height 15
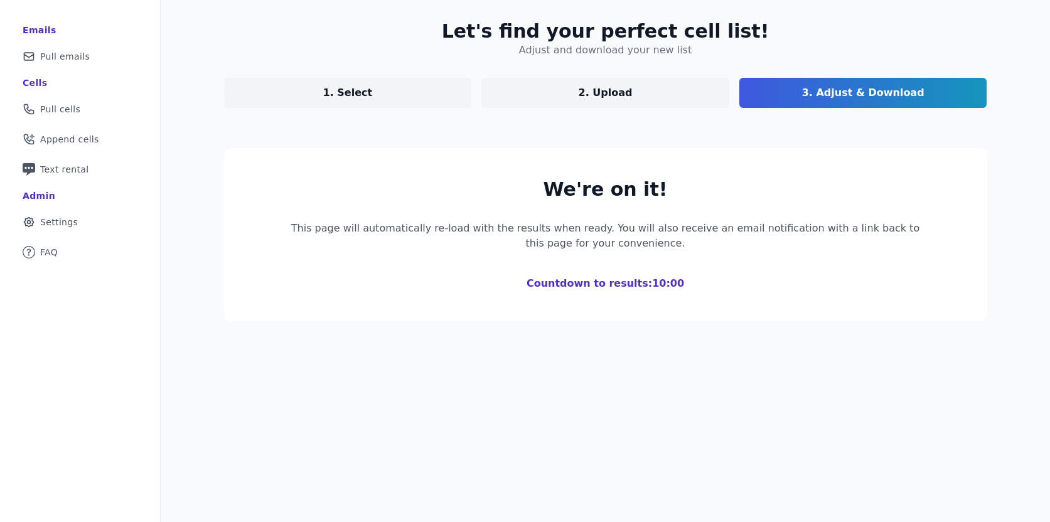
scroll to position [61, 0]
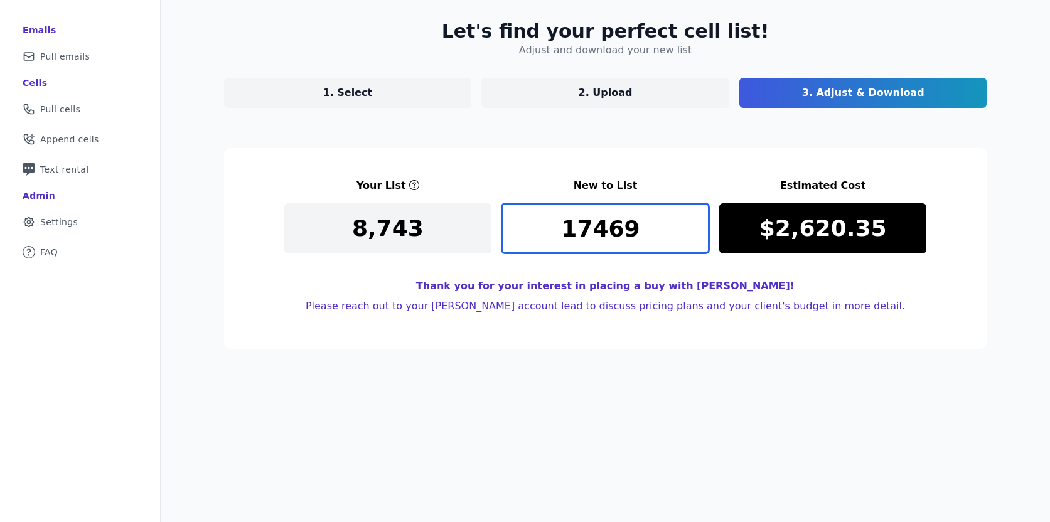
drag, startPoint x: 636, startPoint y: 238, endPoint x: 528, endPoint y: 238, distance: 108.6
click at [528, 238] on input "17469" at bounding box center [605, 228] width 208 height 50
